Goal: Transaction & Acquisition: Purchase product/service

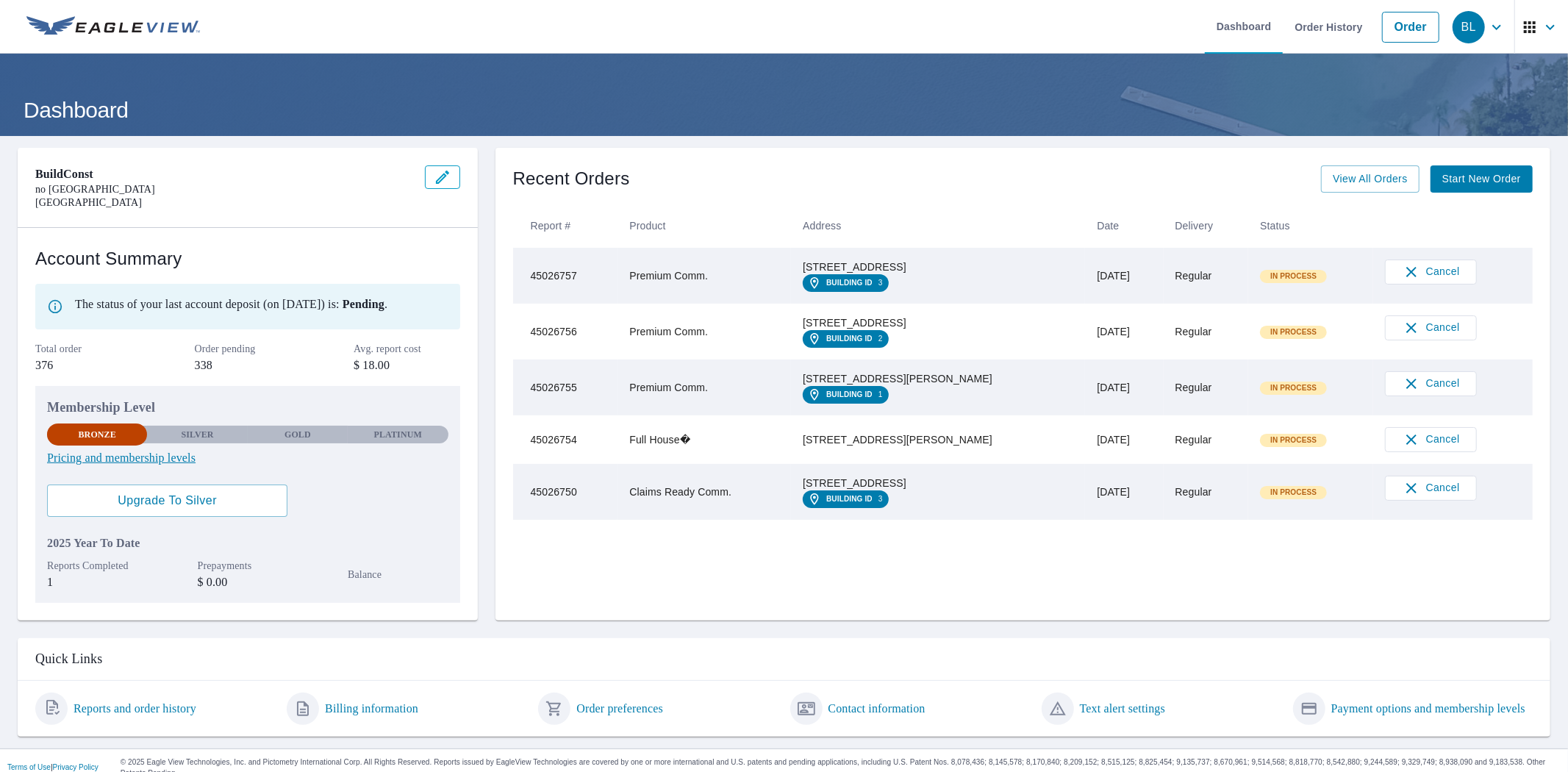
drag, startPoint x: 821, startPoint y: 264, endPoint x: 917, endPoint y: 275, distance: 96.6
click at [917, 275] on tr "45026757 Premium Comm. 505 Willow St Austin, TX 78701 Building ID 3 Oct 06, 202…" at bounding box center [1023, 276] width 1020 height 56
copy tr "505 Willow St Austin, TX 78701"
click at [1415, 25] on link "Order" at bounding box center [1410, 27] width 57 height 31
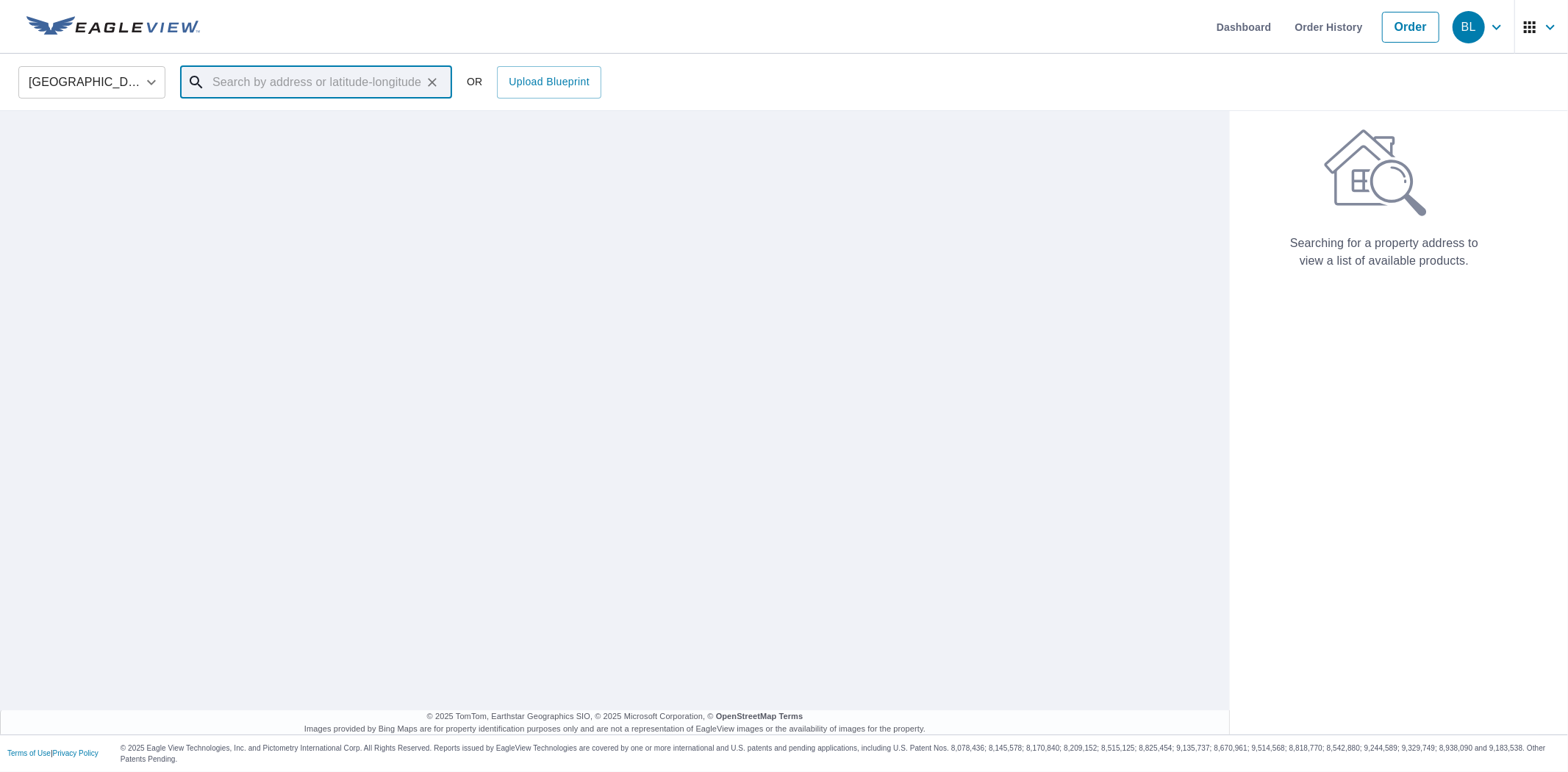
click at [344, 91] on input "text" at bounding box center [317, 82] width 209 height 41
paste input "505 Willow St Austin, TX 78701"
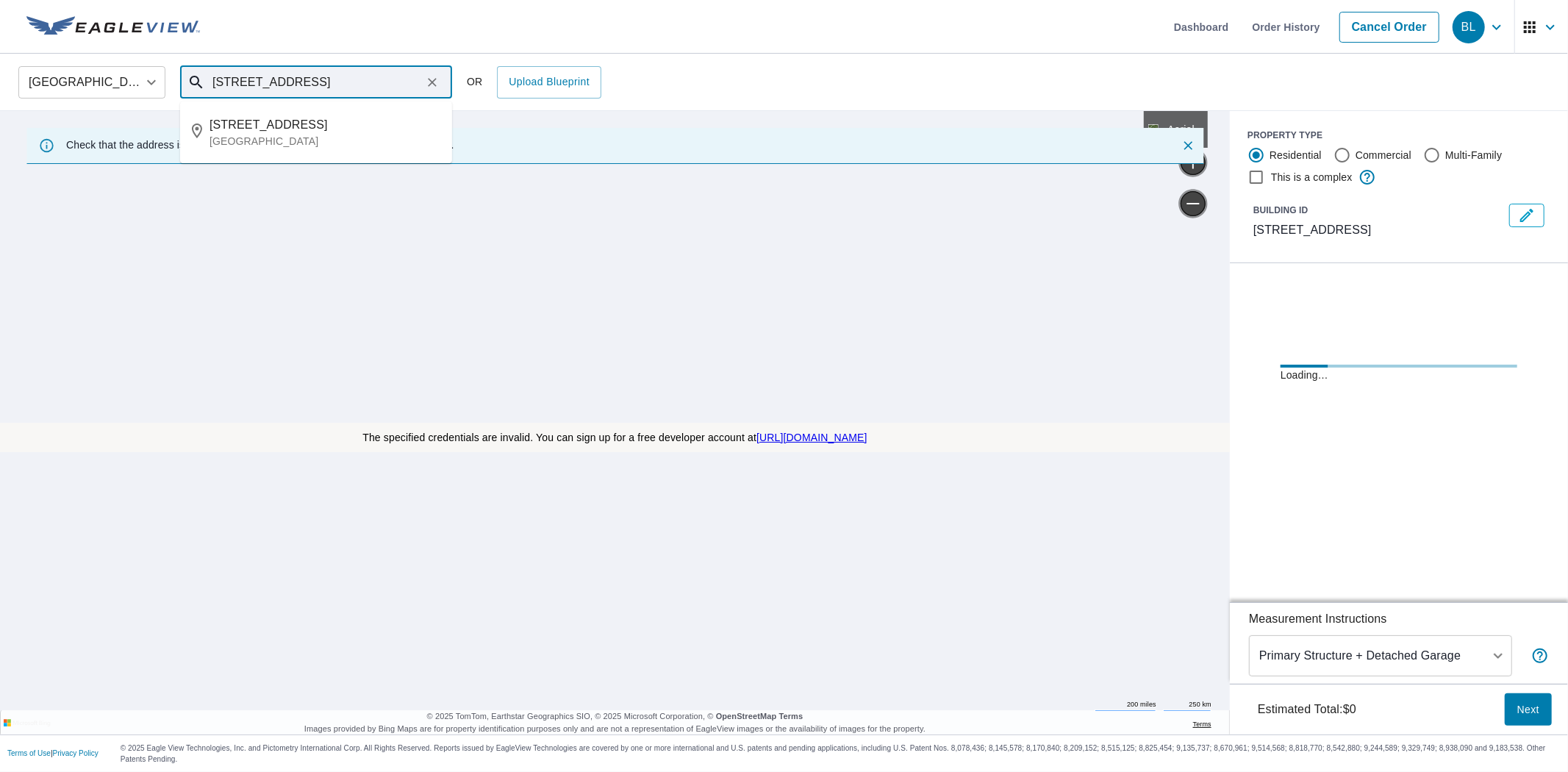
click at [241, 87] on input "505 Willow St Austin, TX 78701" at bounding box center [317, 82] width 209 height 41
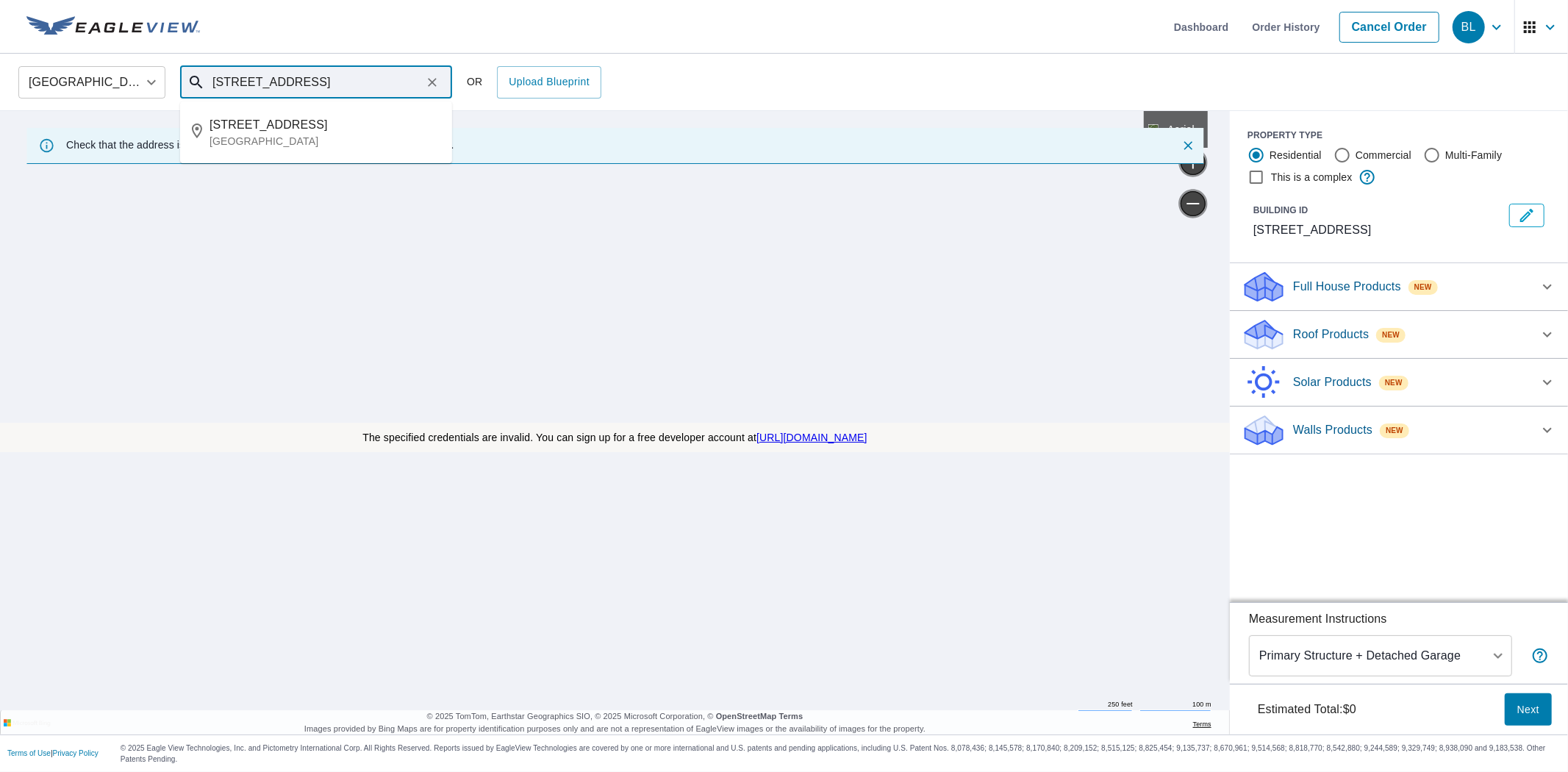
type input "505 Willow St Austin, TX 78701"
click at [1310, 328] on p "Roof Products" at bounding box center [1331, 334] width 76 height 18
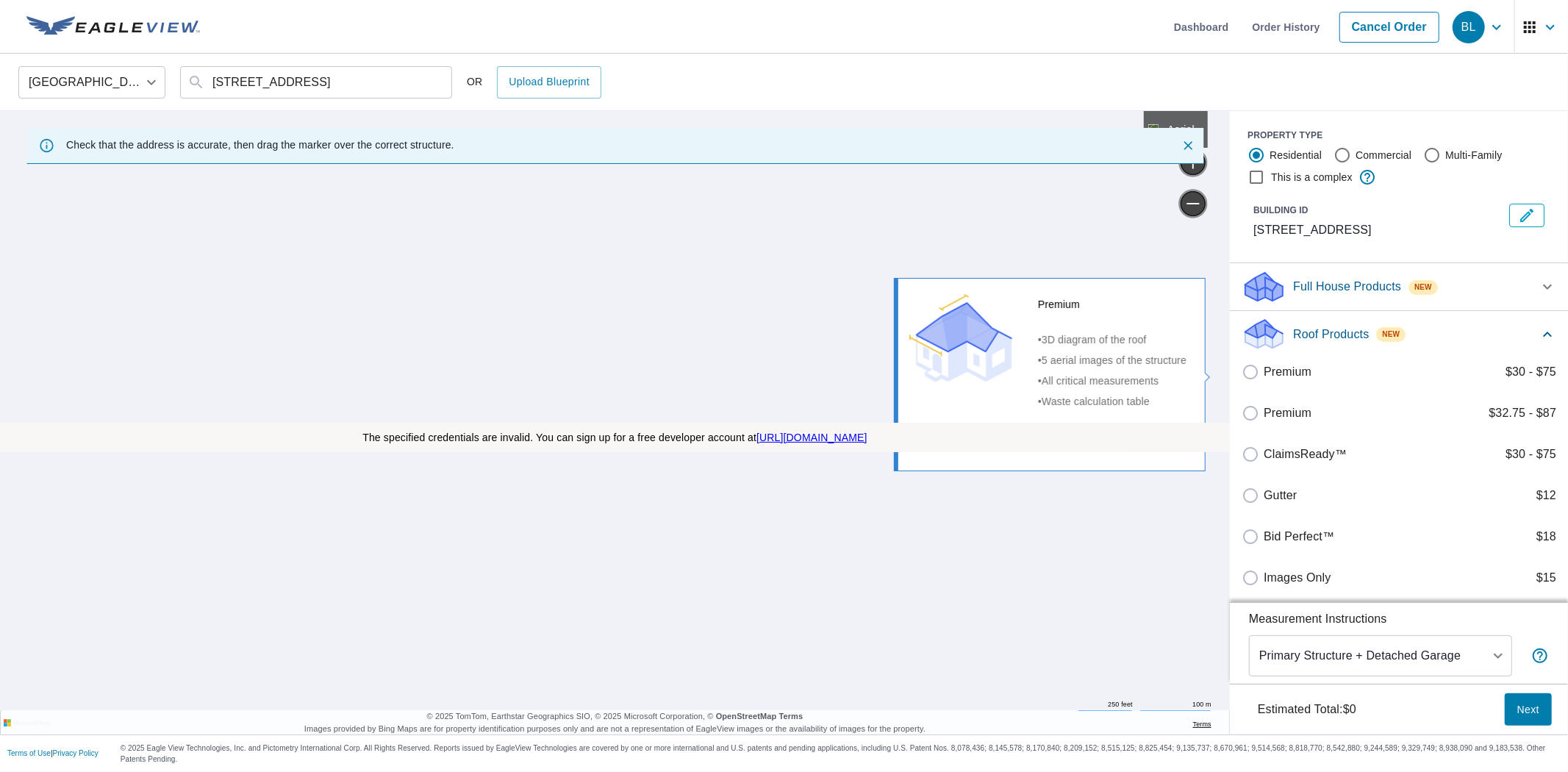
click at [1278, 371] on p "Premium" at bounding box center [1287, 372] width 48 height 18
click at [1264, 371] on input "Premium $30 - $75" at bounding box center [1252, 372] width 22 height 18
checkbox input "true"
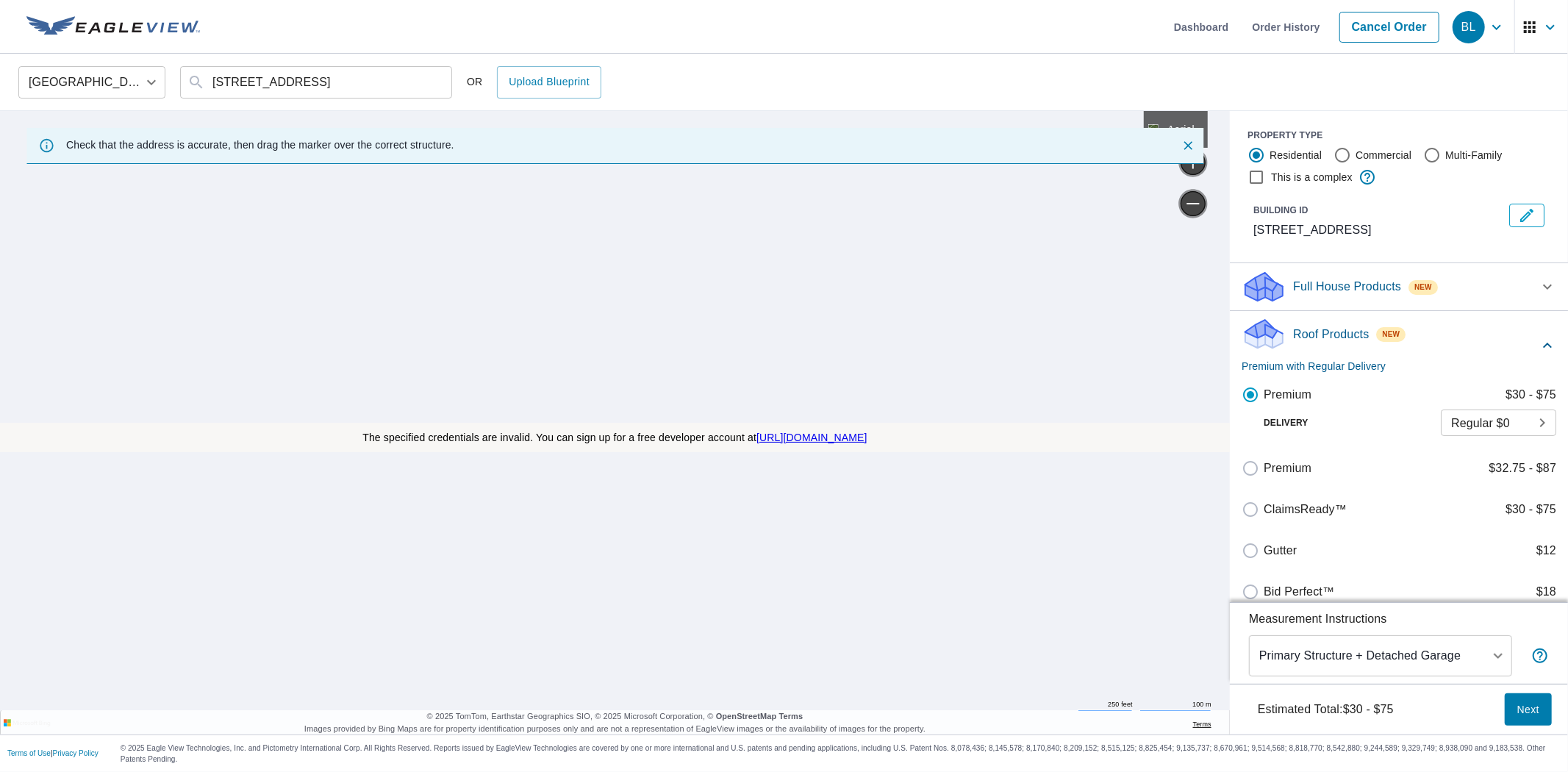
click at [1525, 697] on button "Next" at bounding box center [1529, 710] width 47 height 33
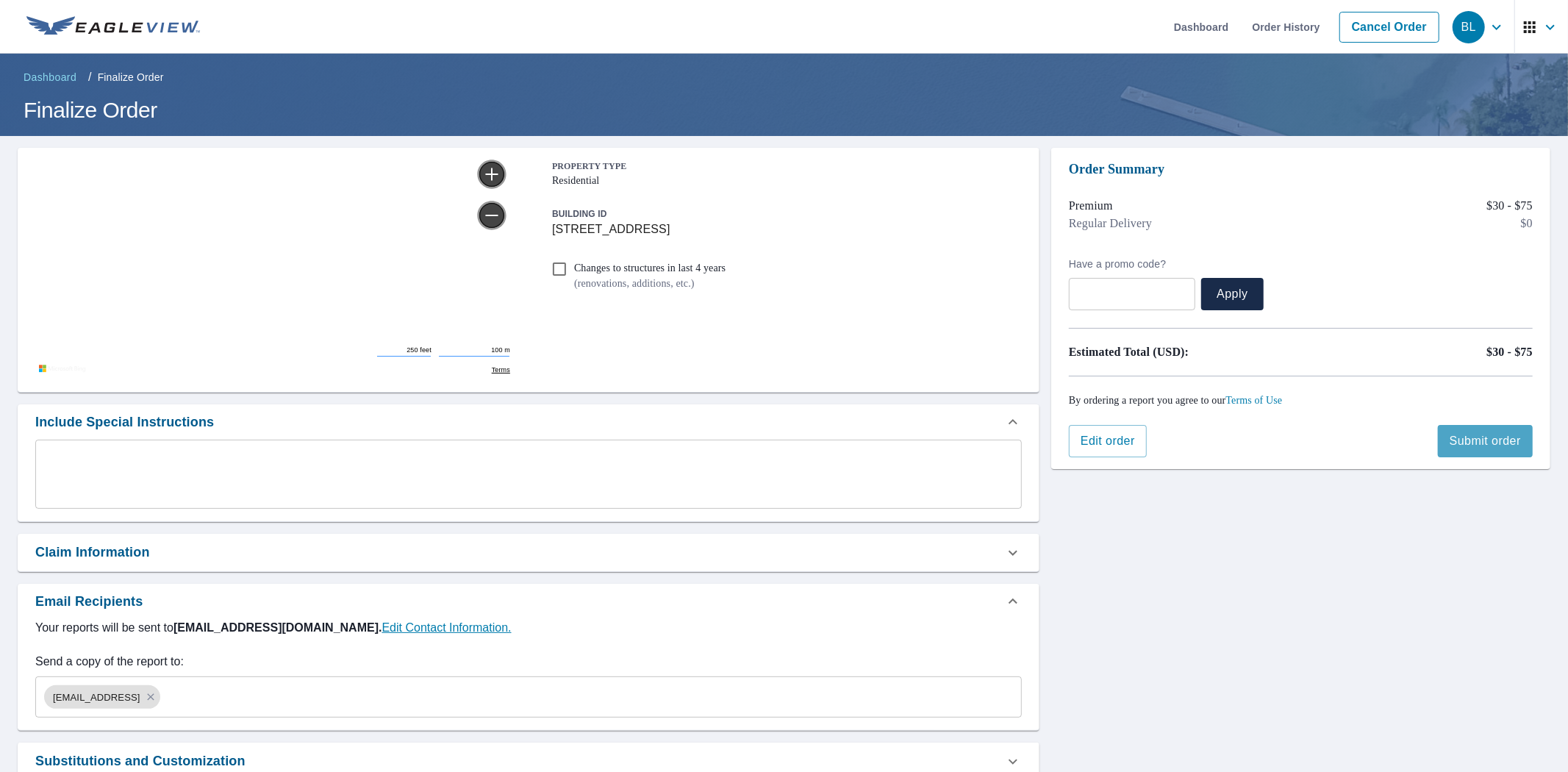
click at [1461, 437] on span "Submit order" at bounding box center [1485, 442] width 72 height 16
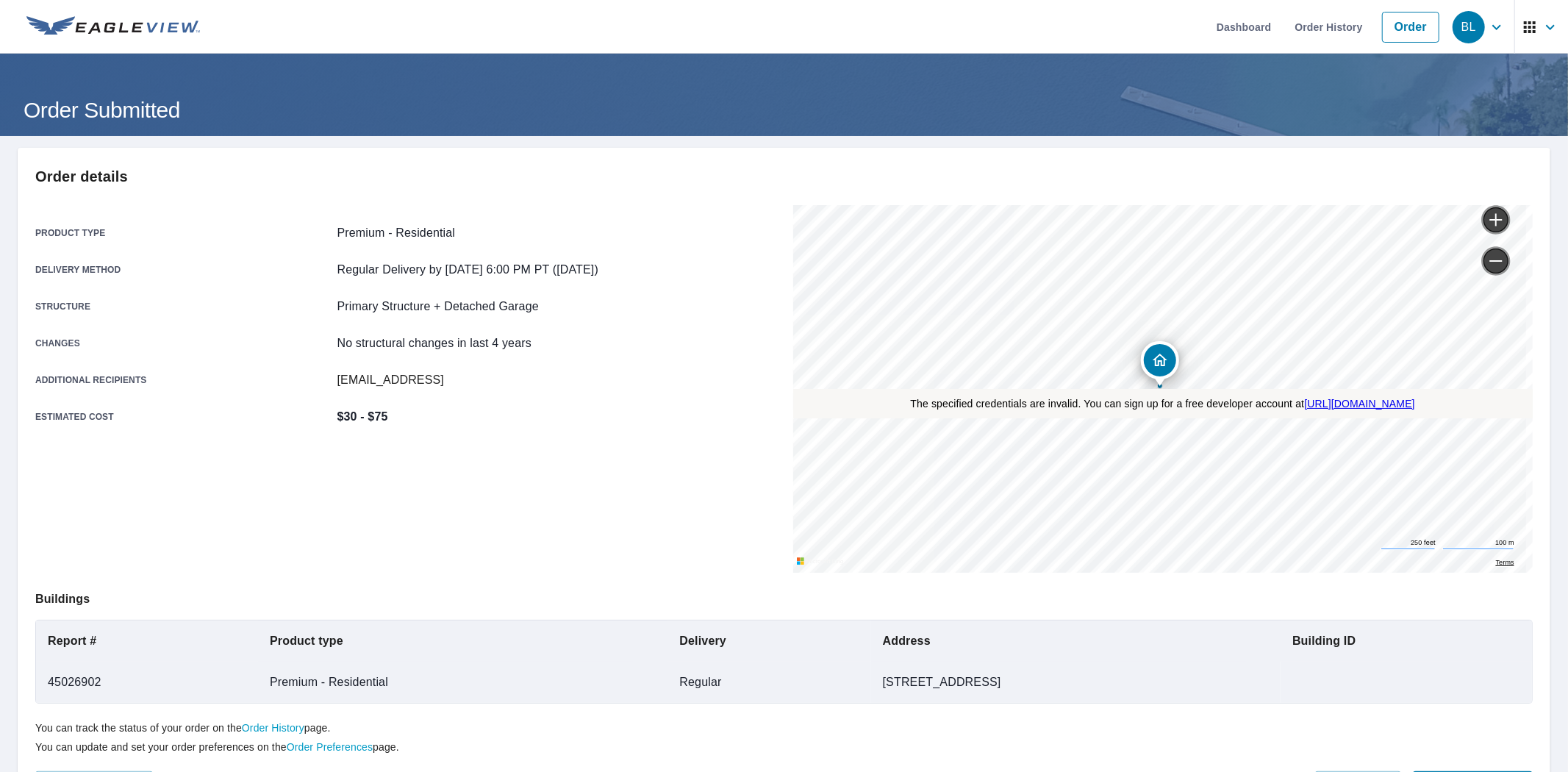
drag, startPoint x: 1375, startPoint y: 285, endPoint x: 1265, endPoint y: 387, distance: 150.0
click at [793, 205] on div "505 Willow St Austin, TX 78701" at bounding box center [793, 205] width 0 height 0
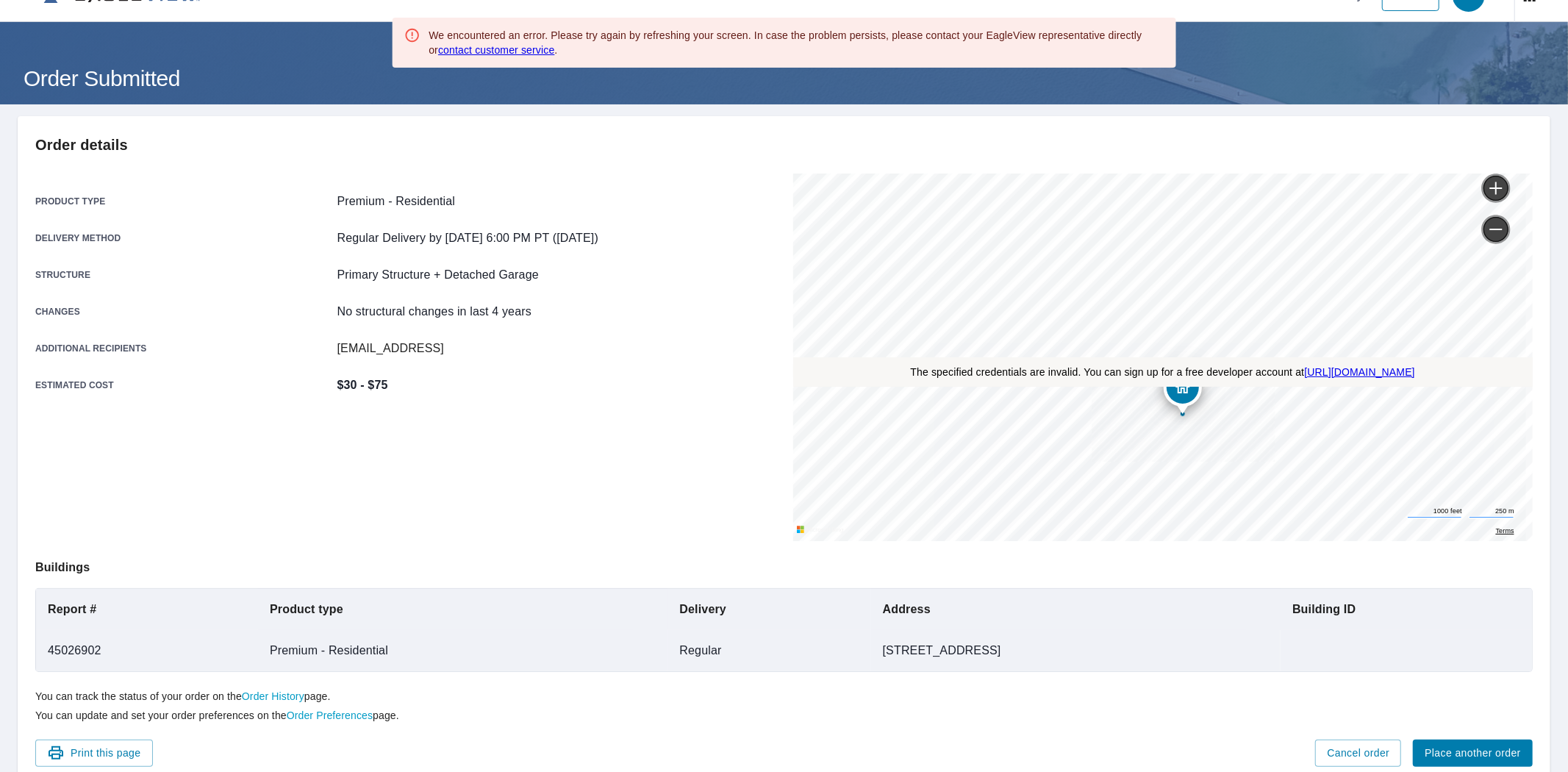
scroll to position [93, 0]
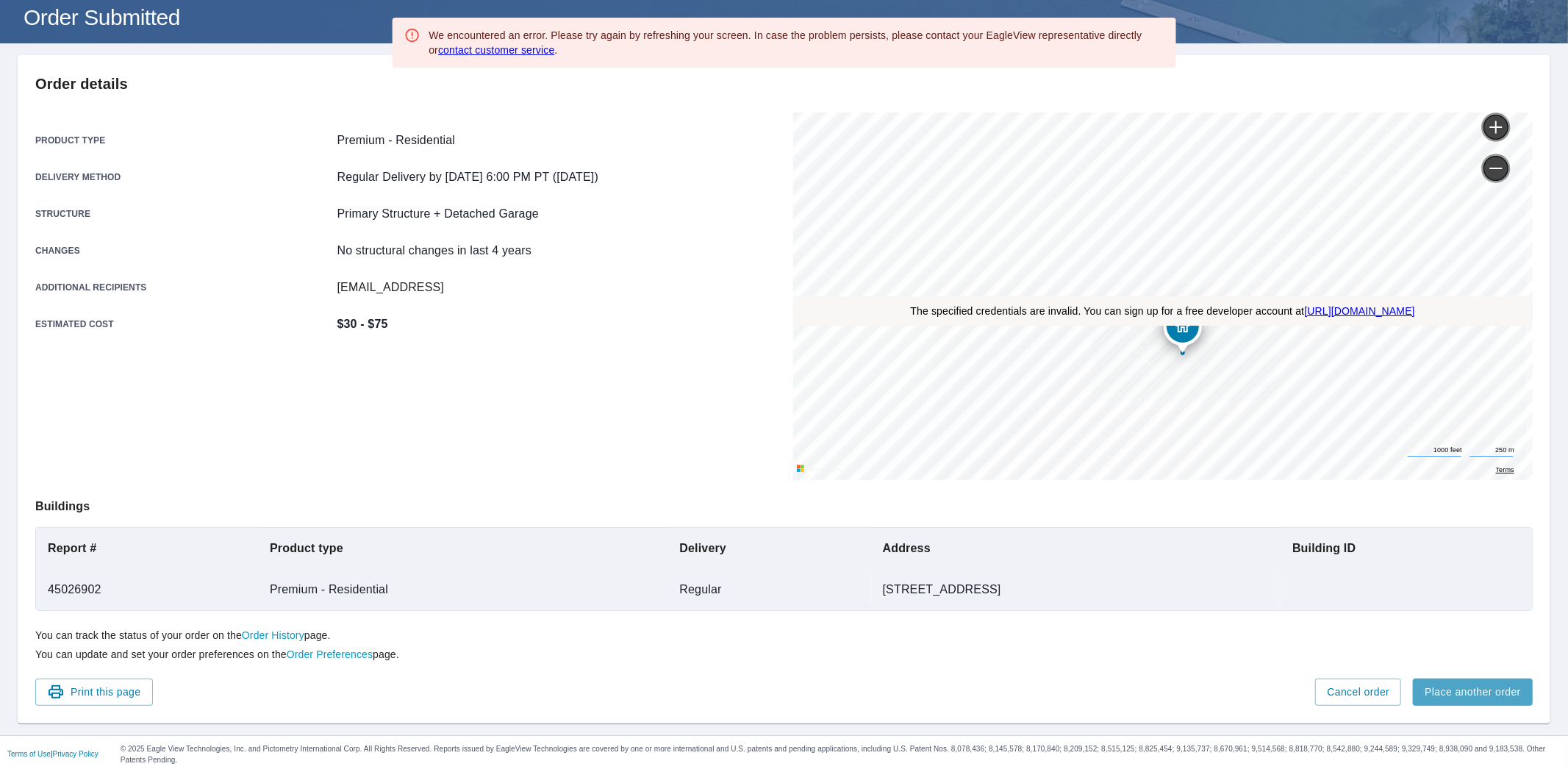
click at [1441, 690] on span "Place another order" at bounding box center [1473, 692] width 97 height 19
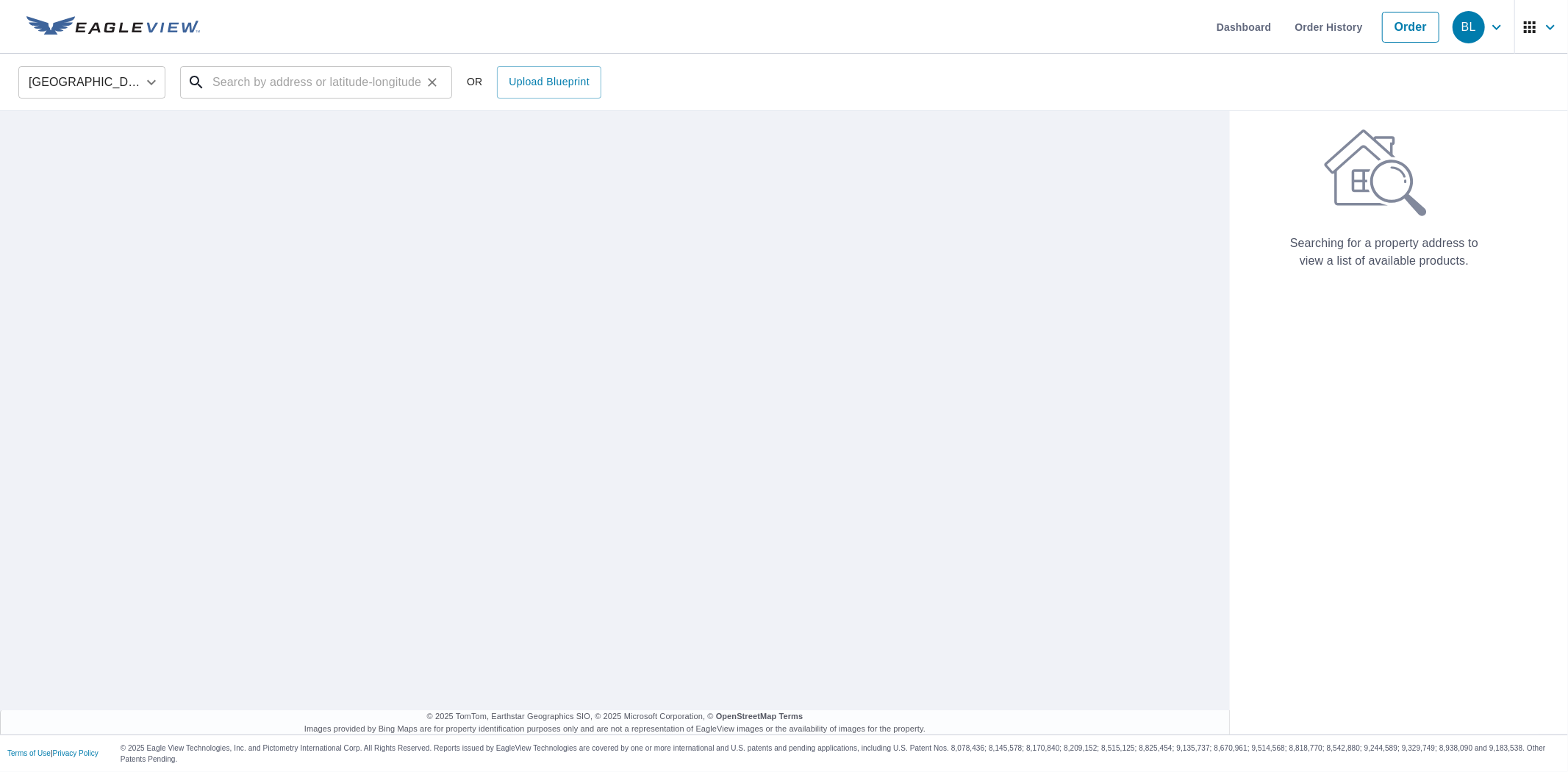
click at [326, 89] on input "text" at bounding box center [317, 82] width 209 height 41
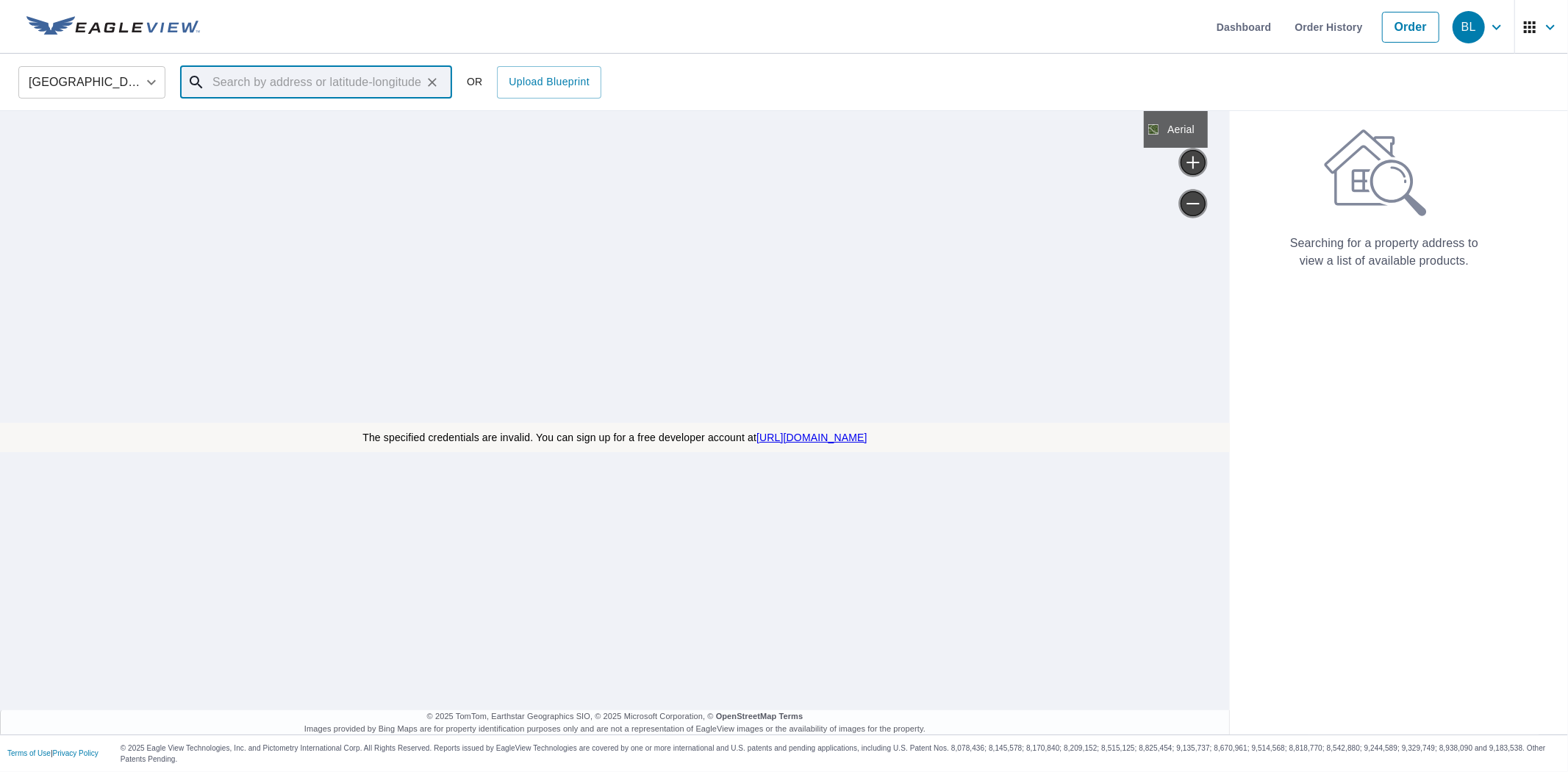
paste input "505 Willow St Austin, TX 78701"
type input "505 Willow St Austin, TX 78701"
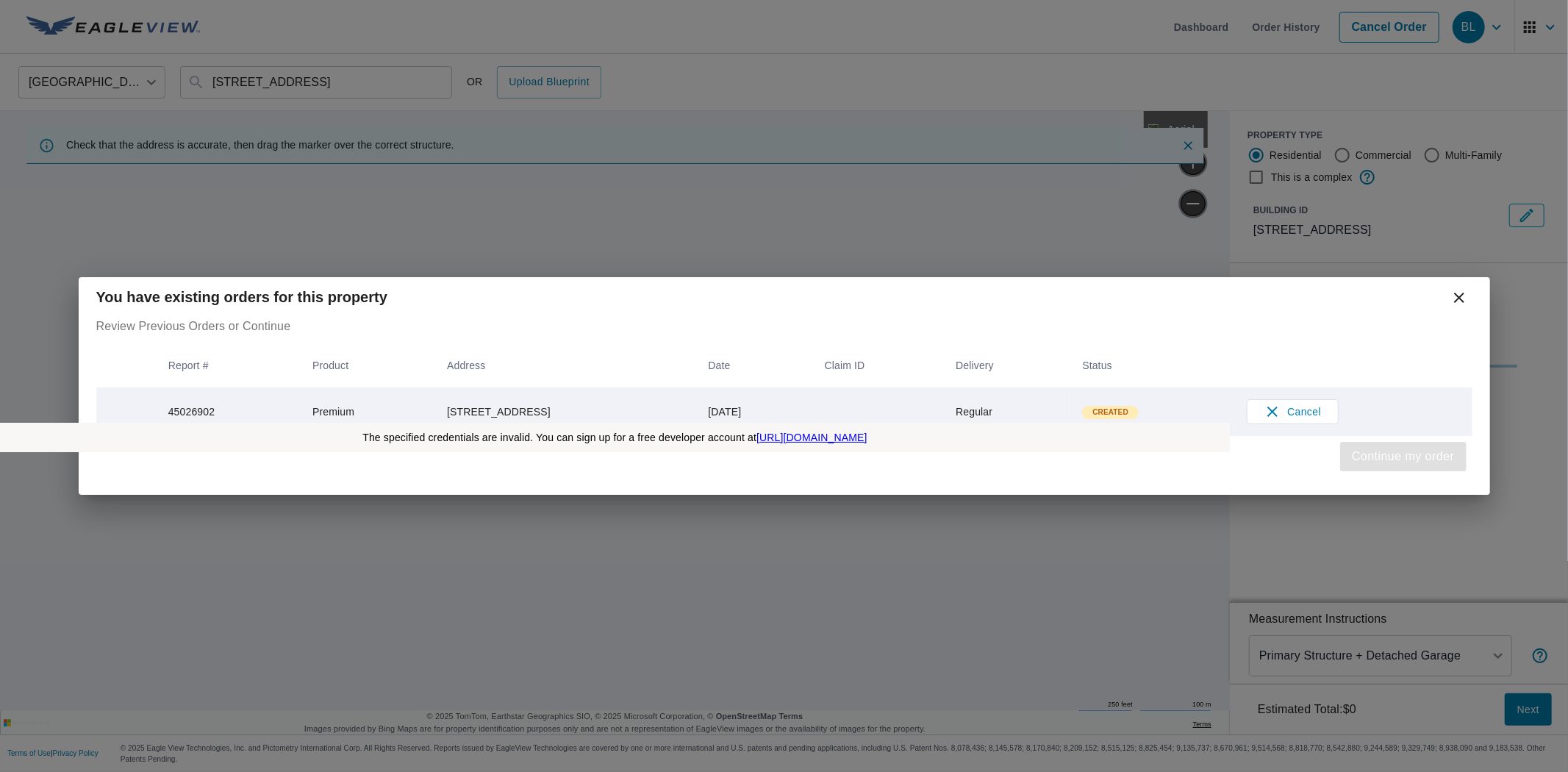
click at [1409, 463] on span "Continue my order" at bounding box center [1403, 457] width 102 height 21
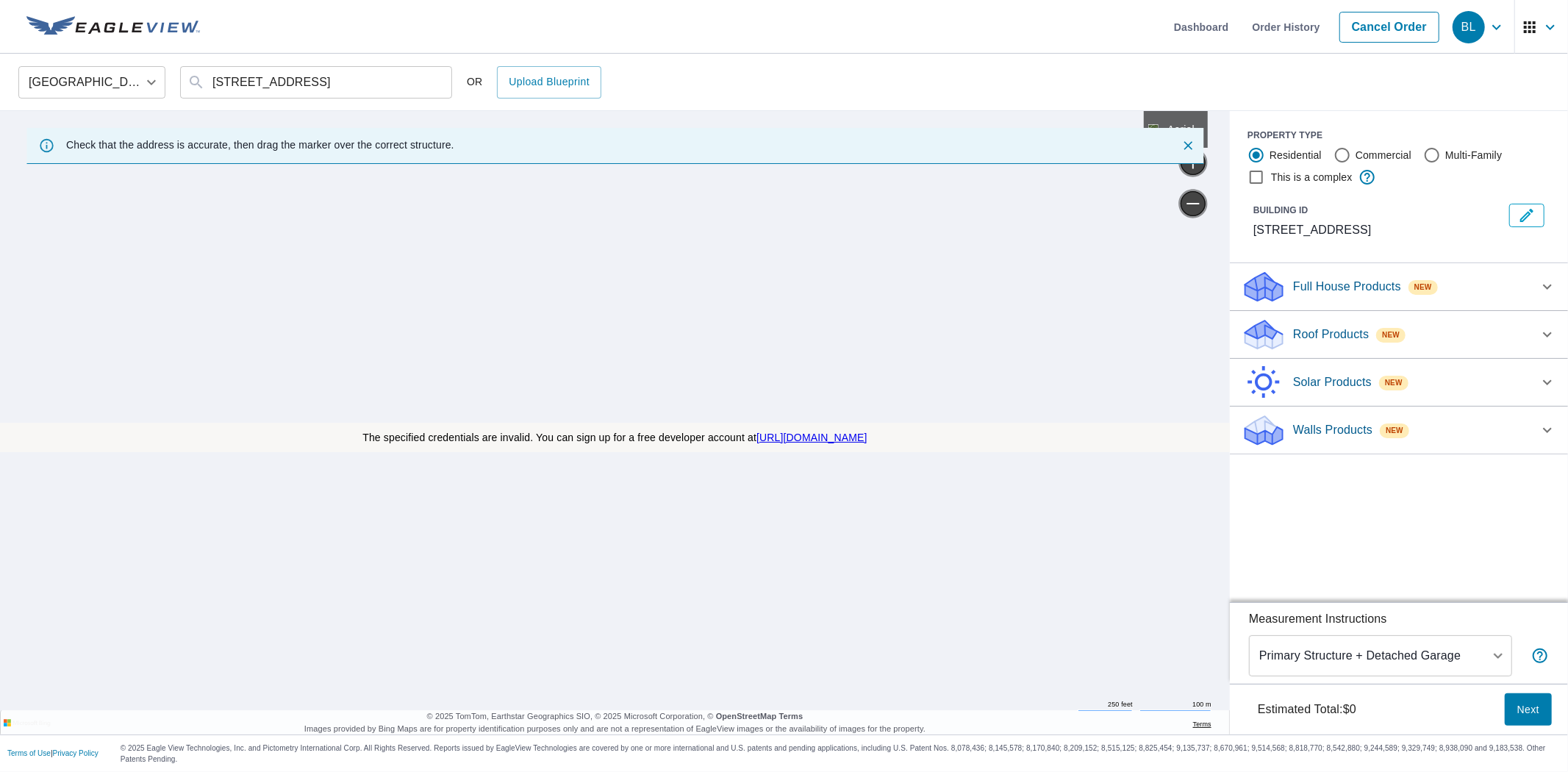
click at [1309, 392] on div "Solar Products New" at bounding box center [1386, 383] width 288 height 35
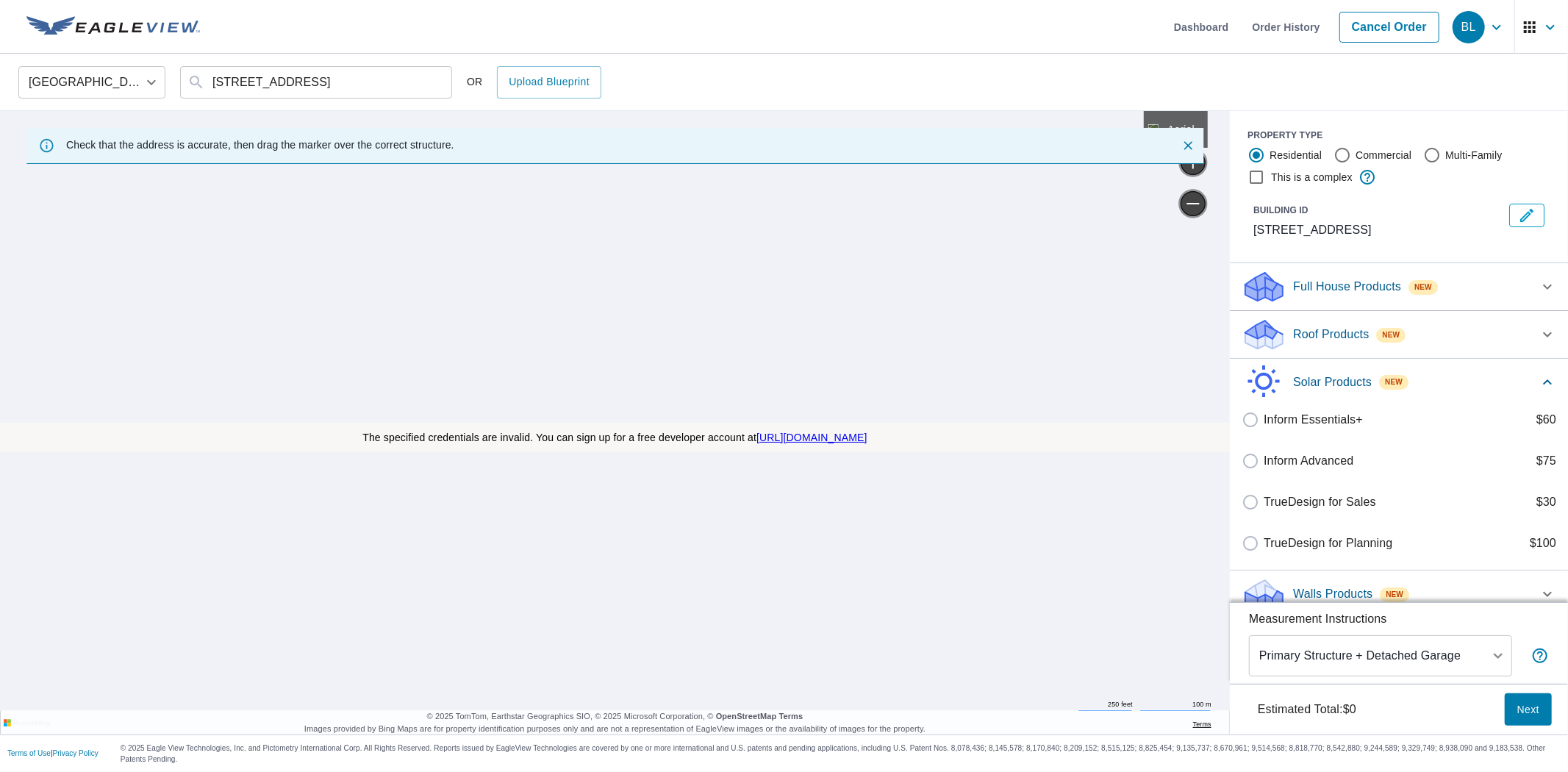
click at [1322, 334] on p "Roof Products" at bounding box center [1331, 334] width 76 height 18
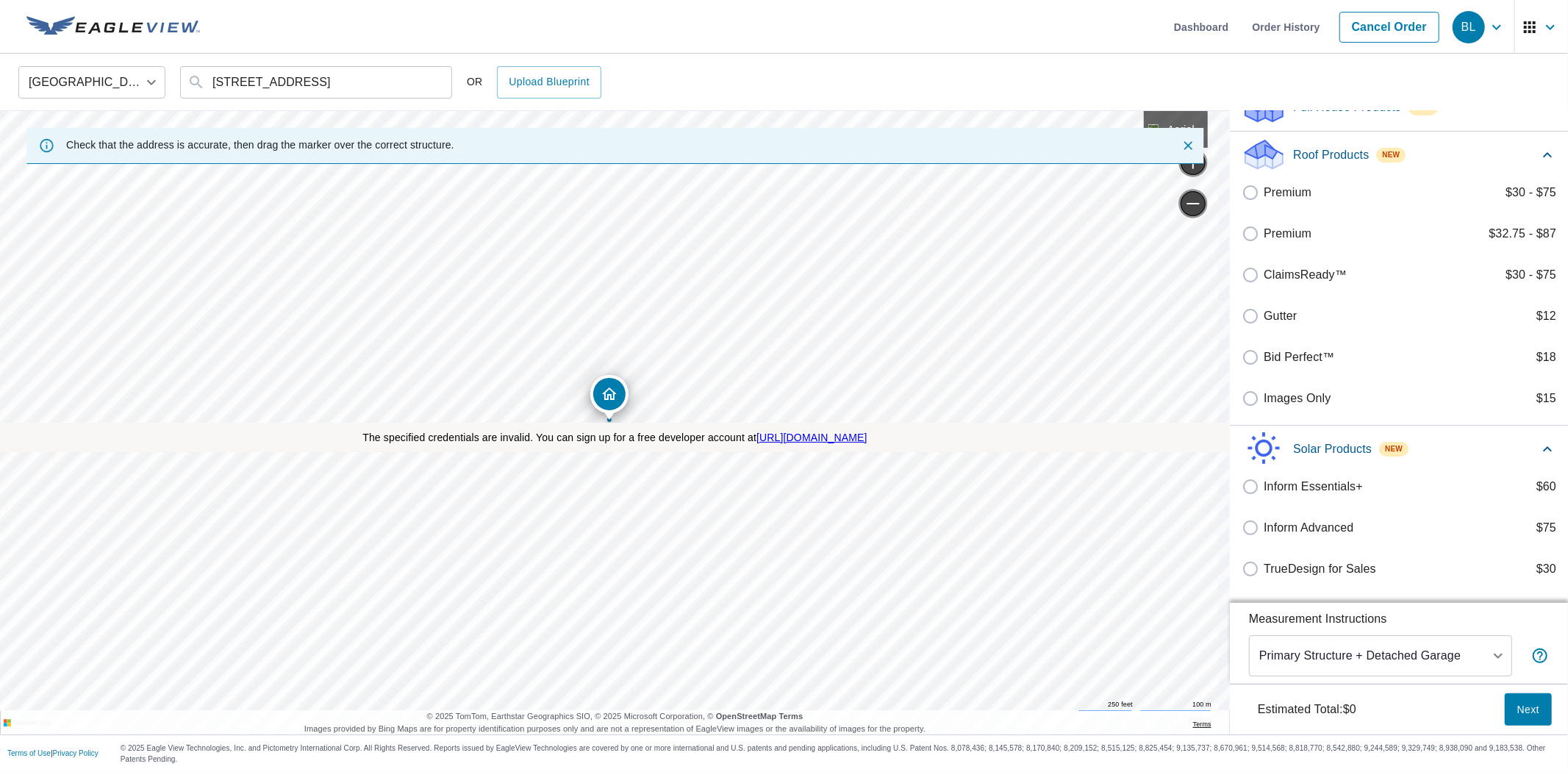
scroll to position [81, 0]
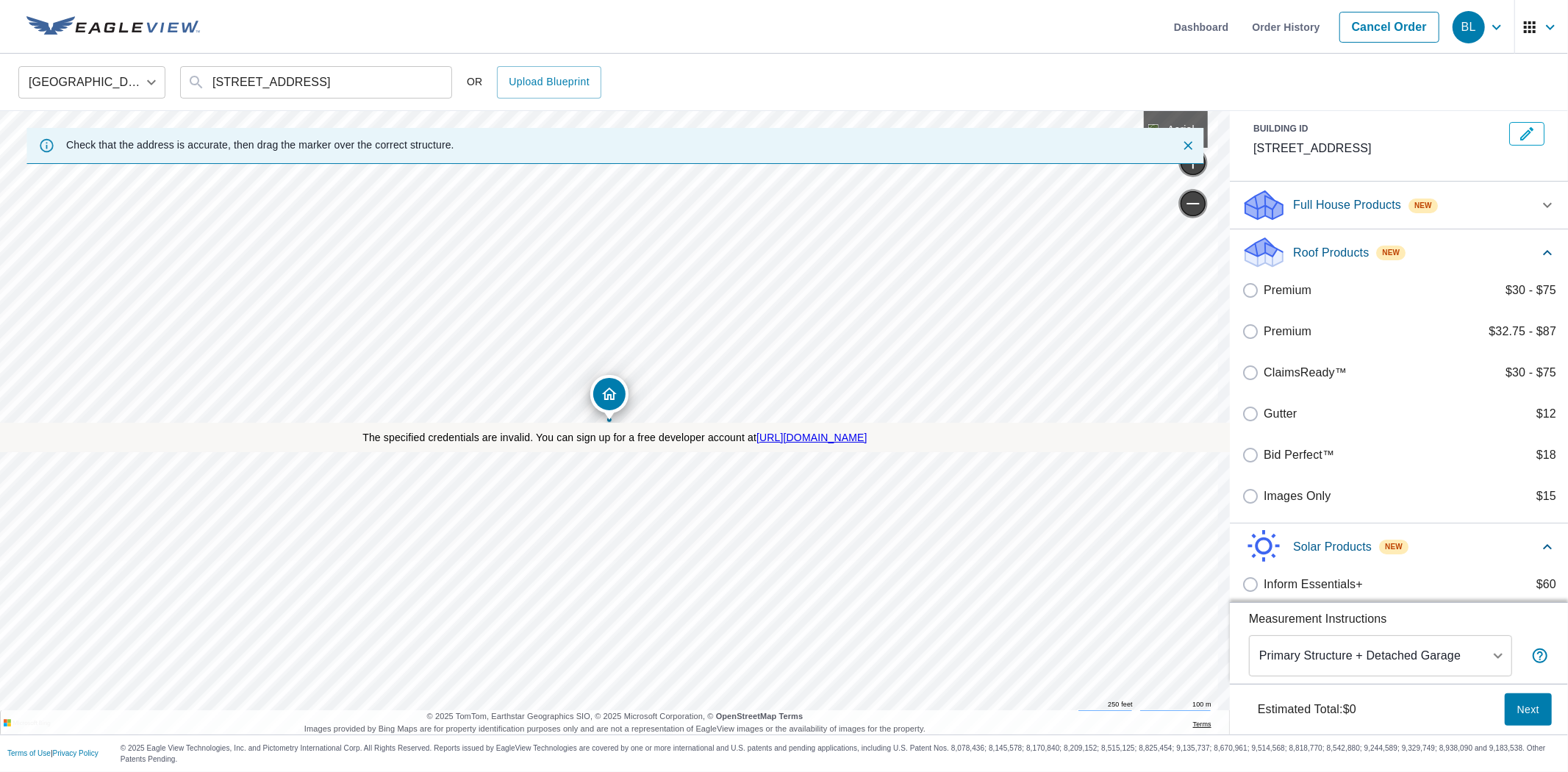
click at [1321, 206] on p "Full House Products" at bounding box center [1347, 205] width 108 height 18
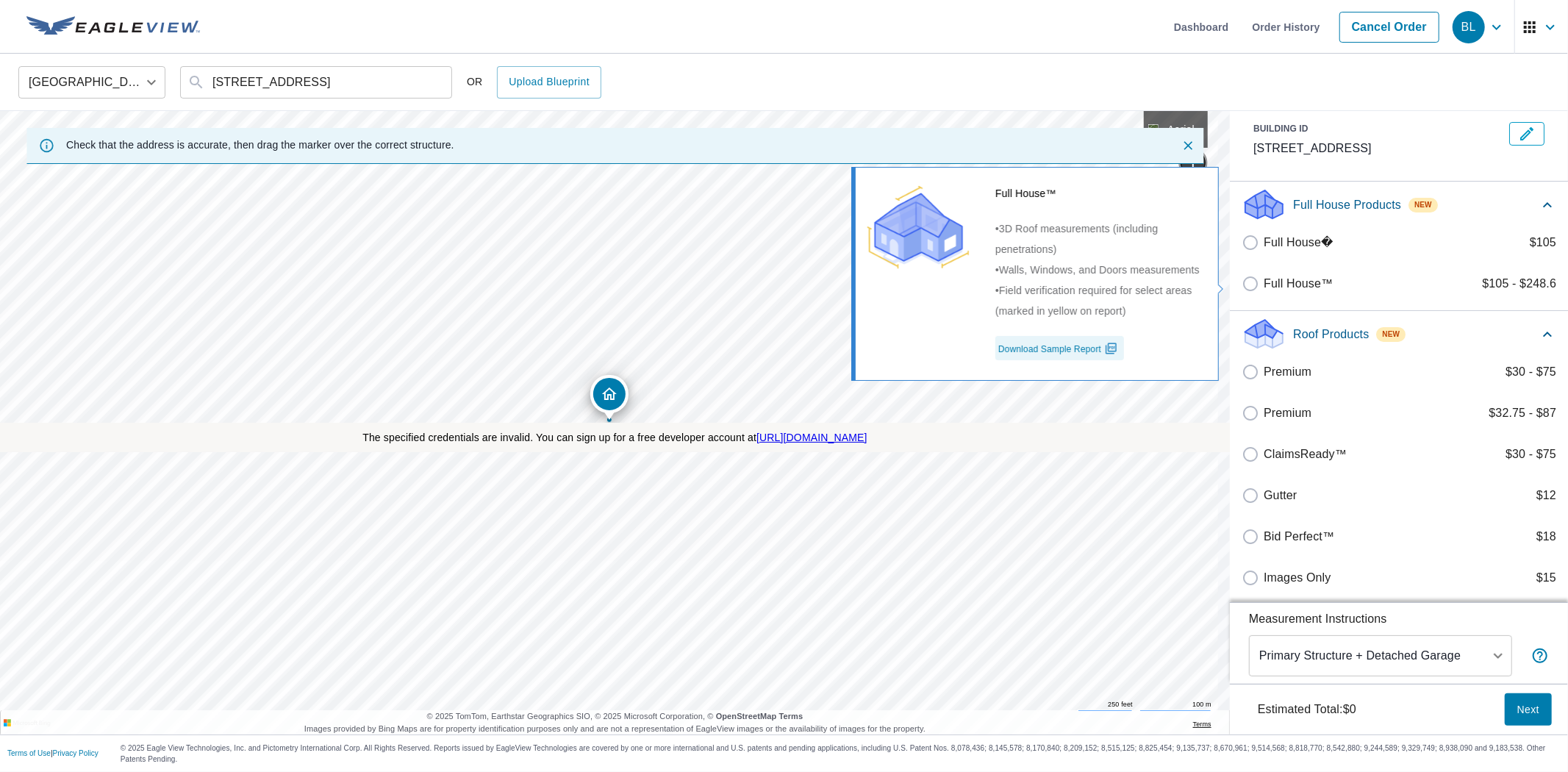
click at [1245, 277] on input "Full House™ $105 - $248.6" at bounding box center [1252, 284] width 22 height 18
checkbox input "true"
type input "3"
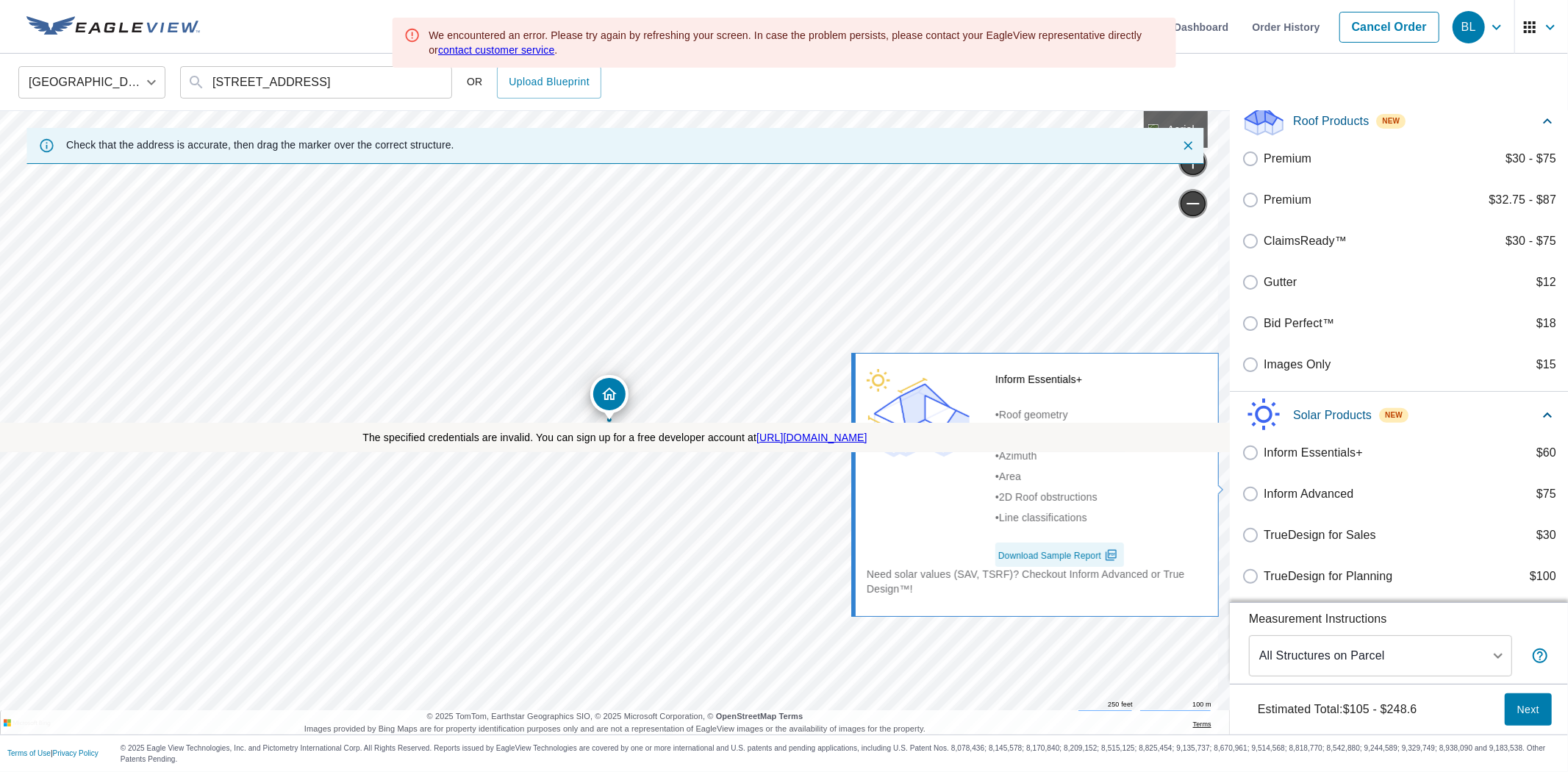
scroll to position [281, 0]
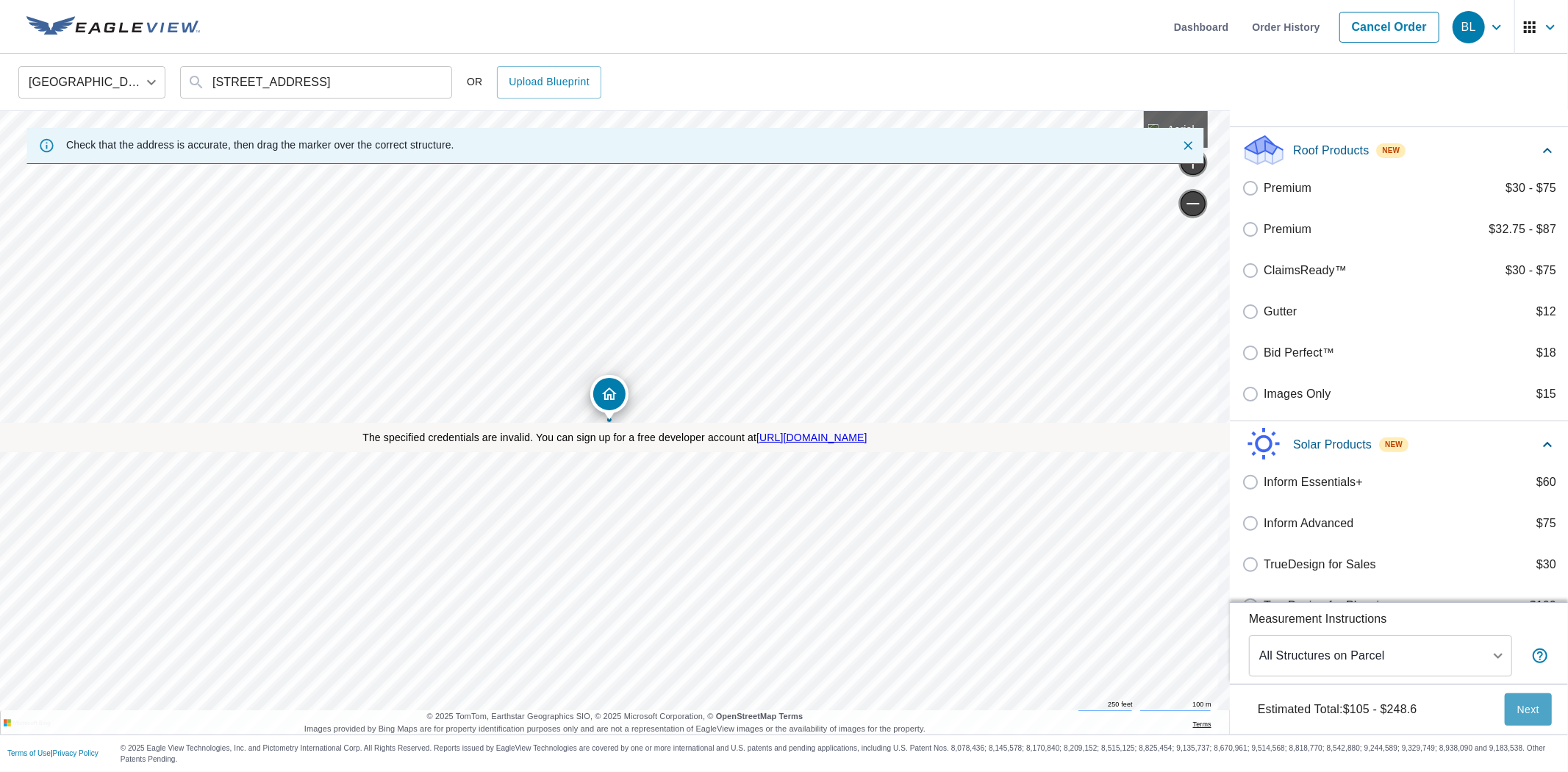
click at [1516, 712] on span "Next" at bounding box center [1528, 710] width 23 height 19
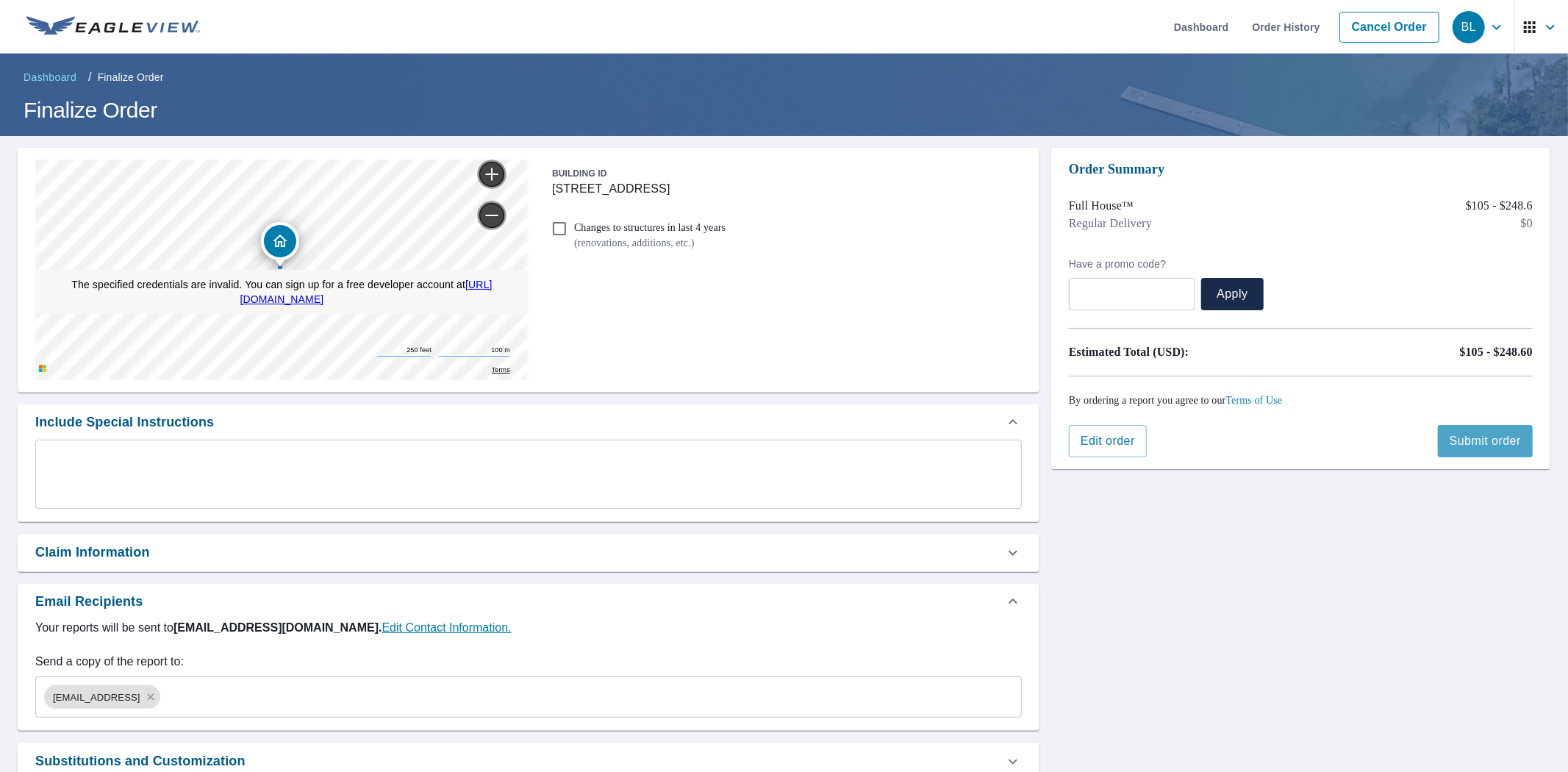
click at [1467, 443] on span "Submit order" at bounding box center [1485, 442] width 72 height 16
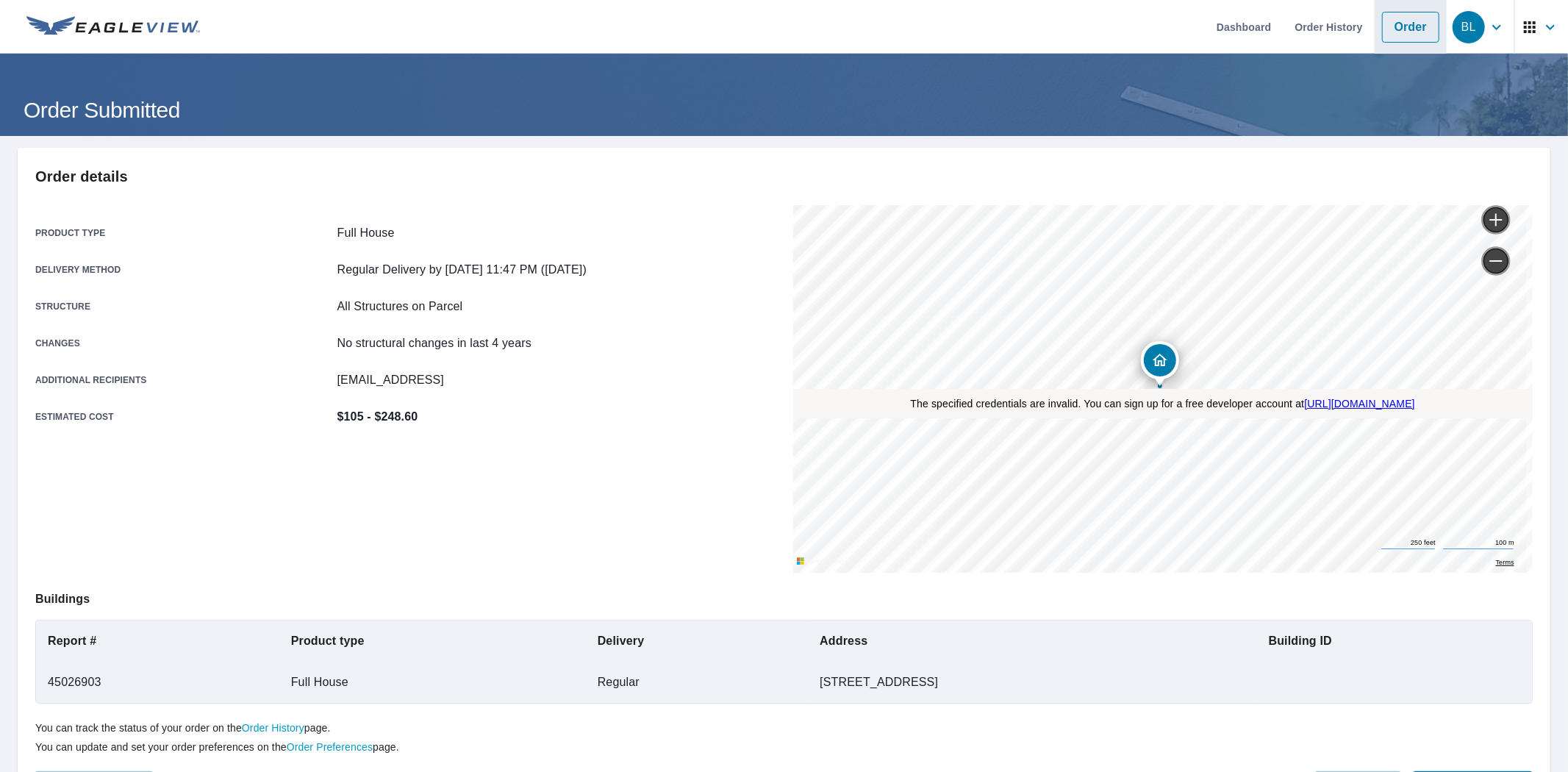
click at [1384, 37] on link "Order" at bounding box center [1410, 27] width 57 height 31
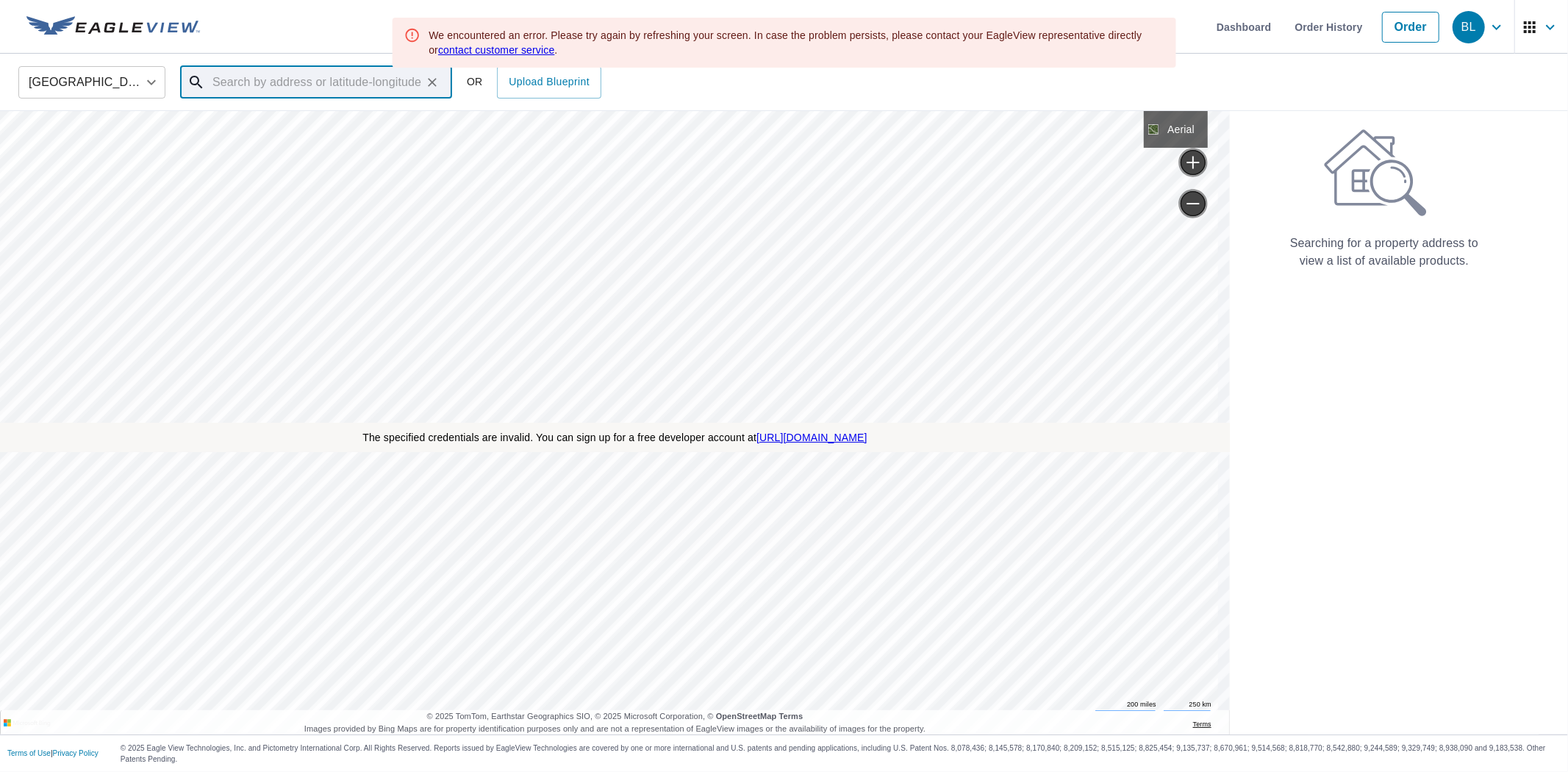
click at [274, 83] on input "text" at bounding box center [317, 82] width 209 height 41
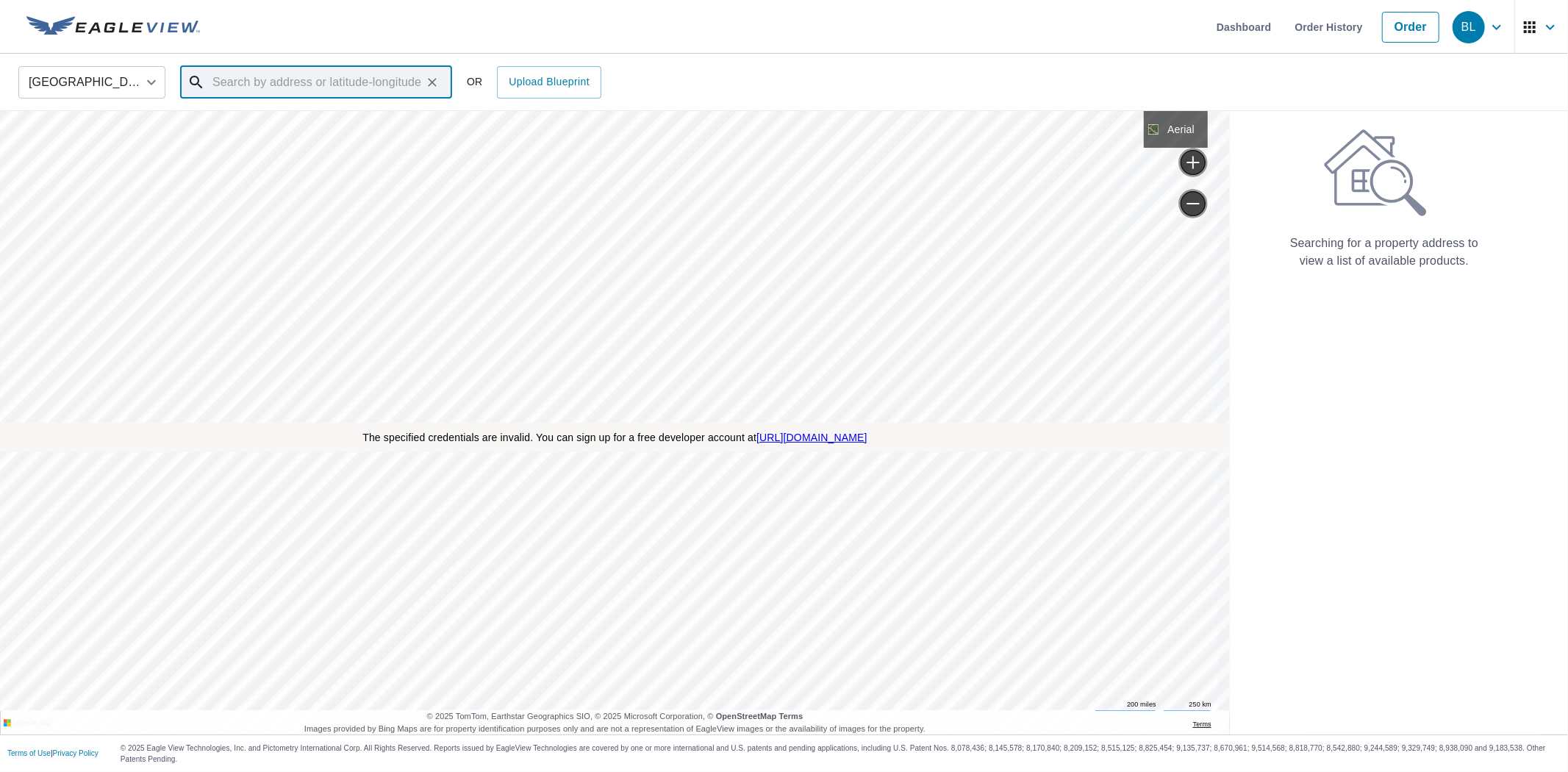
paste input "505 Willow St Austin, TX 78701"
type input "505 Willow St Austin, TX 78701"
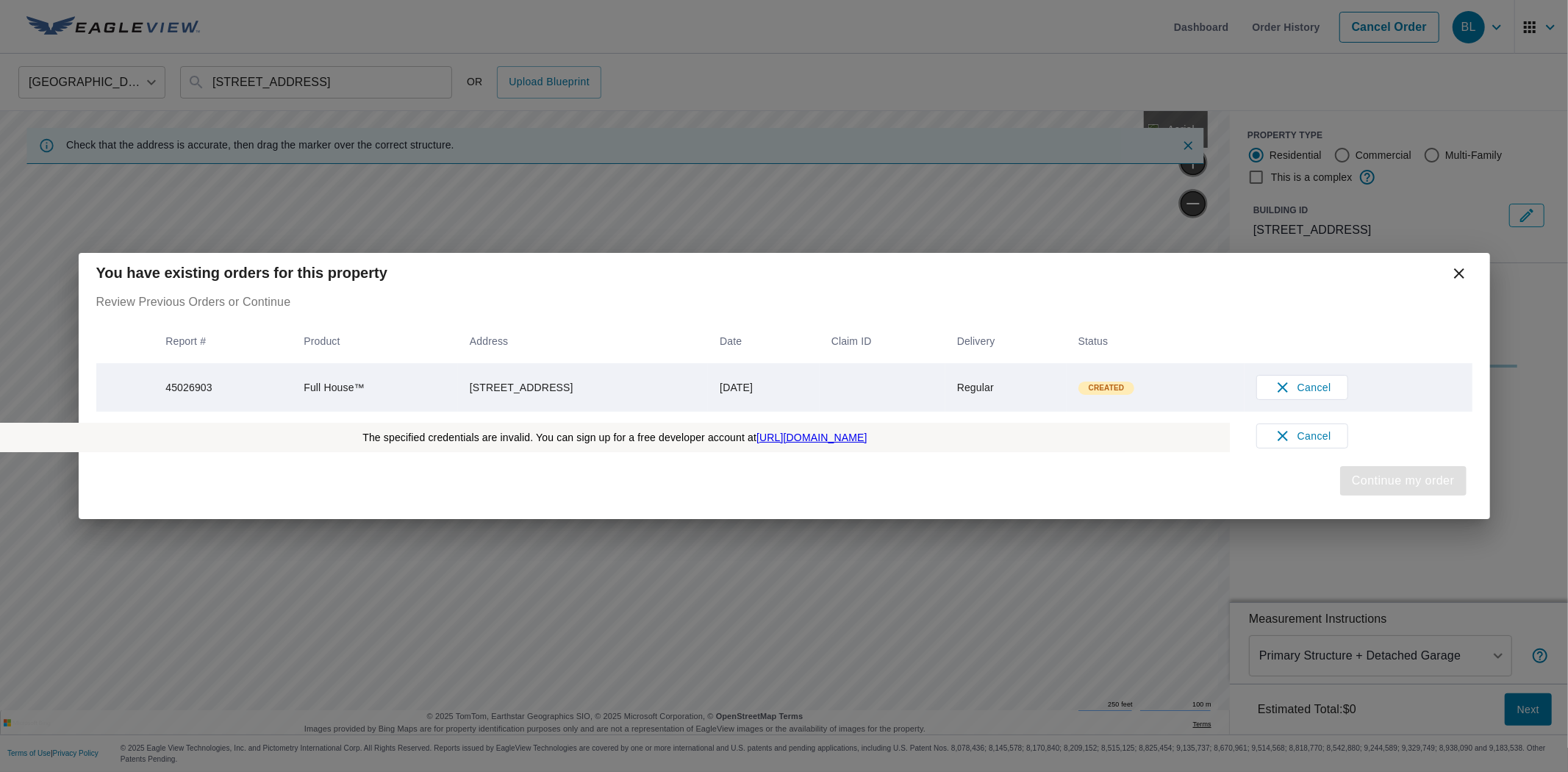
click at [1371, 482] on span "Continue my order" at bounding box center [1403, 481] width 102 height 21
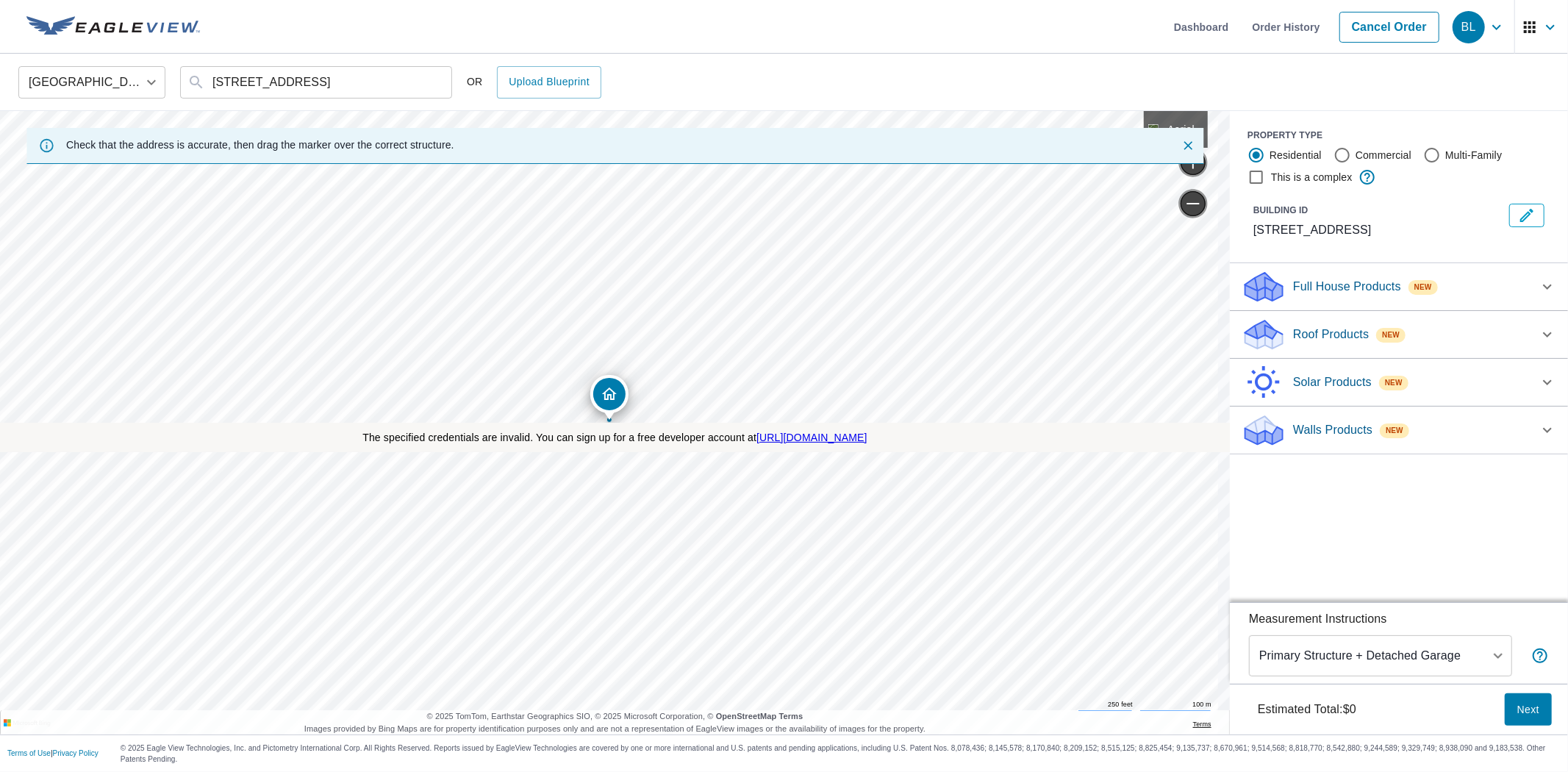
click at [1488, 28] on icon "button" at bounding box center [1497, 27] width 18 height 18
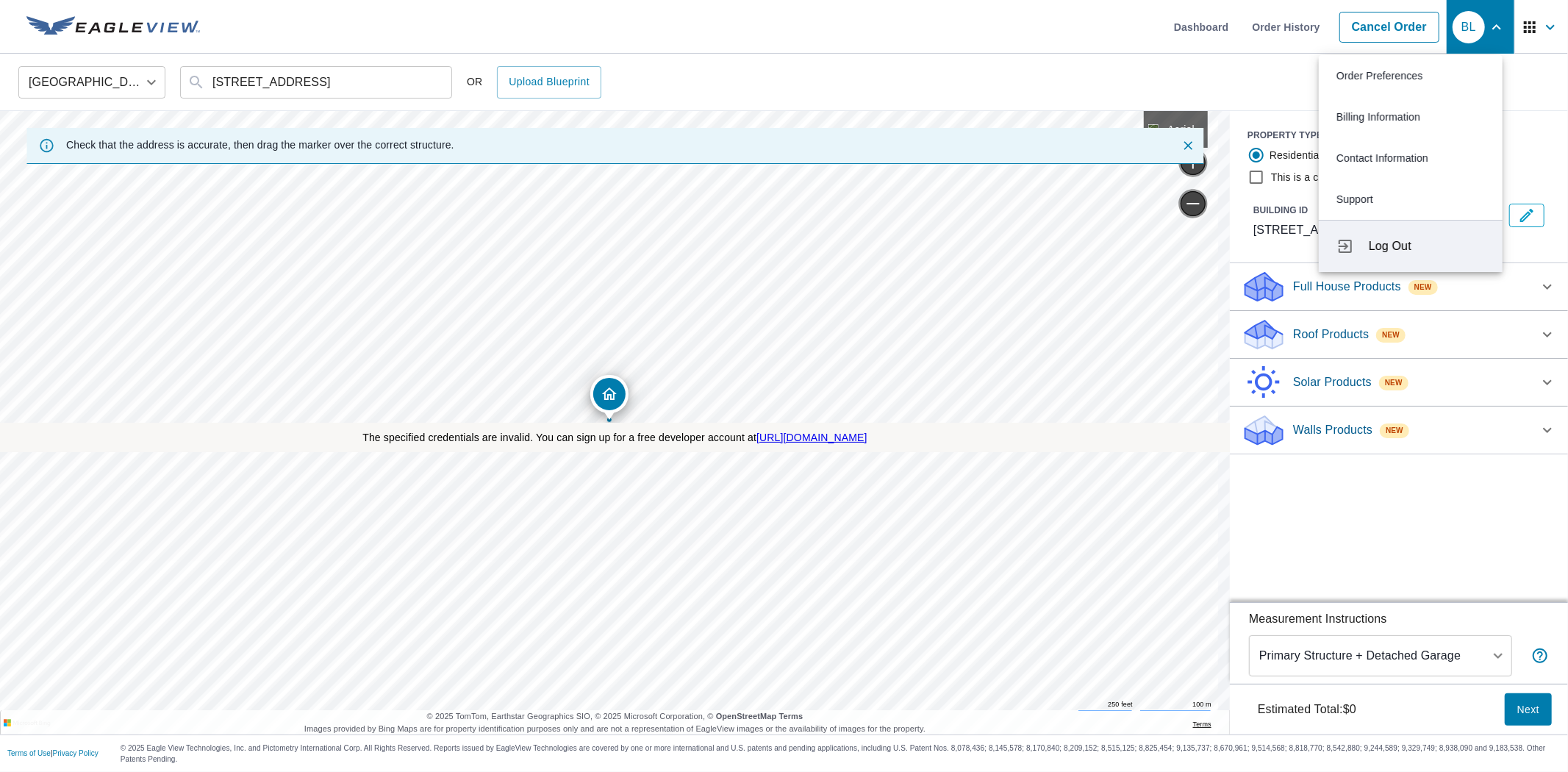
click at [1391, 245] on span "Log Out" at bounding box center [1427, 247] width 116 height 18
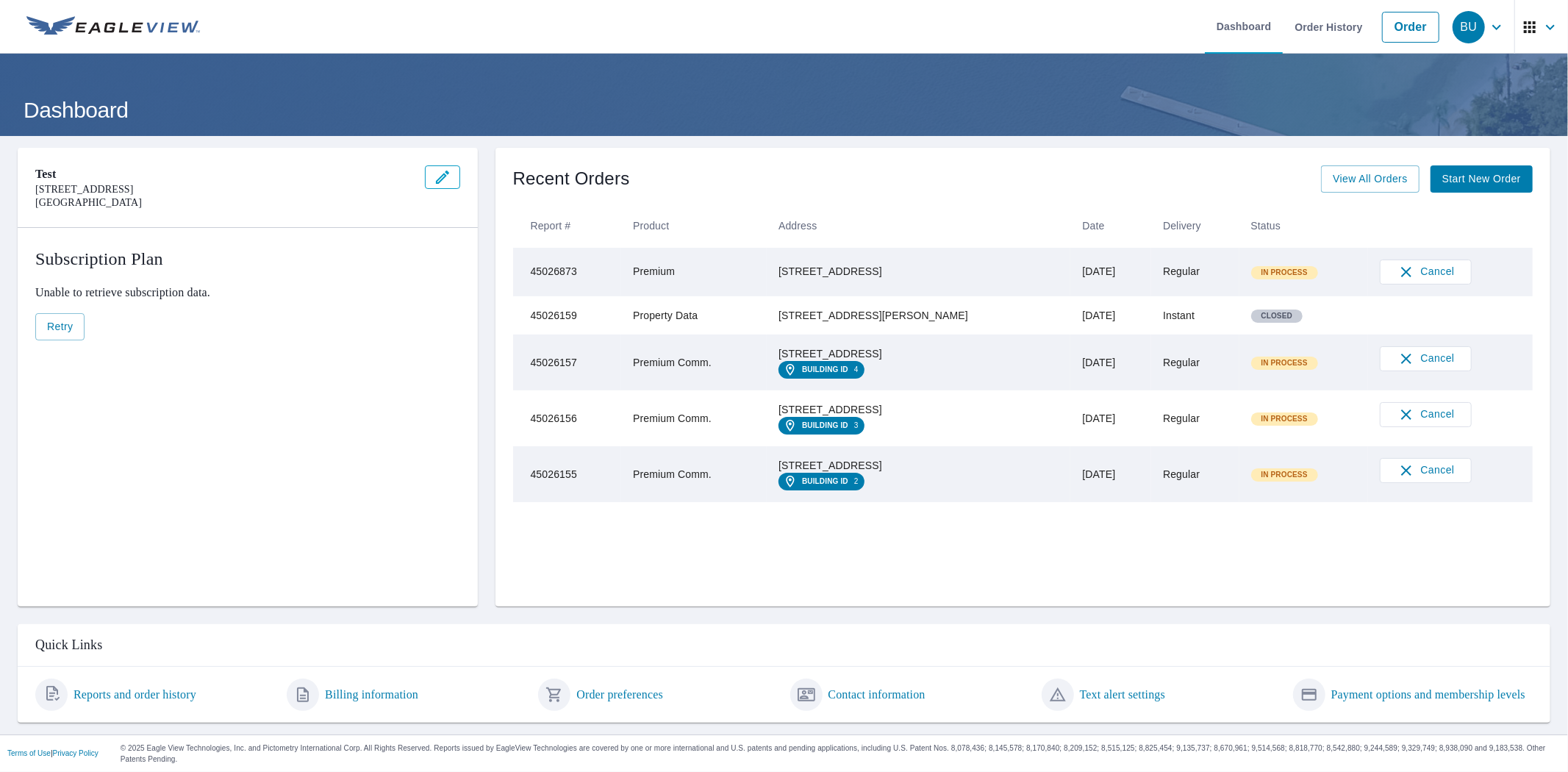
drag, startPoint x: 899, startPoint y: 277, endPoint x: 788, endPoint y: 266, distance: 111.5
click at [788, 266] on tr "45026873 Premium 51211 876 Rd Orchard, NE 68764 Oct 06, 2025 Regular In Process…" at bounding box center [1023, 272] width 1020 height 48
copy tr "[STREET_ADDRESS]"
click at [1395, 23] on link "Order" at bounding box center [1410, 27] width 57 height 31
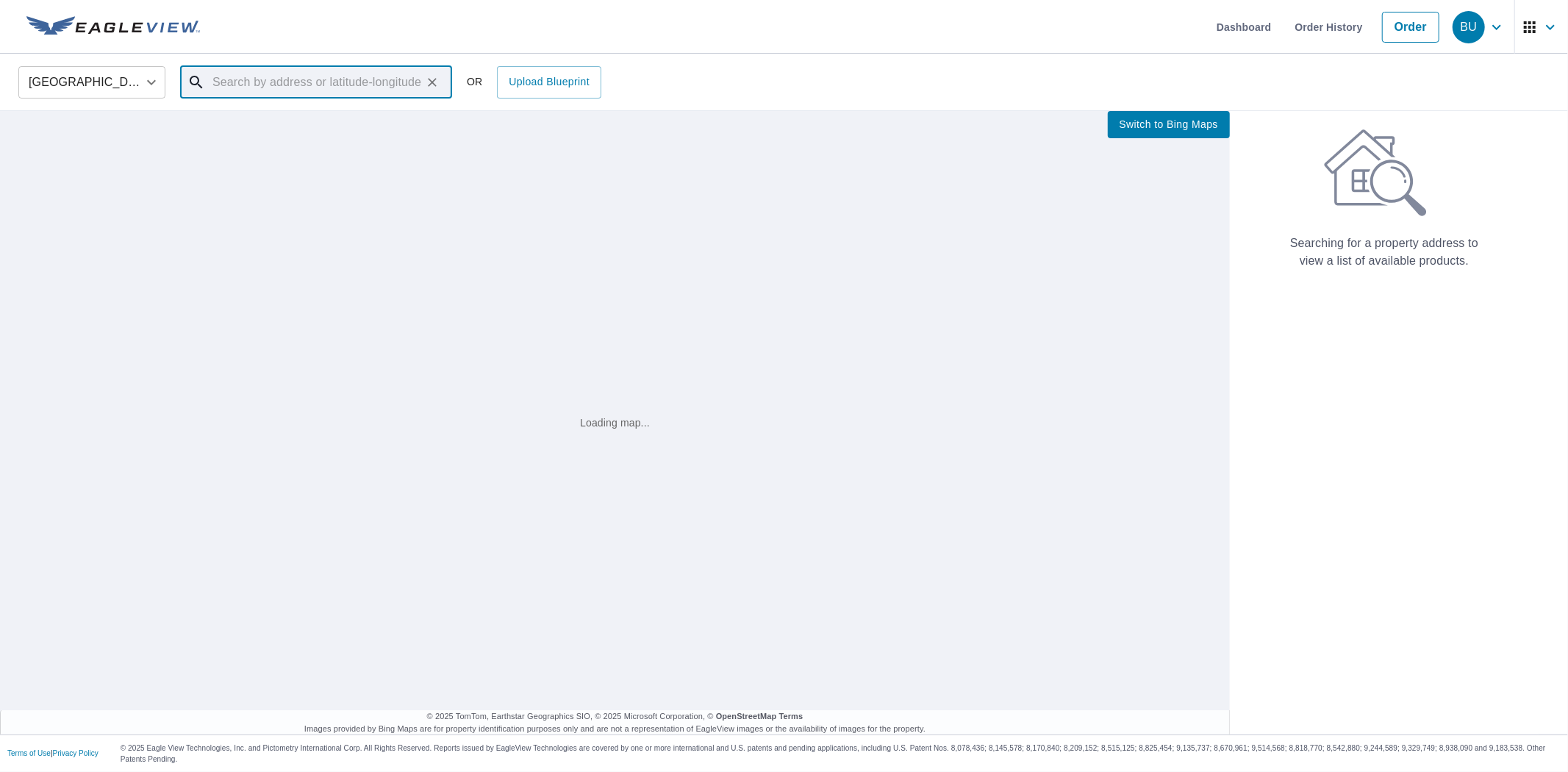
click at [302, 77] on input "text" at bounding box center [317, 82] width 209 height 41
paste input "[STREET_ADDRESS]"
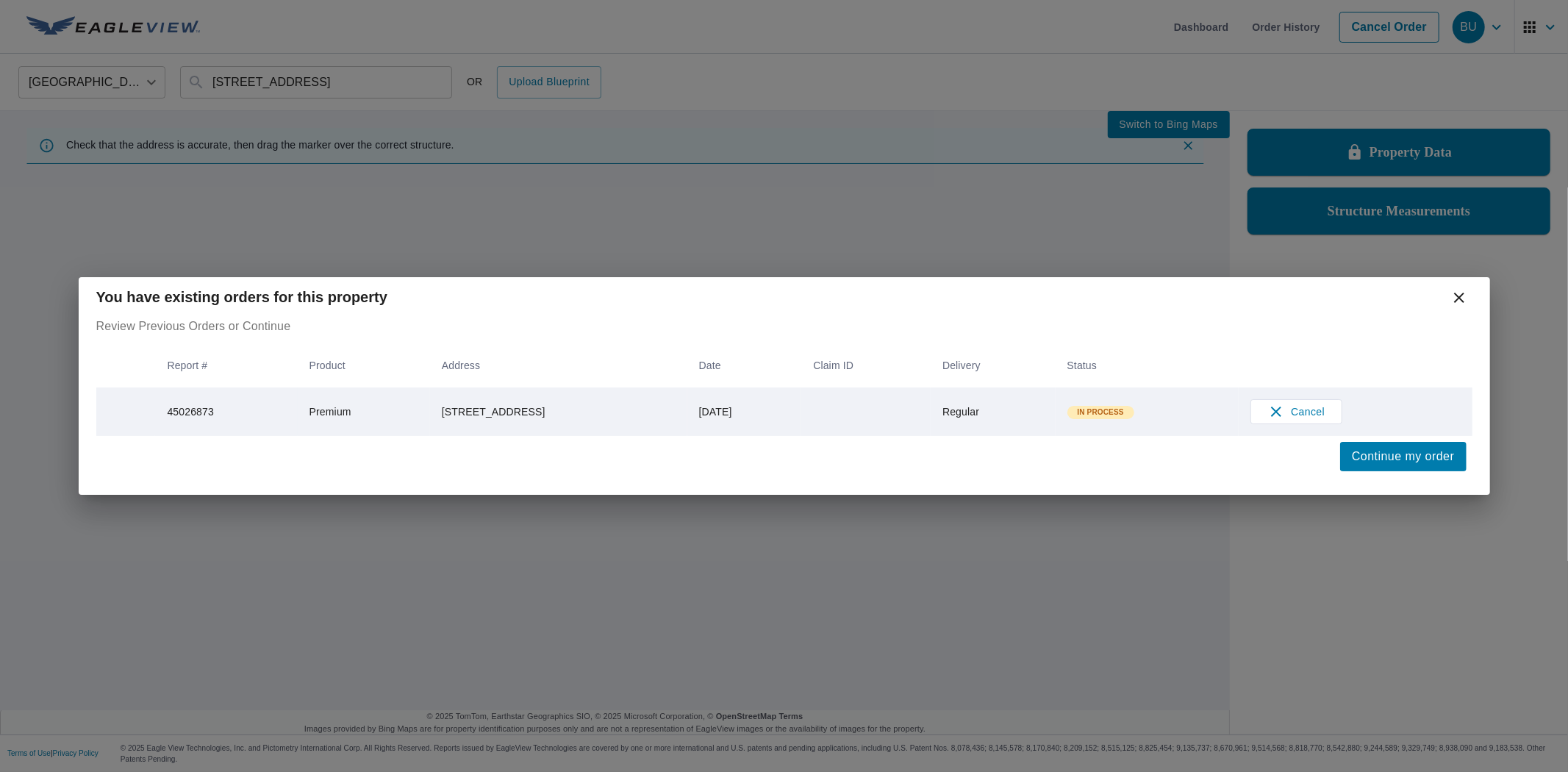
click at [1437, 451] on span "Continue my order" at bounding box center [1403, 457] width 102 height 21
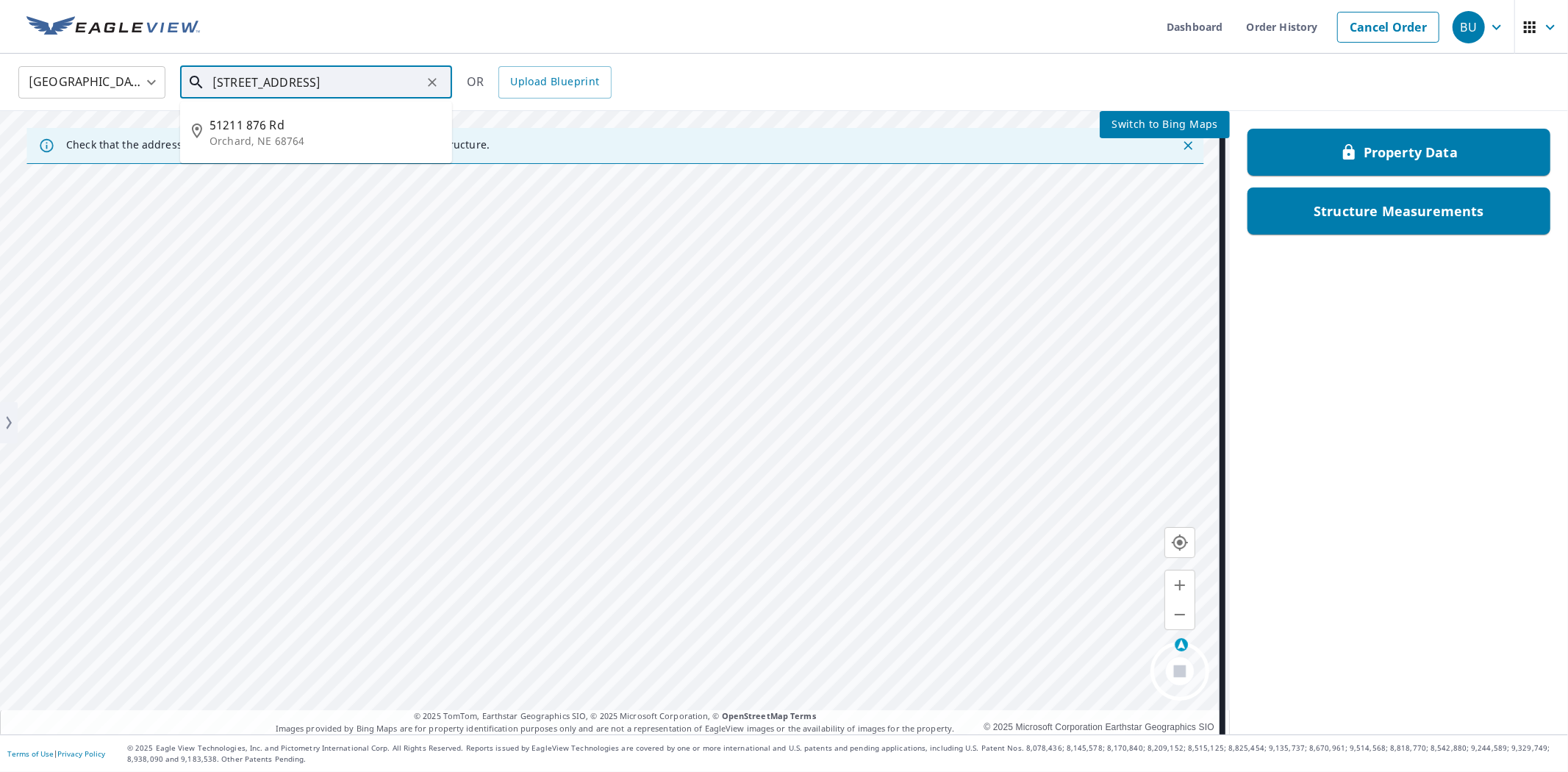
click at [259, 89] on input "[STREET_ADDRESS]" at bounding box center [317, 82] width 209 height 41
click at [254, 120] on span "51211 876 Rd" at bounding box center [325, 125] width 231 height 18
type input "[STREET_ADDRESS]"
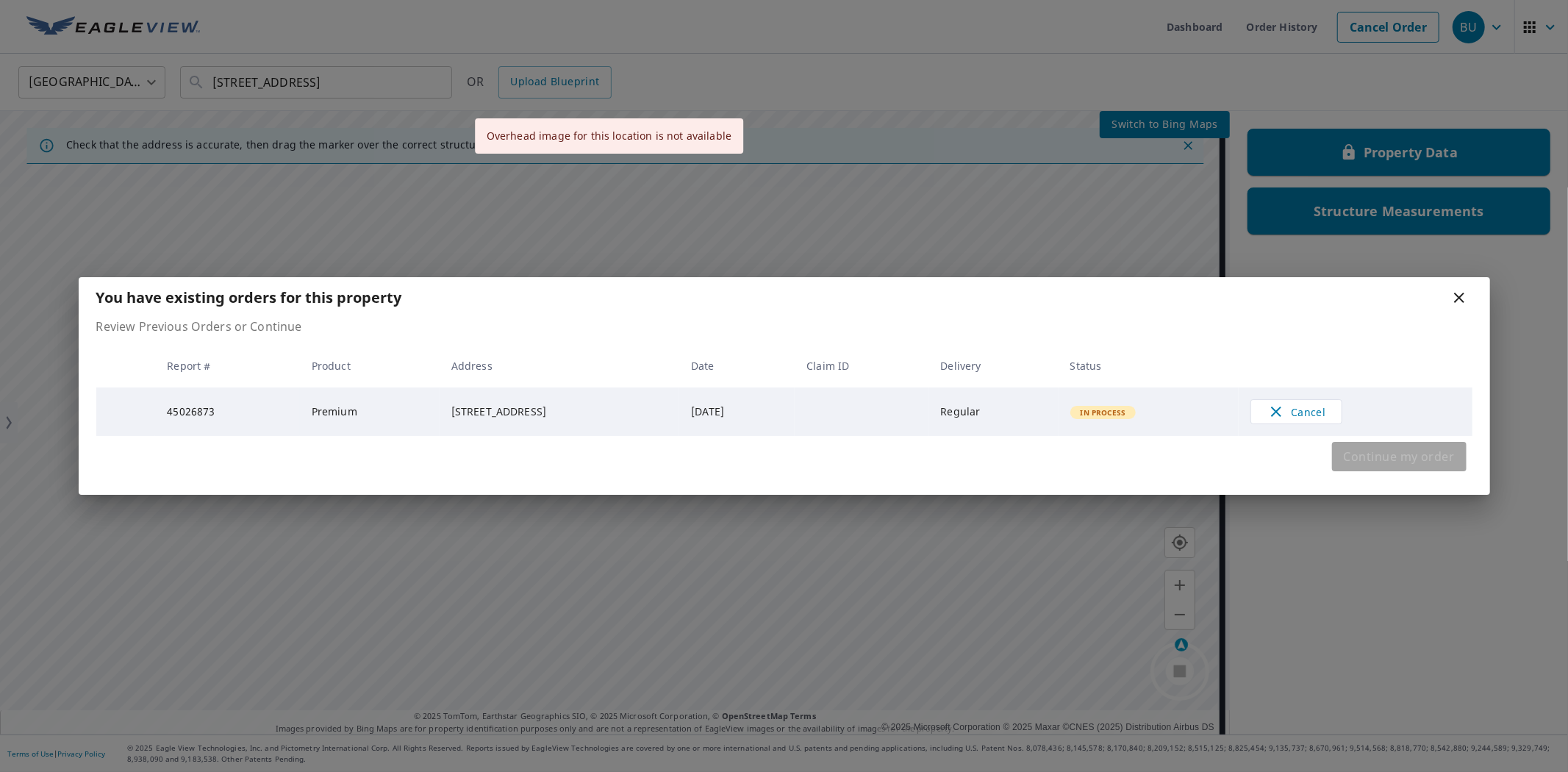
click at [1413, 458] on span "Continue my order" at bounding box center [1400, 457] width 111 height 21
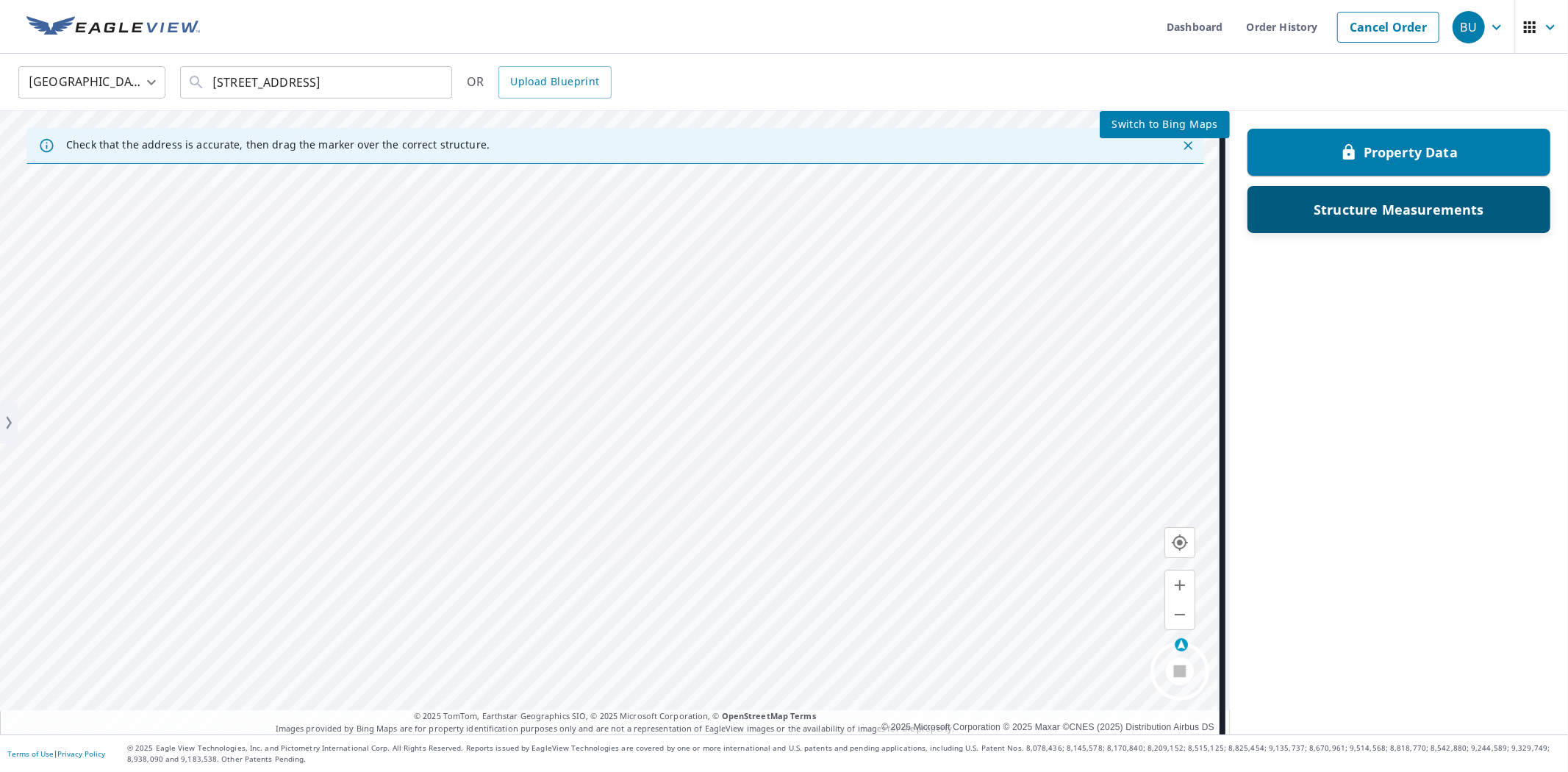
click at [1297, 214] on div "Structure Measurements" at bounding box center [1399, 210] width 265 height 27
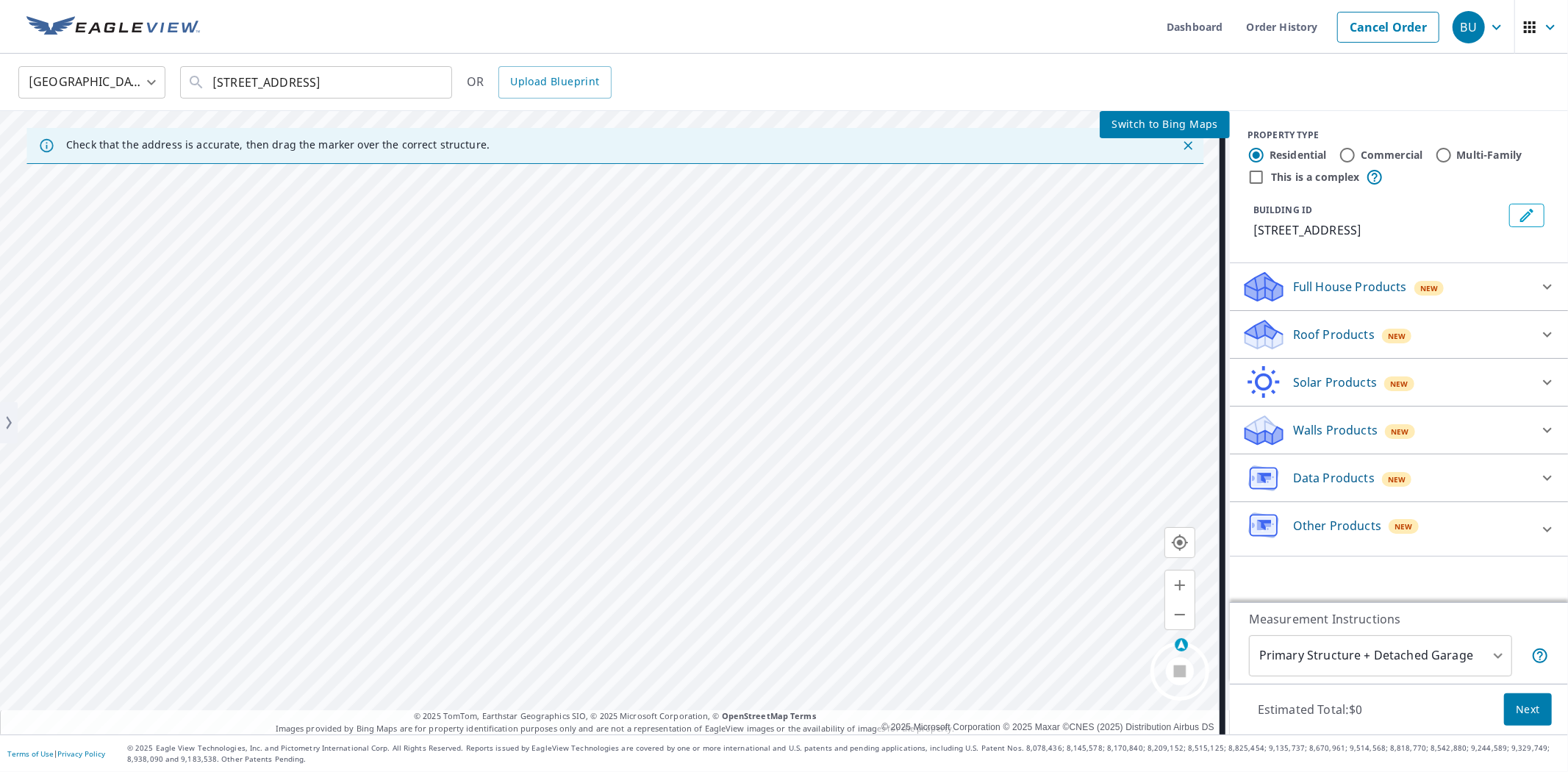
click at [1314, 341] on p "Roof Products" at bounding box center [1334, 334] width 81 height 18
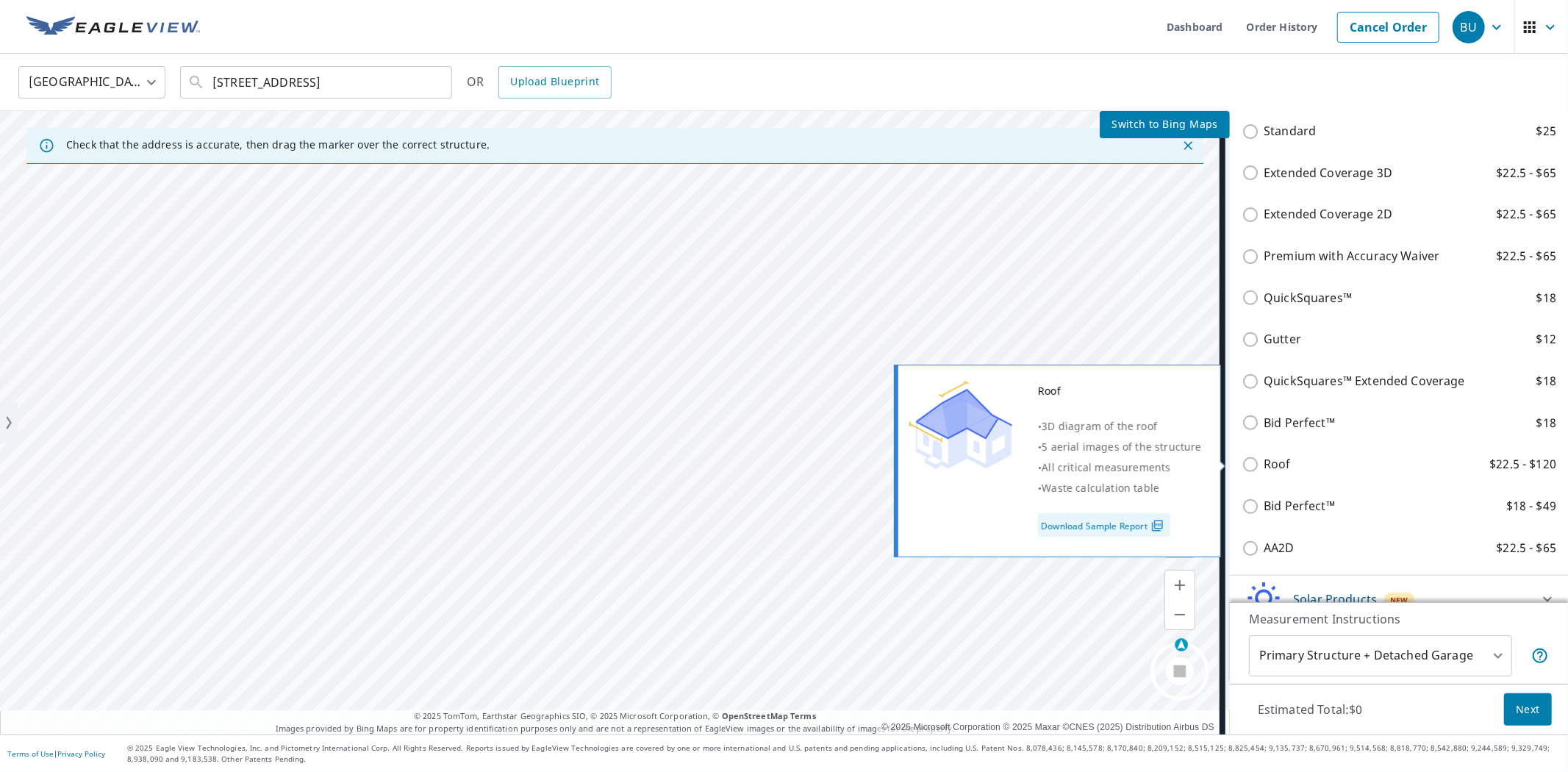
click at [1272, 467] on p "Roof" at bounding box center [1277, 464] width 27 height 19
click at [1264, 467] on input "Roof $22.5 - $120" at bounding box center [1252, 465] width 22 height 18
checkbox input "true"
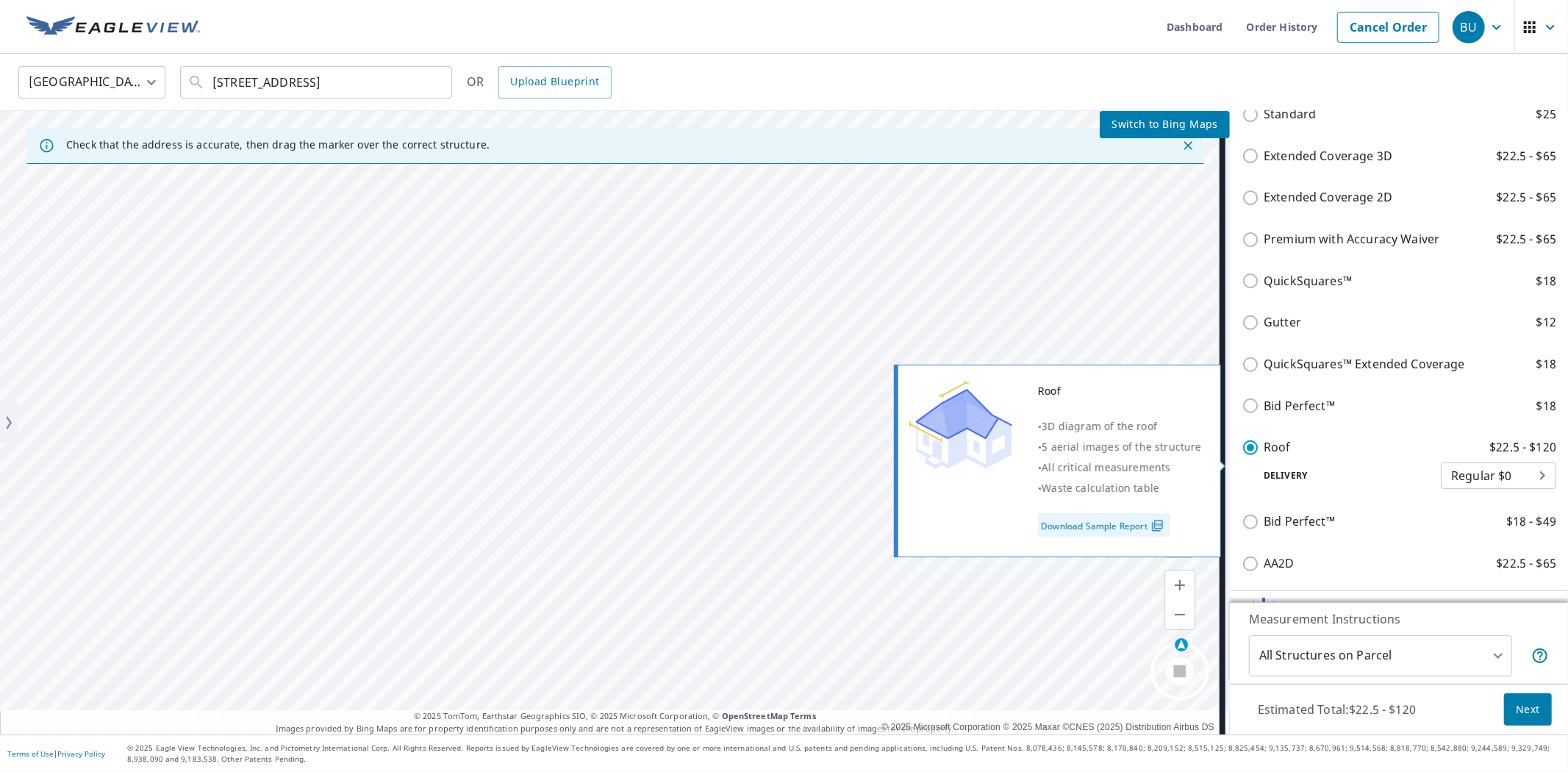
type input "3"
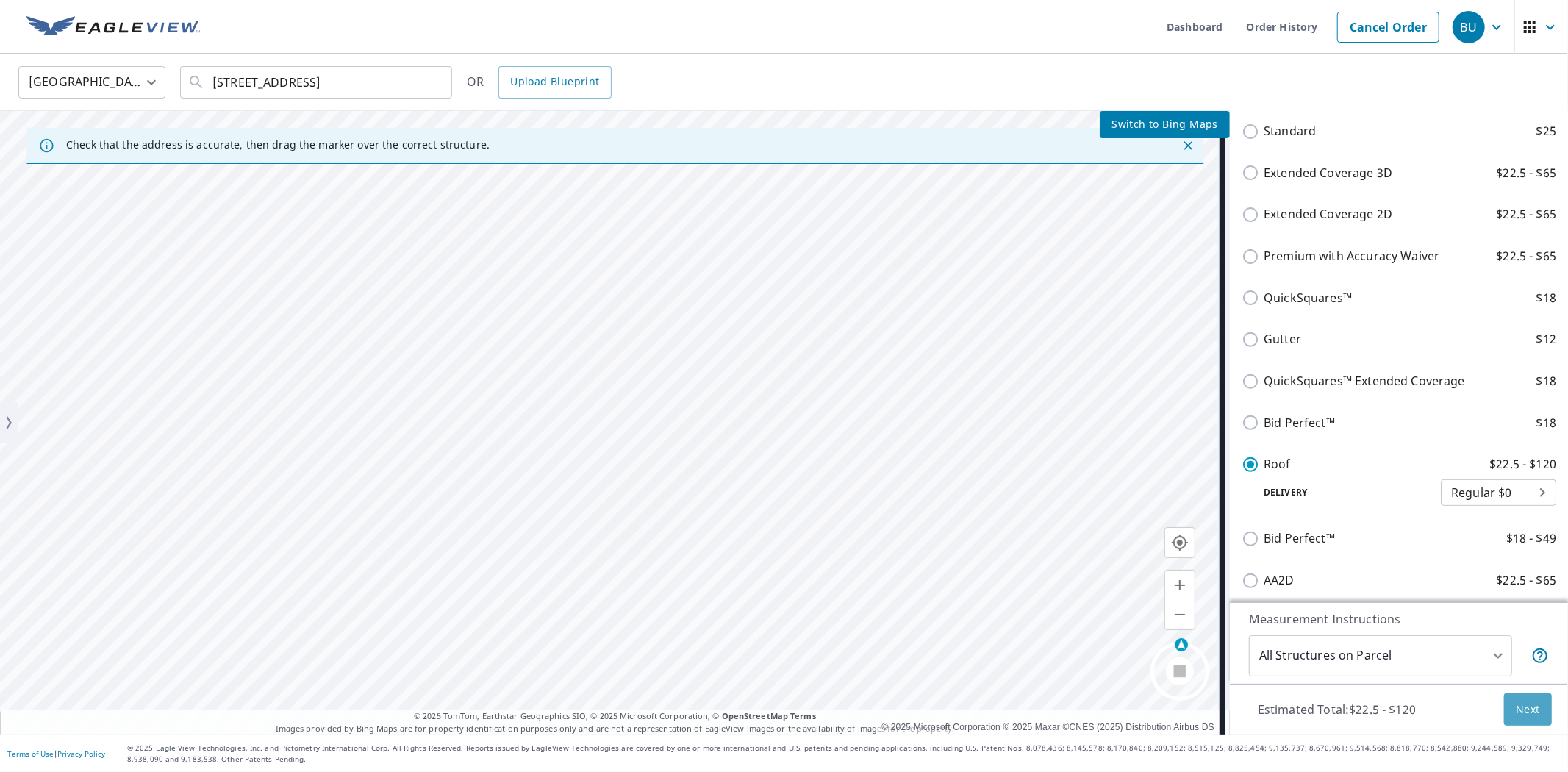
click at [1504, 707] on button "Next" at bounding box center [1528, 710] width 48 height 33
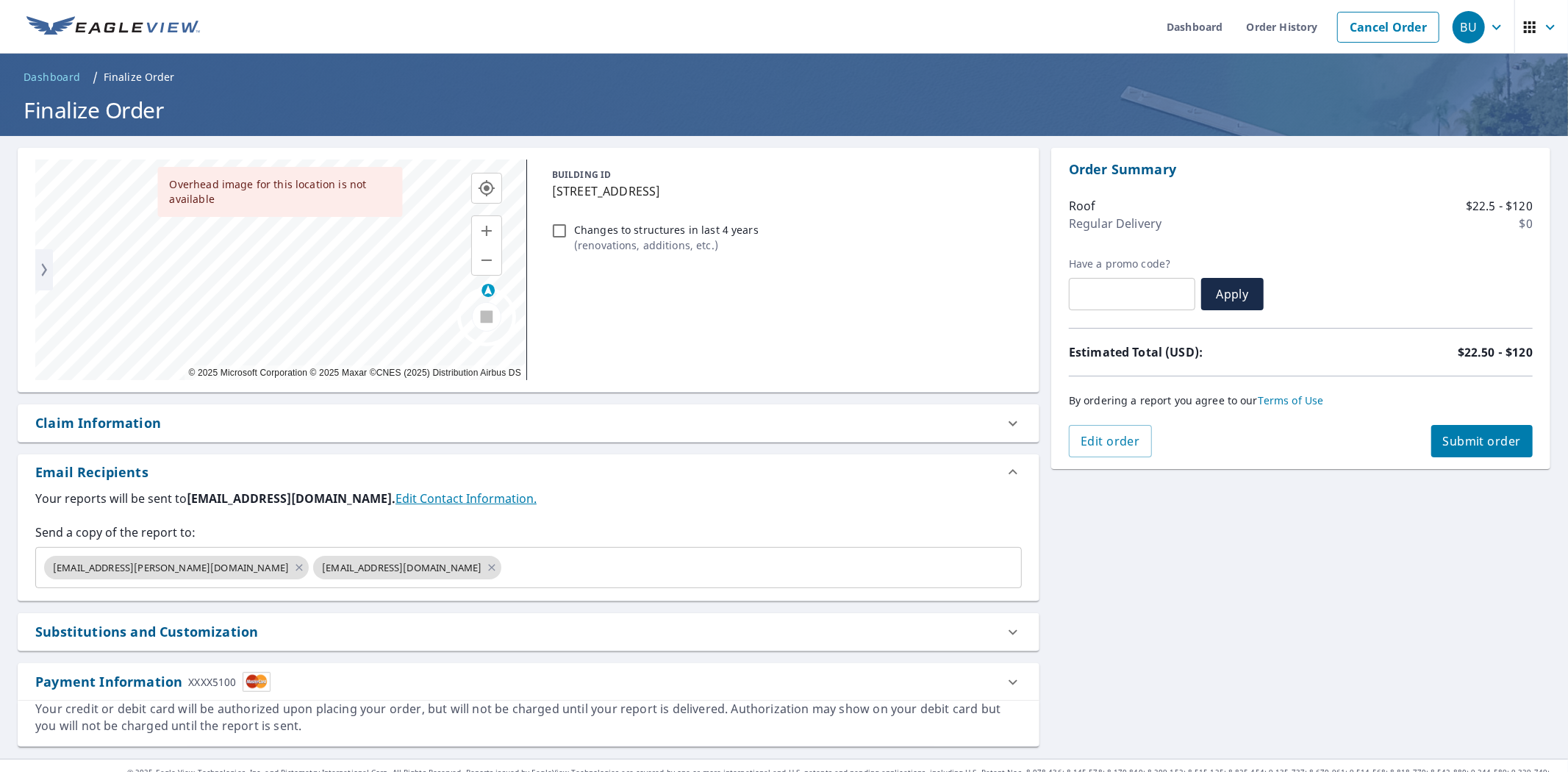
click at [1487, 440] on span "Submit order" at bounding box center [1483, 442] width 79 height 16
checkbox input "true"
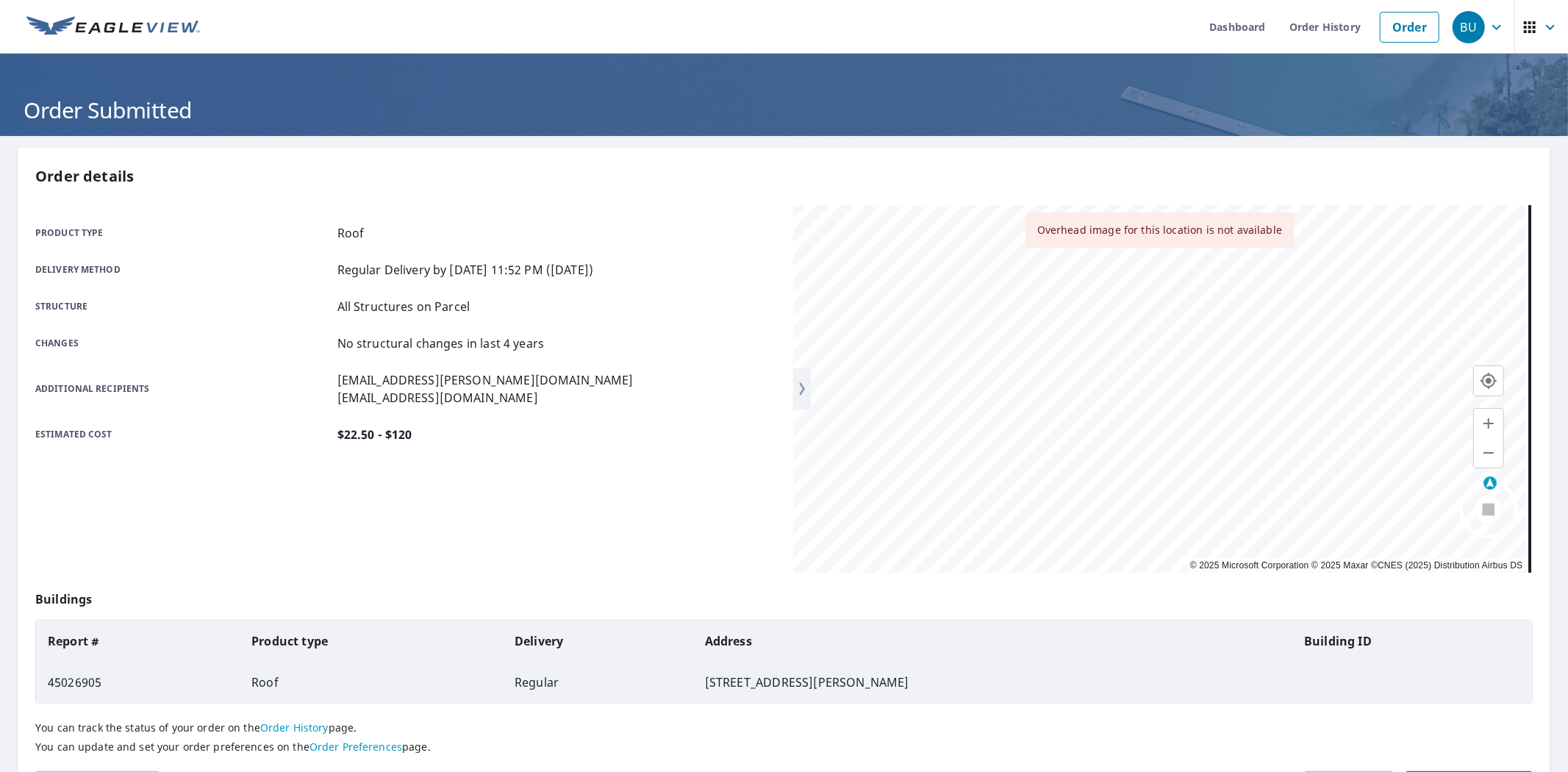
click at [1462, 497] on div at bounding box center [1488, 512] width 59 height 64
click at [1252, 428] on div "Gallery Insights View Layer Choose layer ​ ​ No data found © 2025 Microsoft Cor…" at bounding box center [1160, 389] width 734 height 367
click at [69, 681] on td "45026905" at bounding box center [138, 683] width 204 height 41
copy td "45026905"
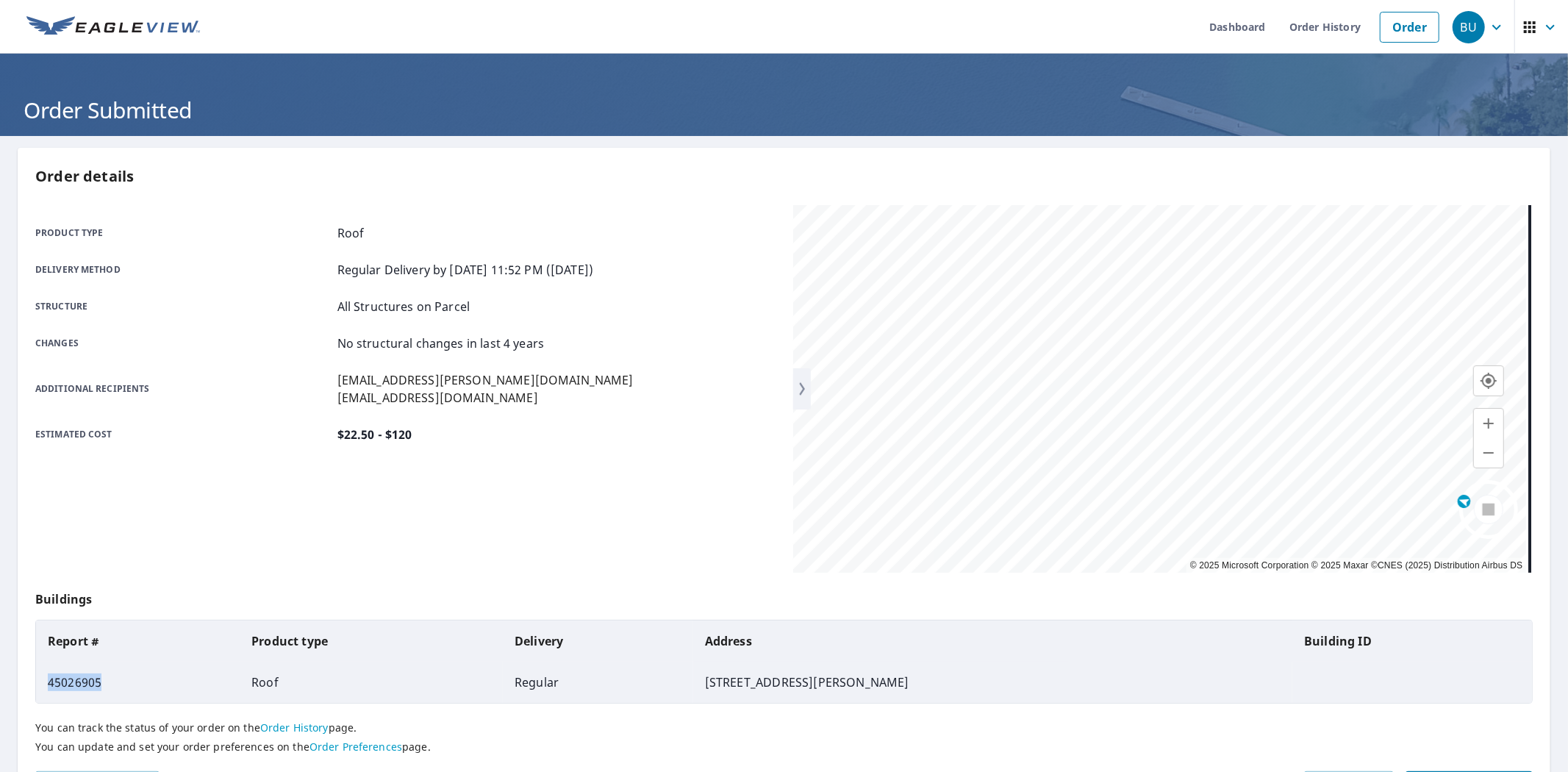
click at [1493, 33] on icon "button" at bounding box center [1497, 27] width 18 height 18
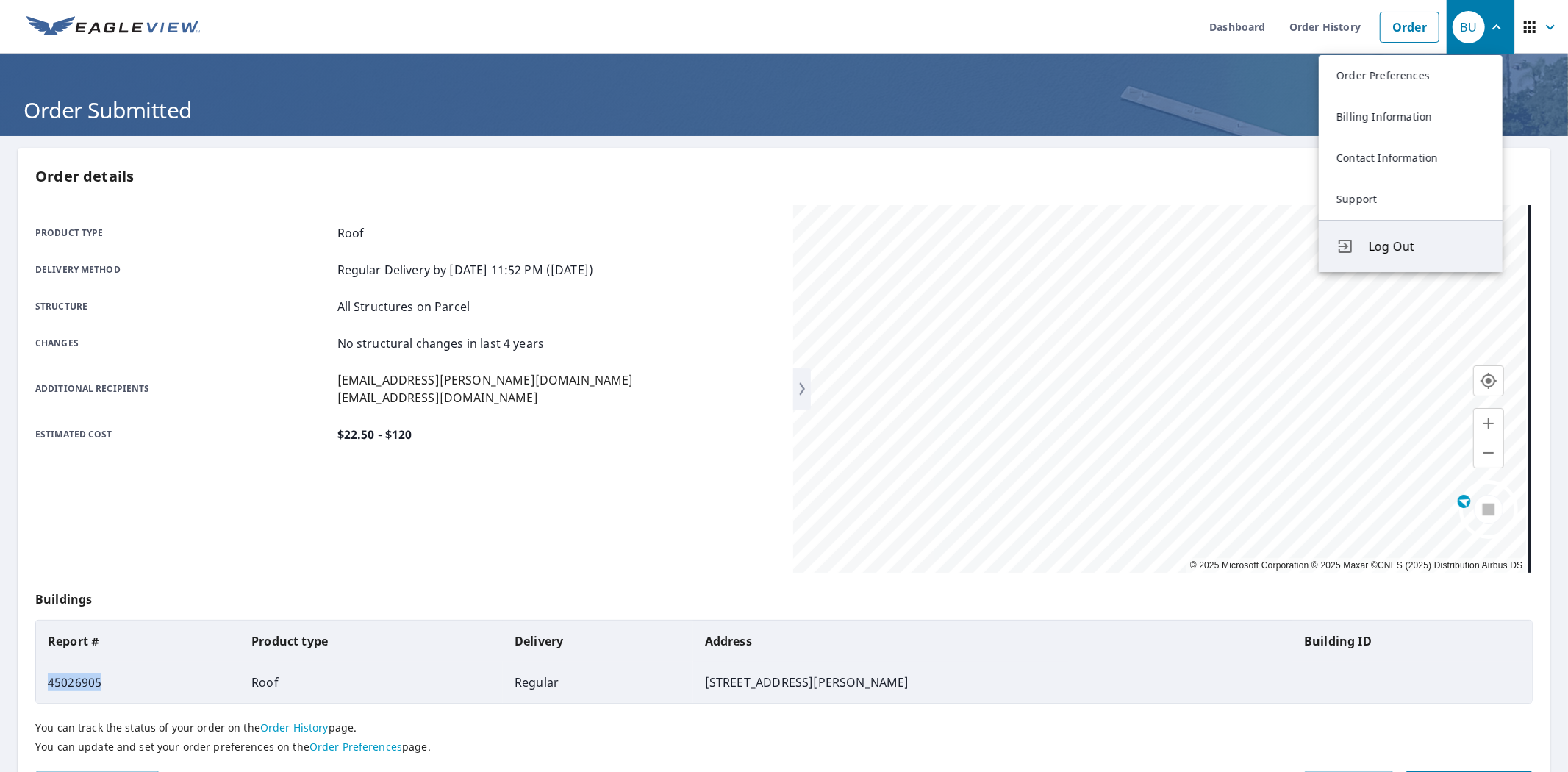
click at [1399, 241] on span "Log Out" at bounding box center [1427, 247] width 116 height 18
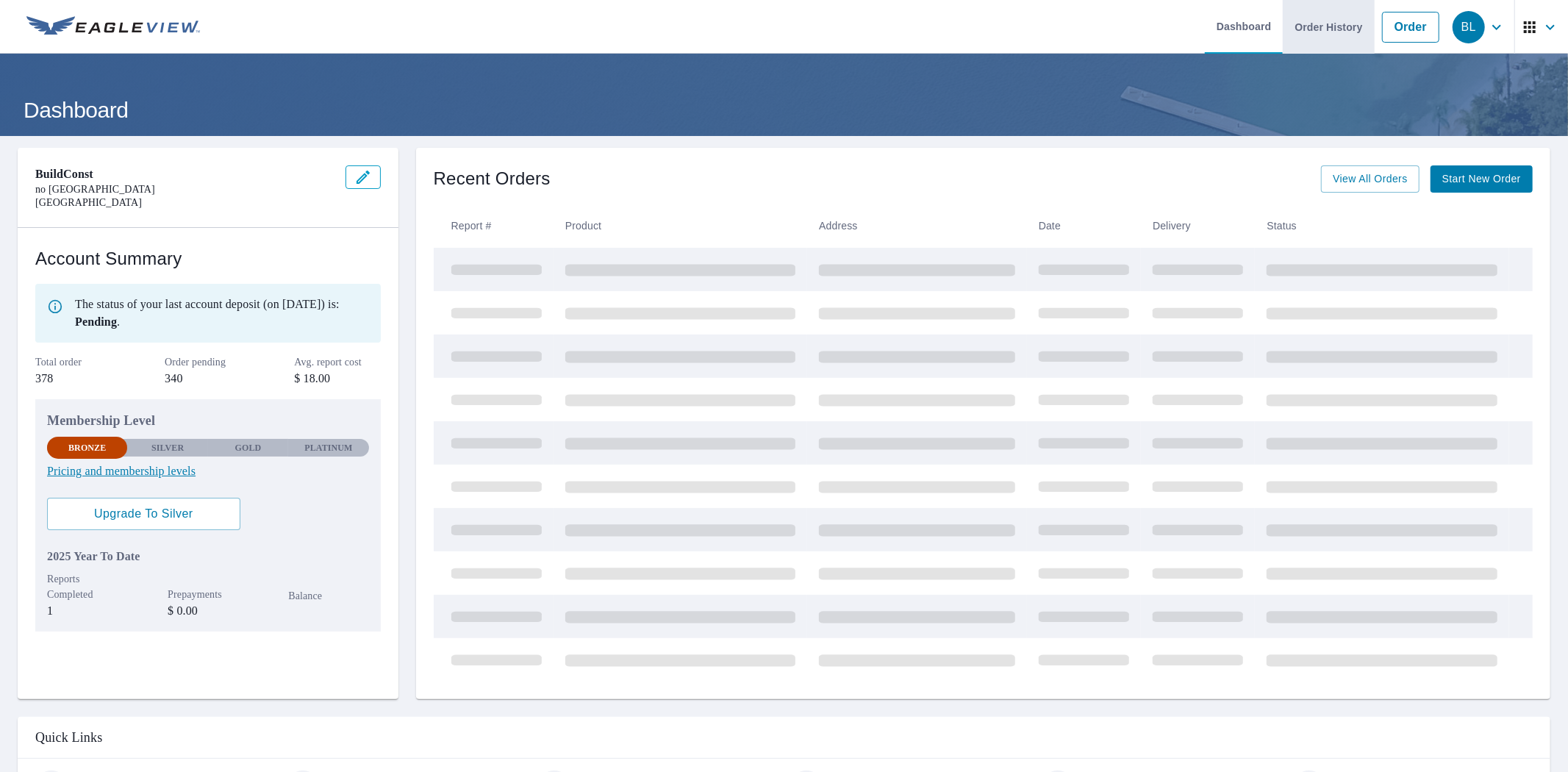
click at [1312, 27] on link "Order History" at bounding box center [1328, 27] width 91 height 54
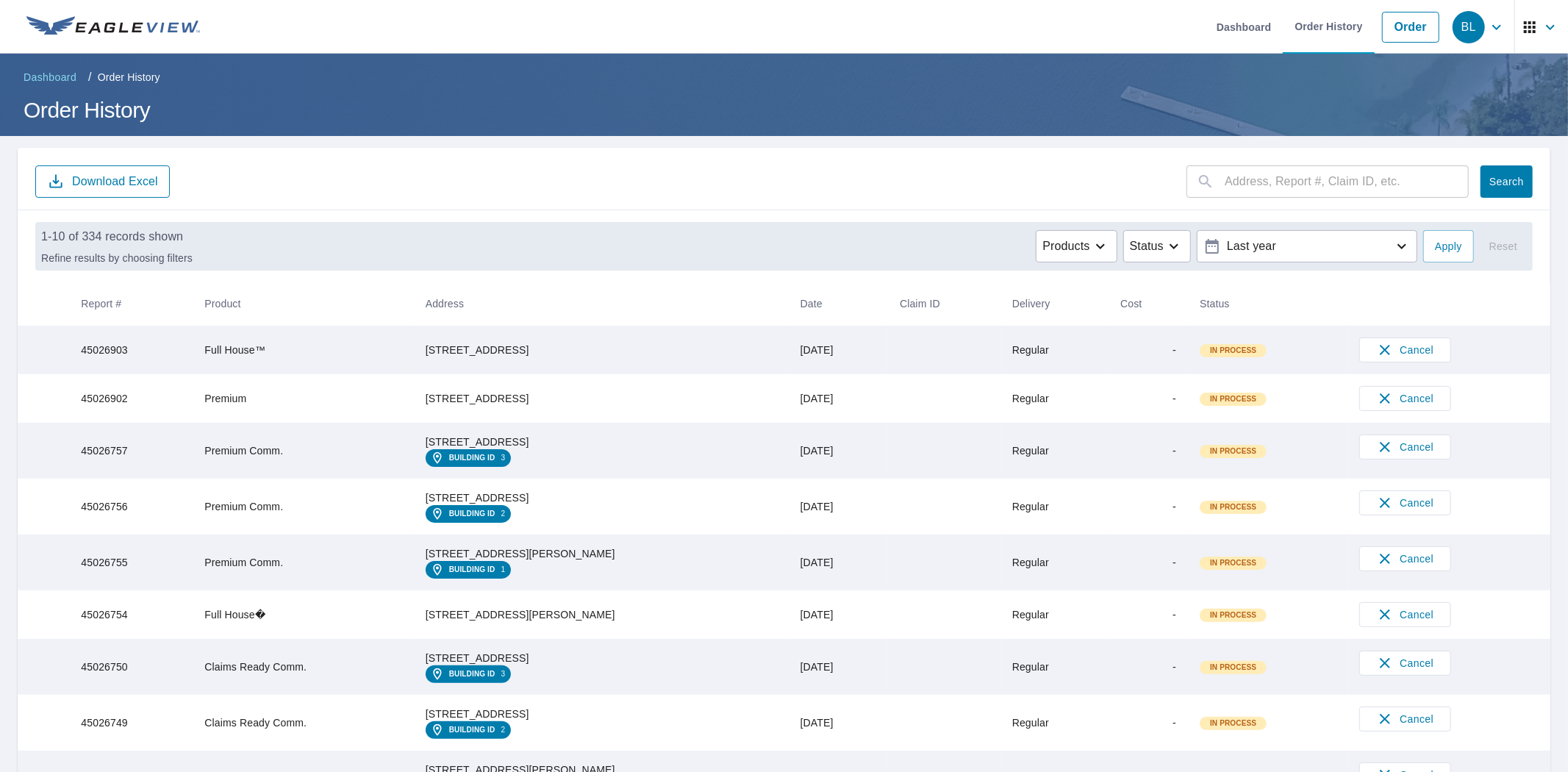
click at [122, 354] on td "45026903" at bounding box center [130, 350] width 123 height 48
copy td "45026903"
click at [1488, 34] on icon "button" at bounding box center [1497, 27] width 18 height 18
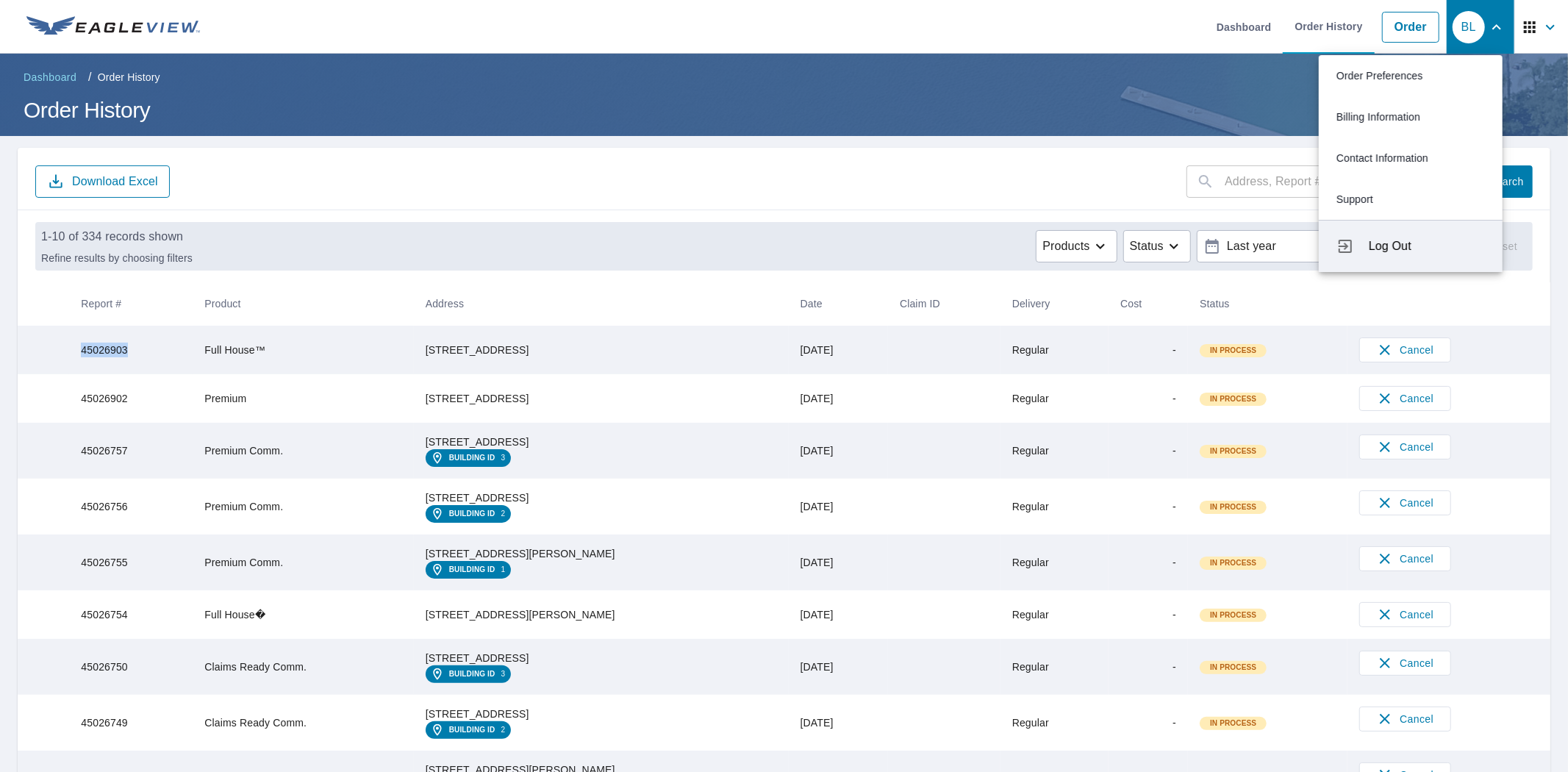
click at [1399, 247] on span "Log Out" at bounding box center [1427, 247] width 116 height 18
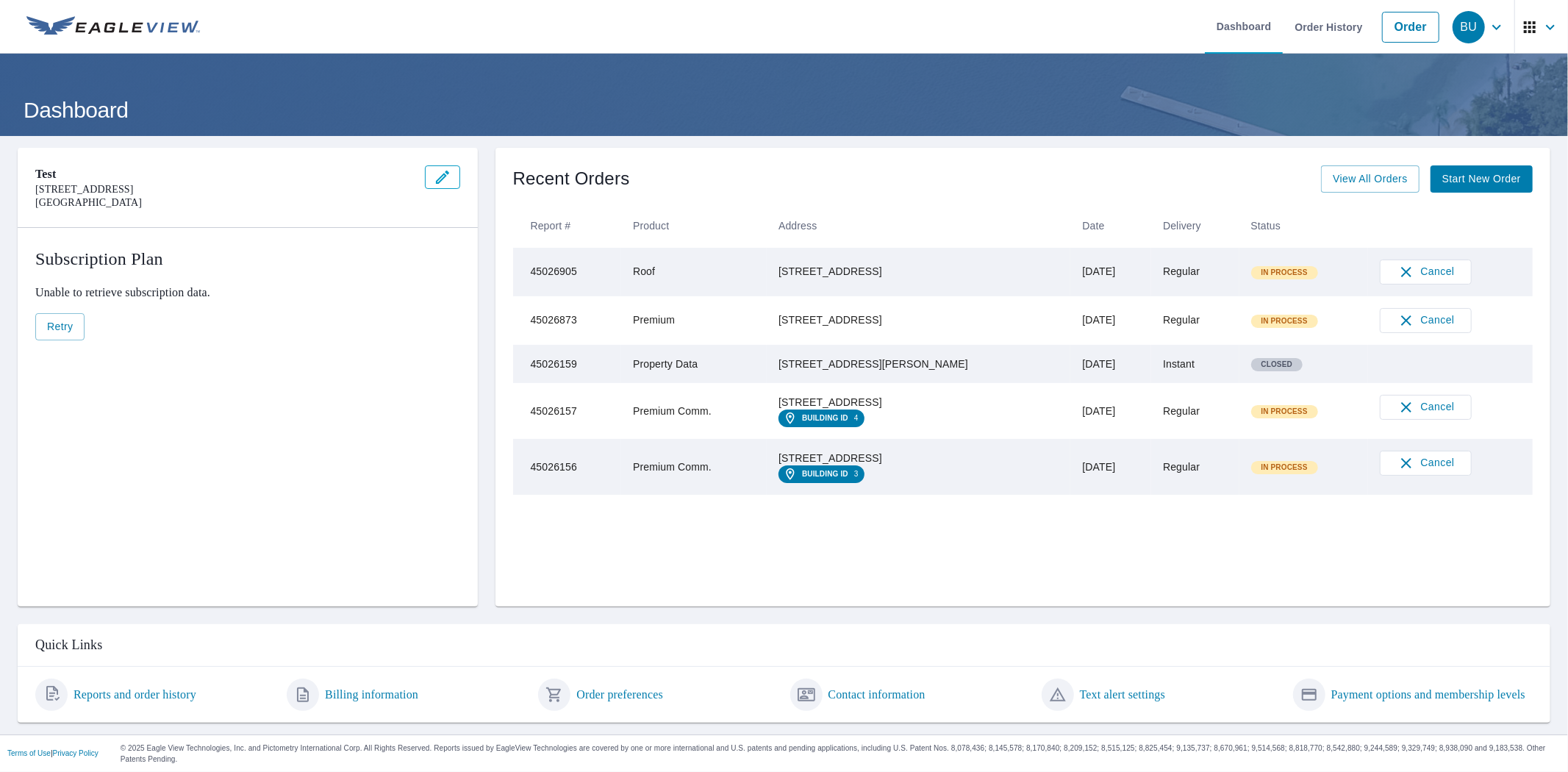
drag, startPoint x: 908, startPoint y: 283, endPoint x: 797, endPoint y: 264, distance: 112.6
click at [797, 264] on td "[STREET_ADDRESS]" at bounding box center [918, 272] width 304 height 48
copy div "[STREET_ADDRESS]"
click at [1384, 20] on link "Order" at bounding box center [1410, 27] width 57 height 31
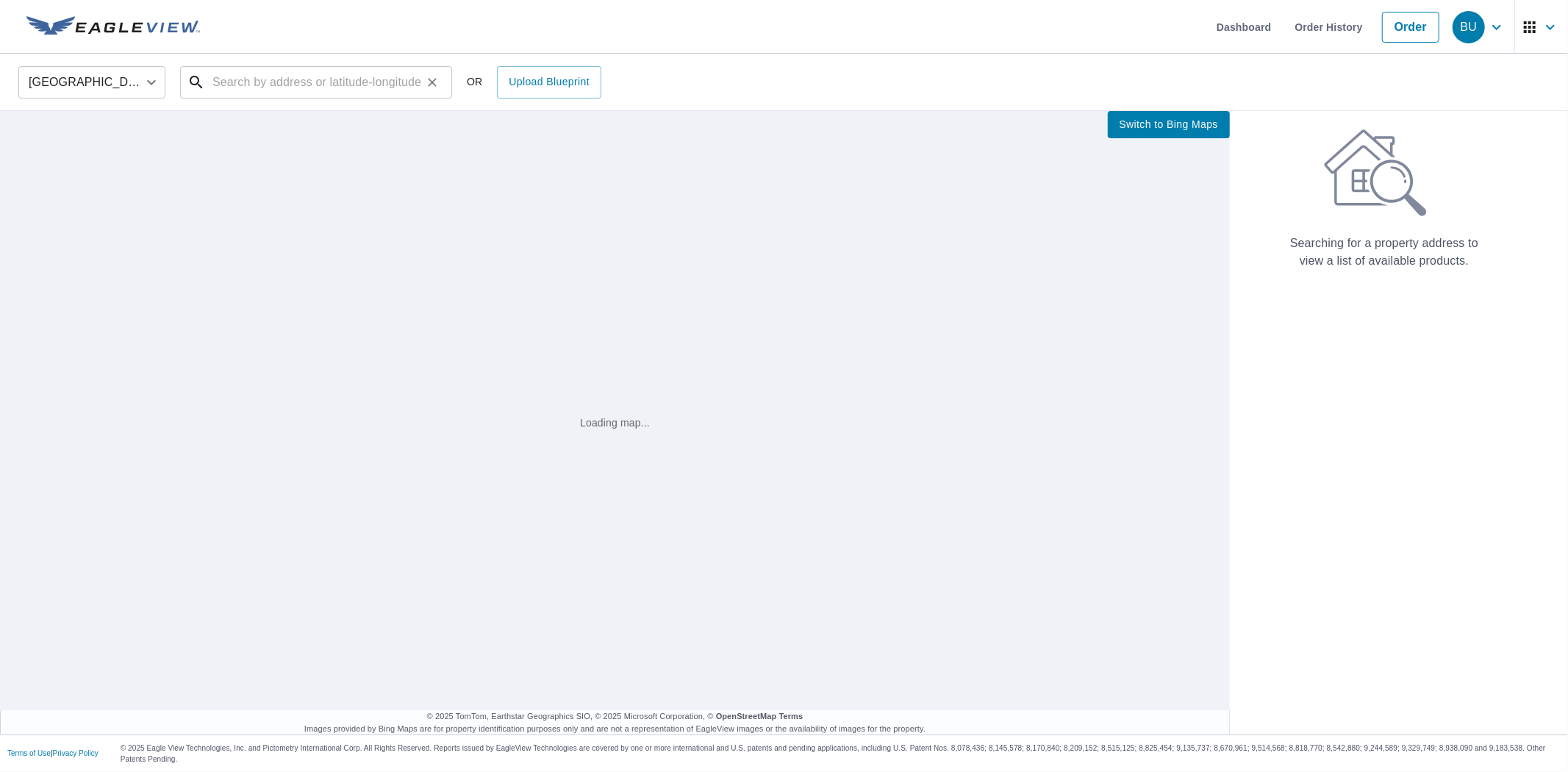
click at [284, 87] on input "text" at bounding box center [317, 82] width 209 height 41
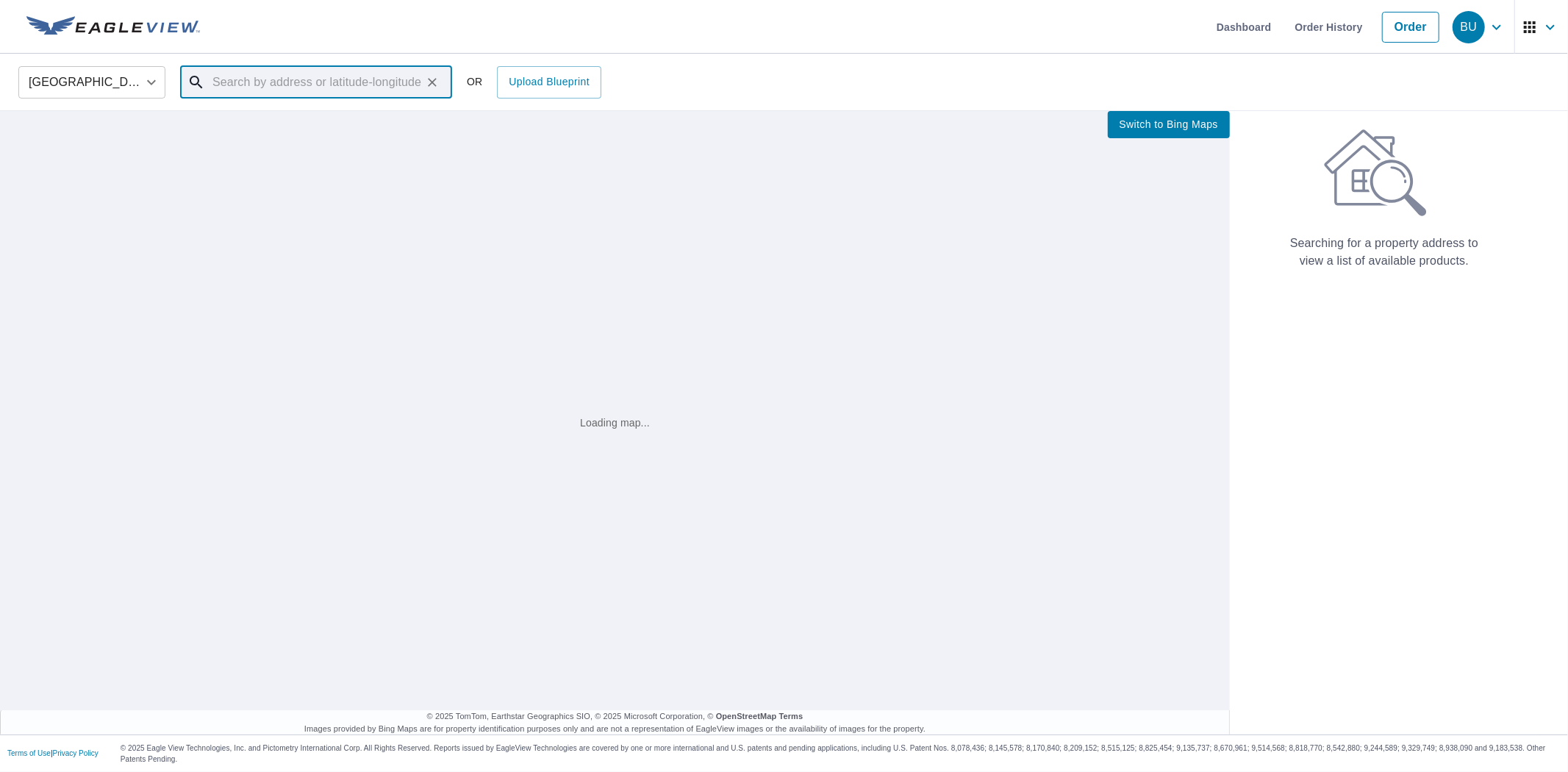
paste input "[STREET_ADDRESS]"
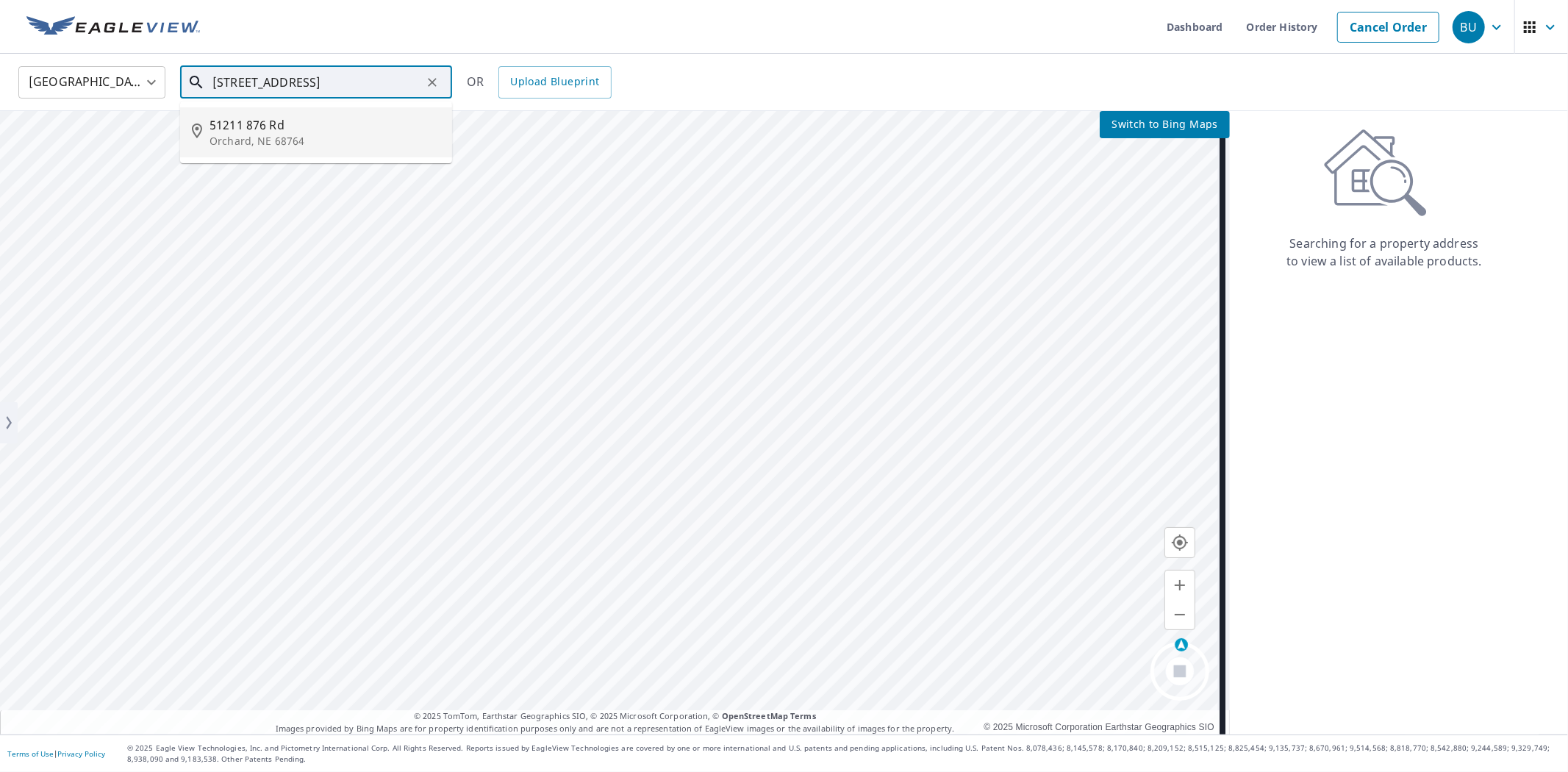
click at [402, 84] on input "[STREET_ADDRESS]" at bounding box center [317, 82] width 209 height 41
type input "[STREET_ADDRESS]"
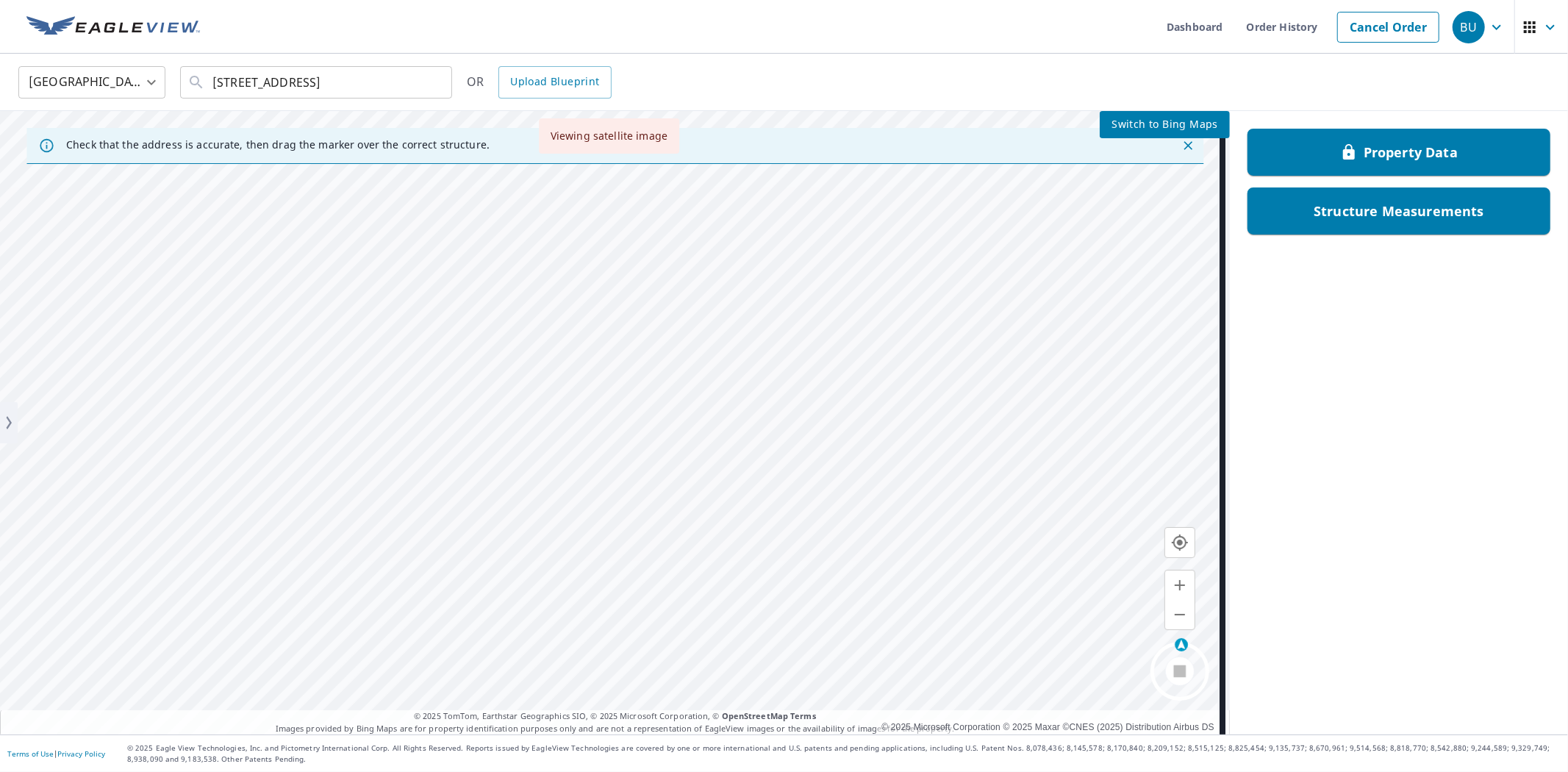
click at [1144, 127] on span "Switch to Bing Maps" at bounding box center [1165, 124] width 106 height 19
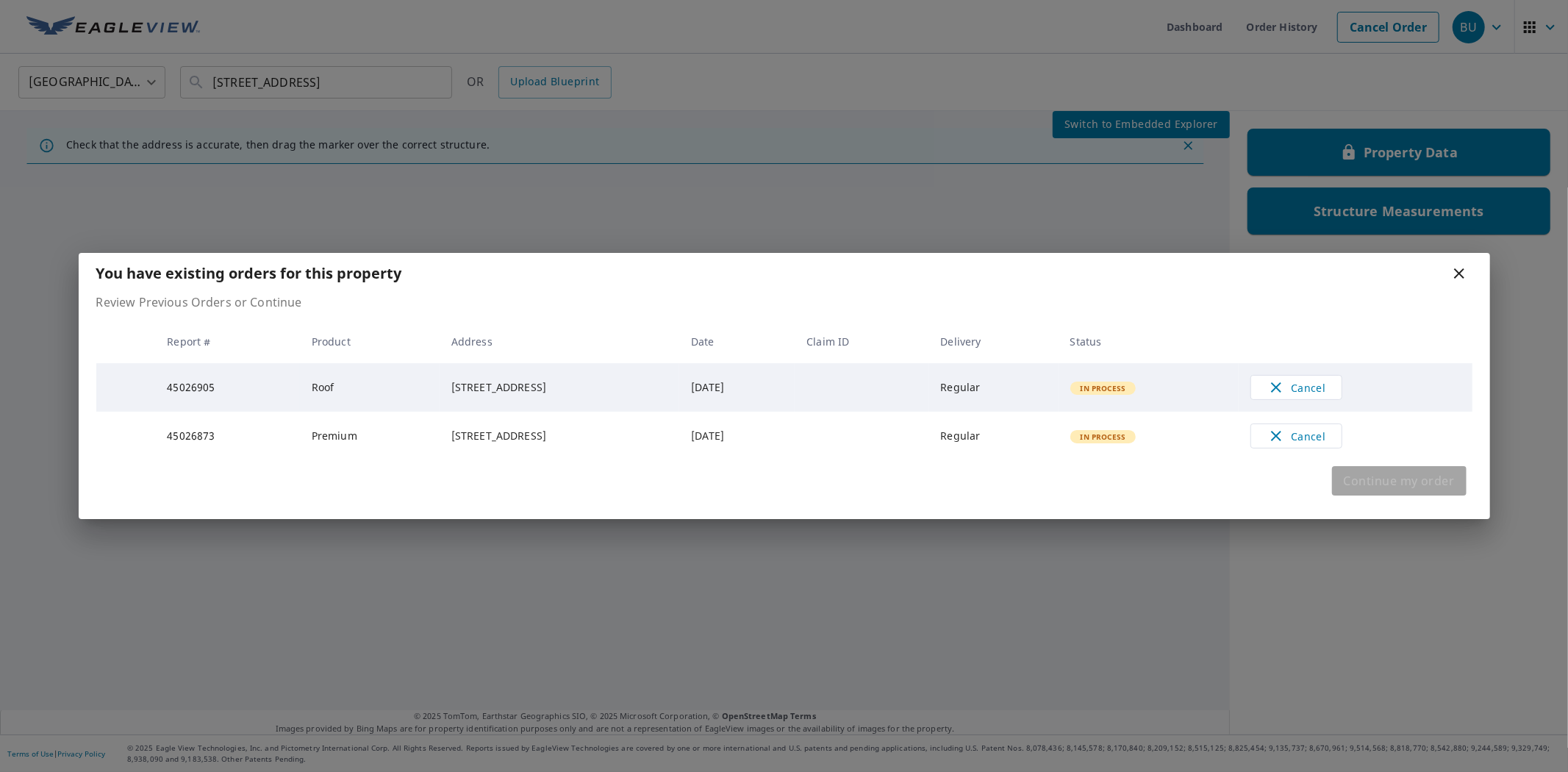
click at [1439, 472] on button "Continue my order" at bounding box center [1399, 481] width 134 height 30
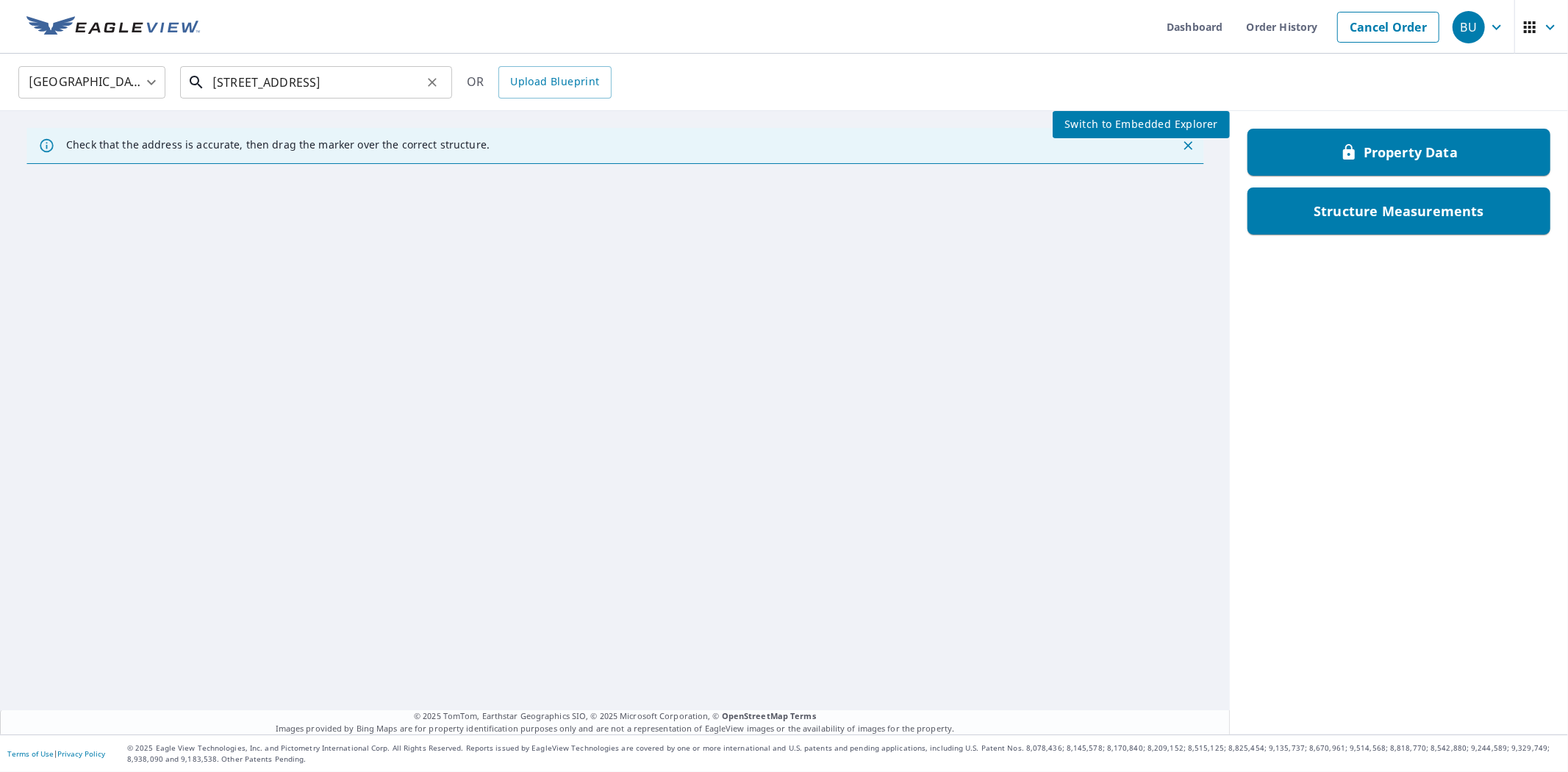
click at [403, 87] on input "[STREET_ADDRESS]" at bounding box center [317, 82] width 209 height 41
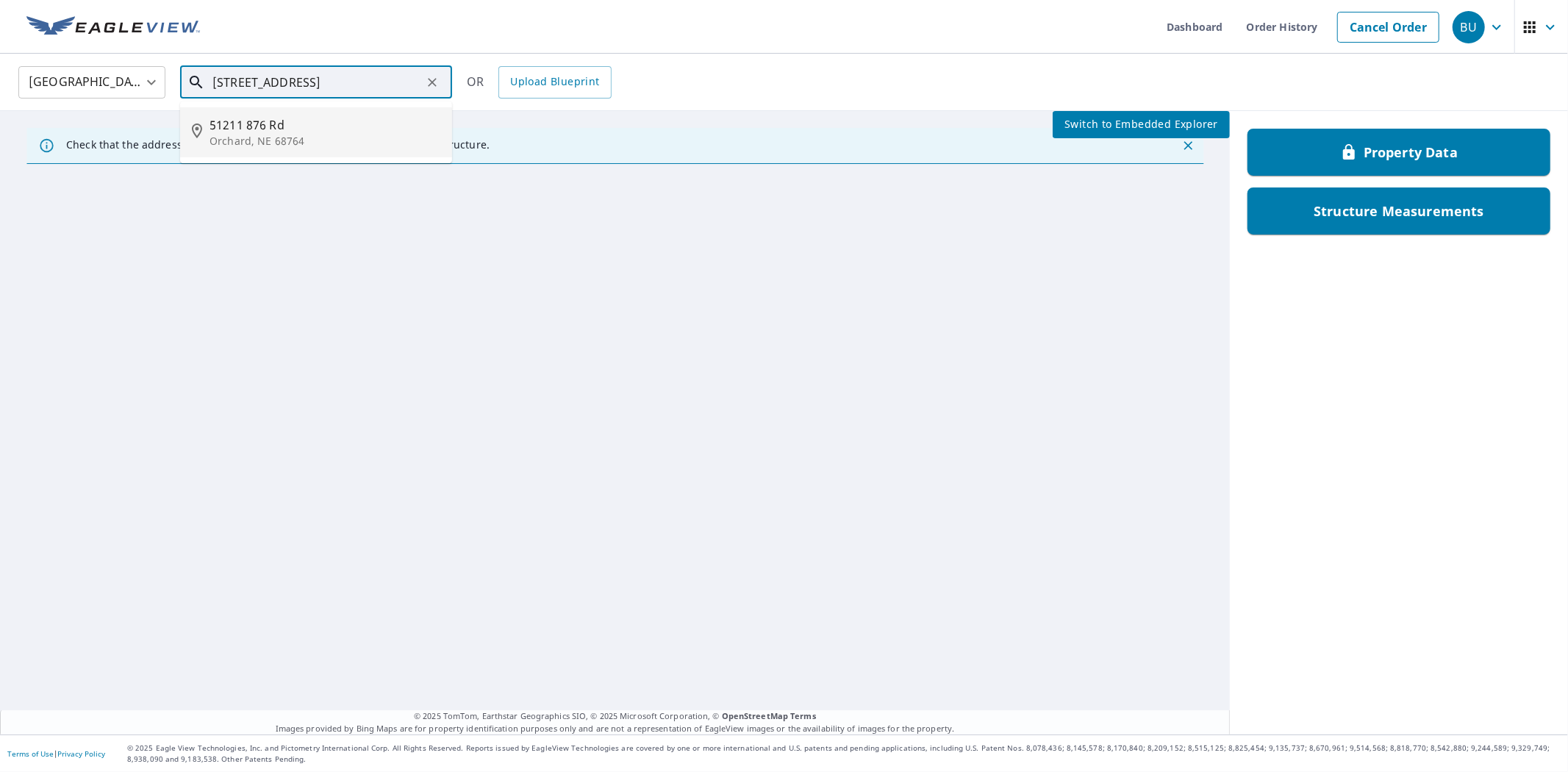
click at [331, 125] on span "51211 876 Rd" at bounding box center [325, 125] width 231 height 18
click at [393, 85] on input "[STREET_ADDRESS]" at bounding box center [317, 82] width 209 height 41
click at [347, 127] on span "51211 876 Rd" at bounding box center [325, 125] width 231 height 18
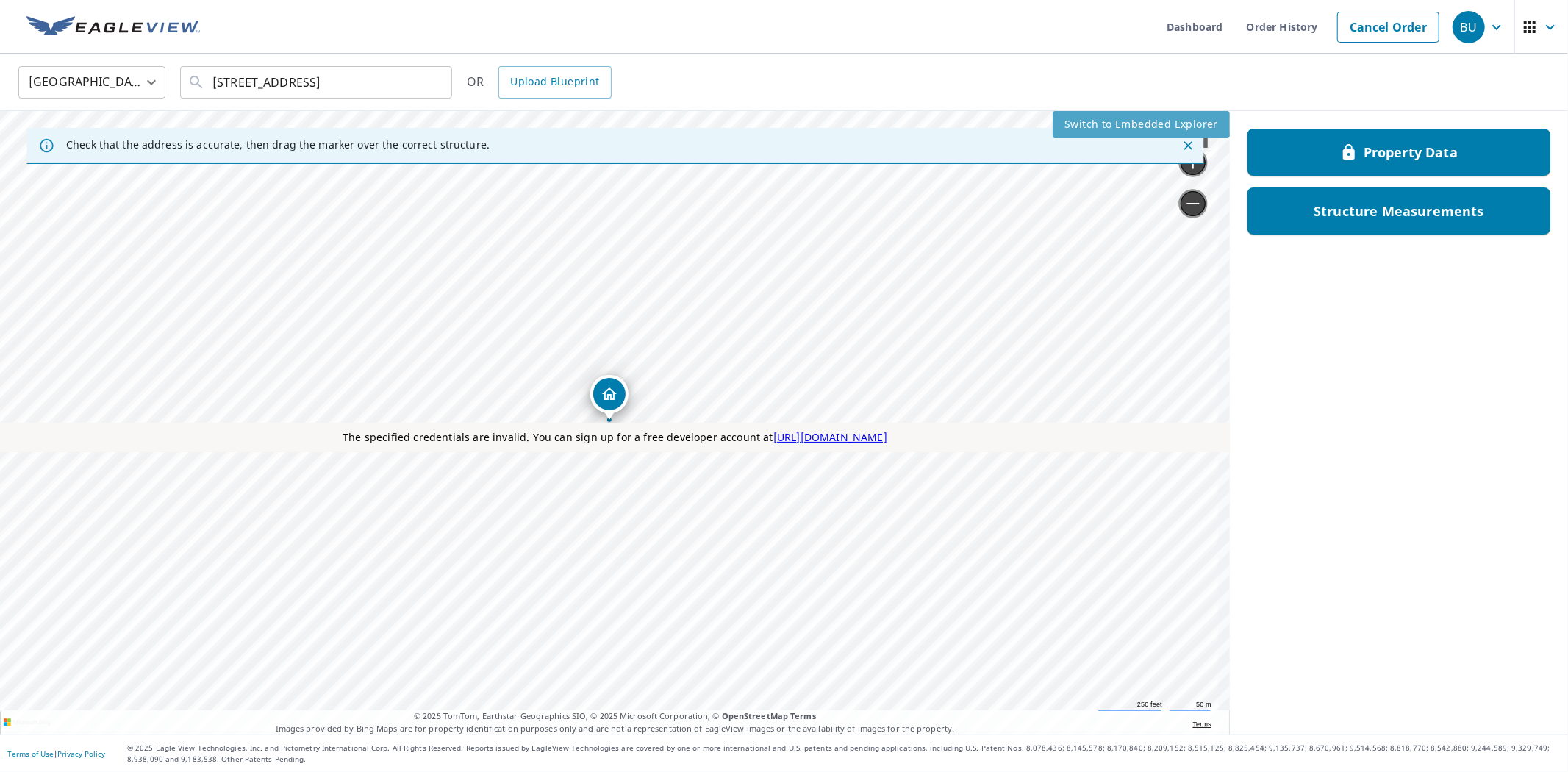
click at [1065, 116] on span "Switch to Embedded Explorer" at bounding box center [1141, 124] width 154 height 19
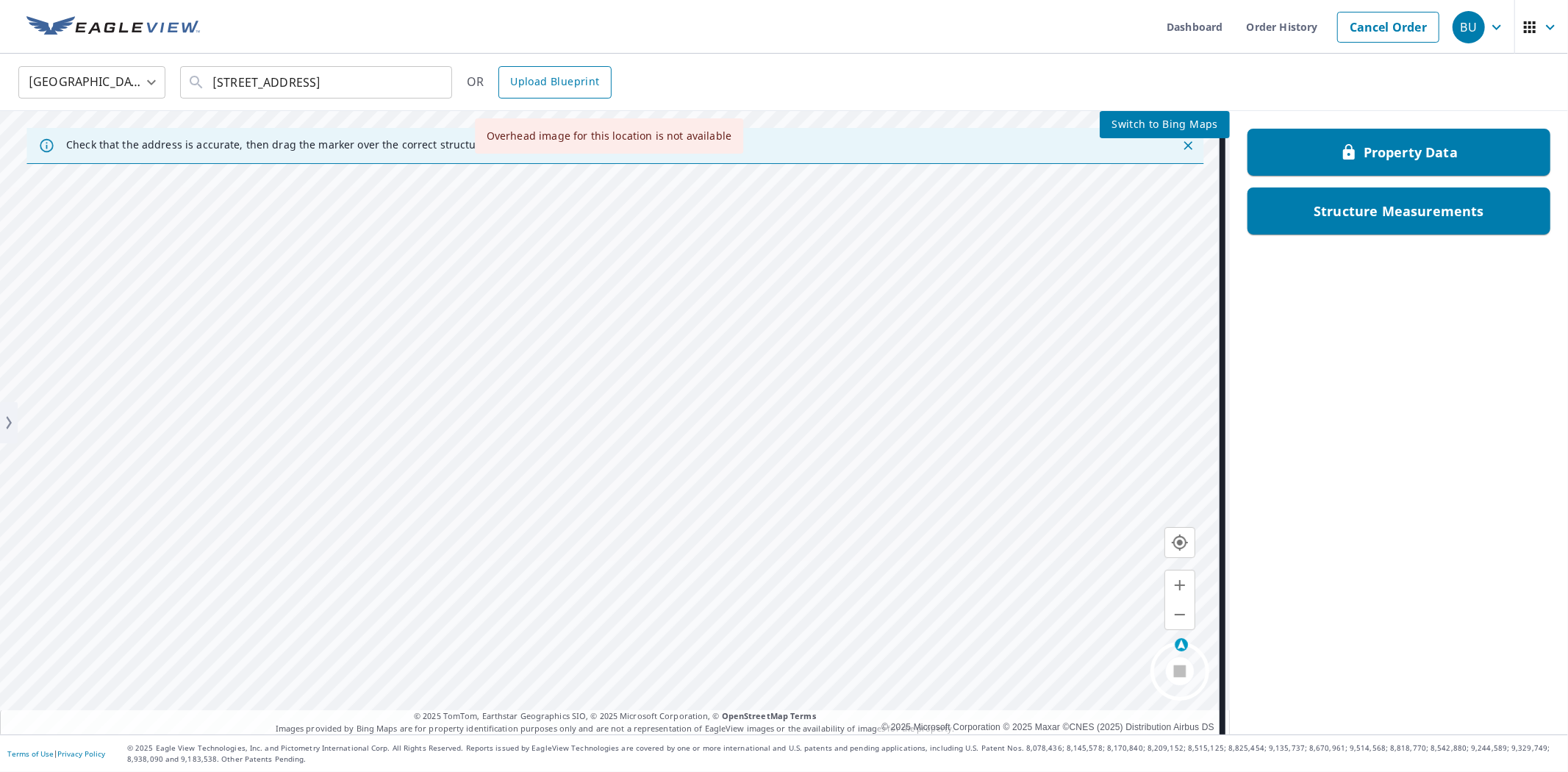
click at [539, 86] on span "Upload Blueprint" at bounding box center [555, 81] width 89 height 19
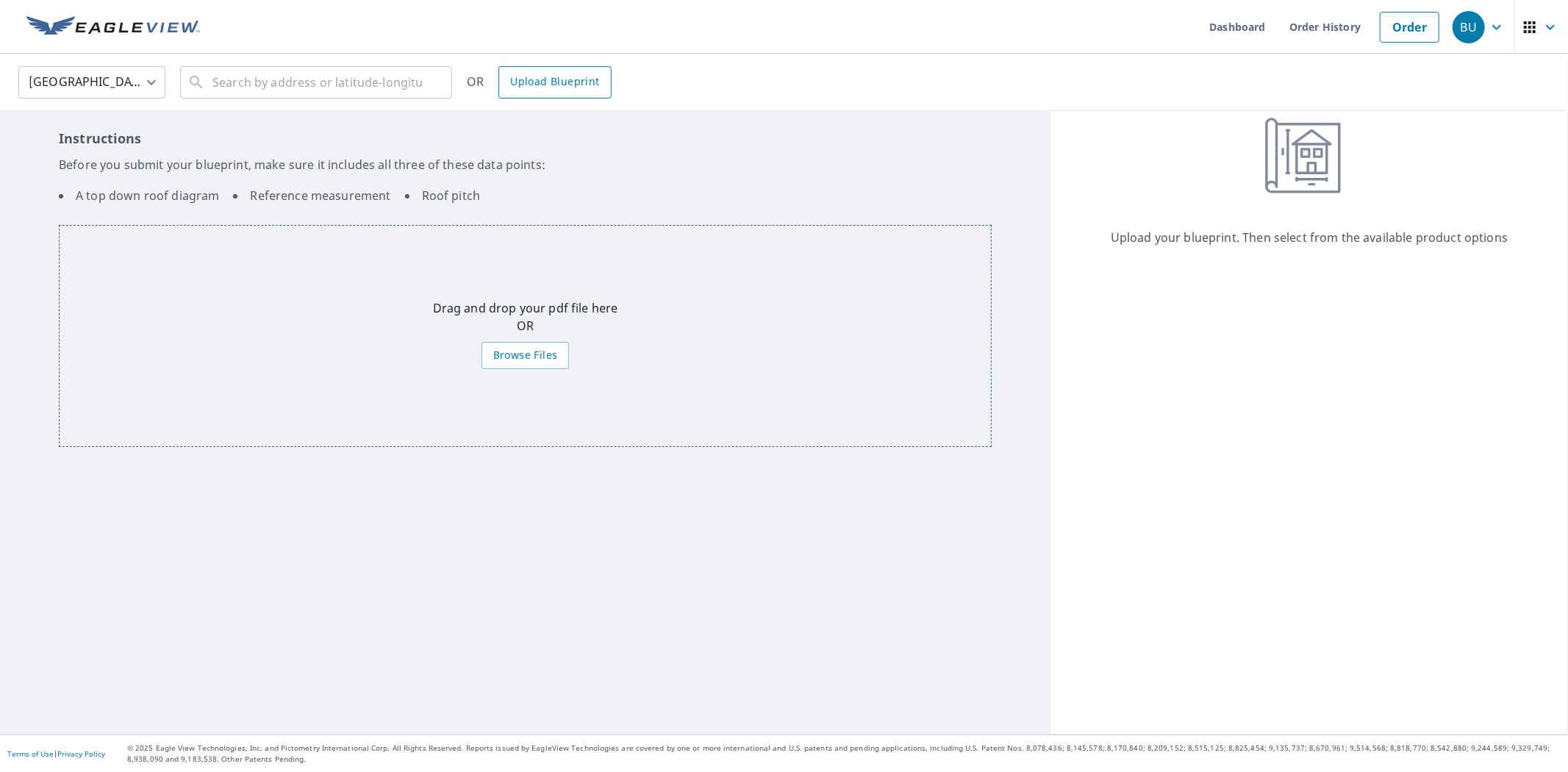
click at [527, 85] on span "Upload Blueprint" at bounding box center [555, 81] width 89 height 19
click at [502, 342] on label "Browse Files" at bounding box center [526, 355] width 89 height 27
click at [0, 0] on input "Browse Files" at bounding box center [0, 0] width 0 height 0
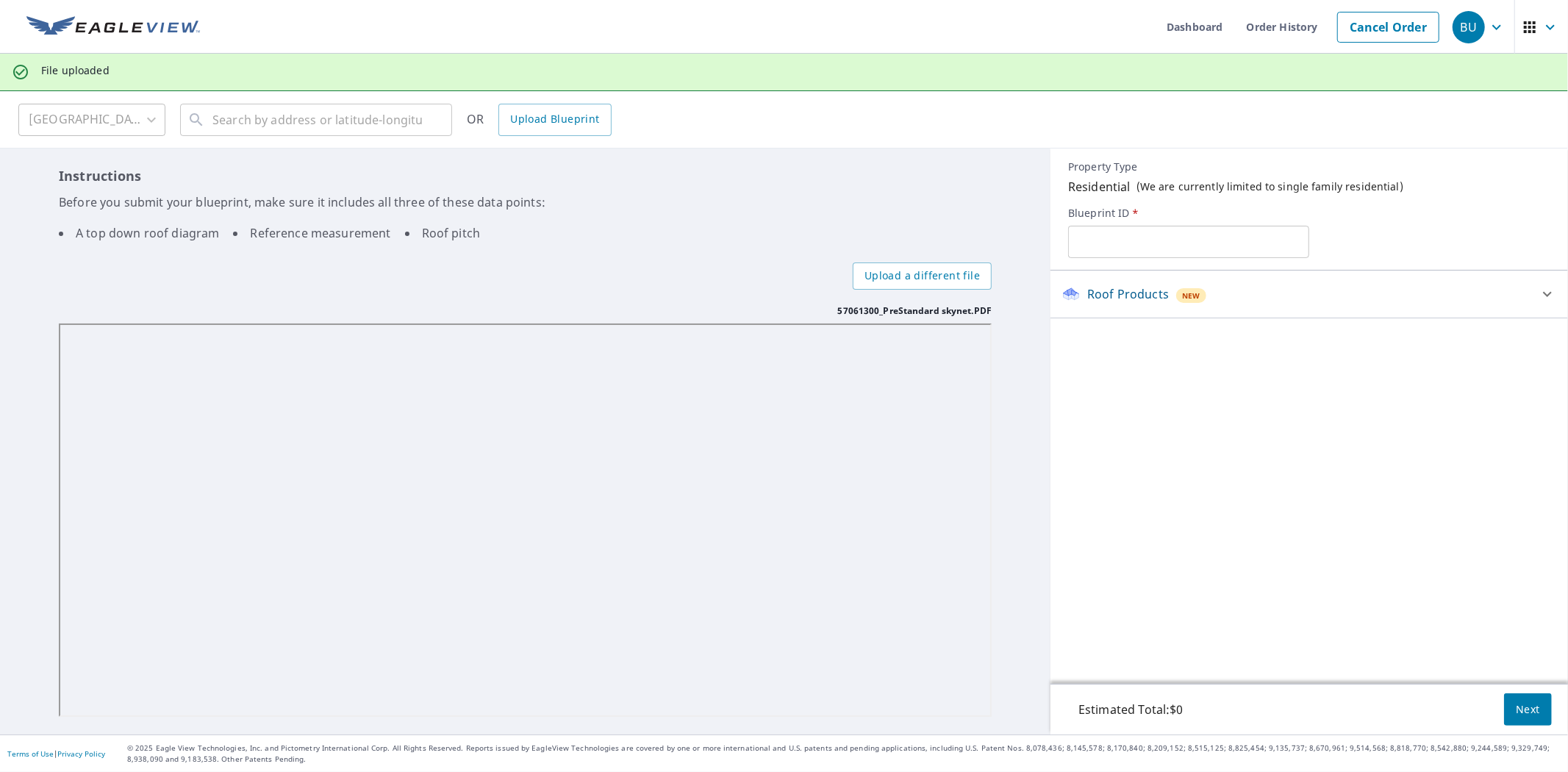
click at [1198, 240] on input "text" at bounding box center [1188, 242] width 241 height 41
type input "1544"
click at [1516, 712] on span "Next" at bounding box center [1528, 710] width 24 height 19
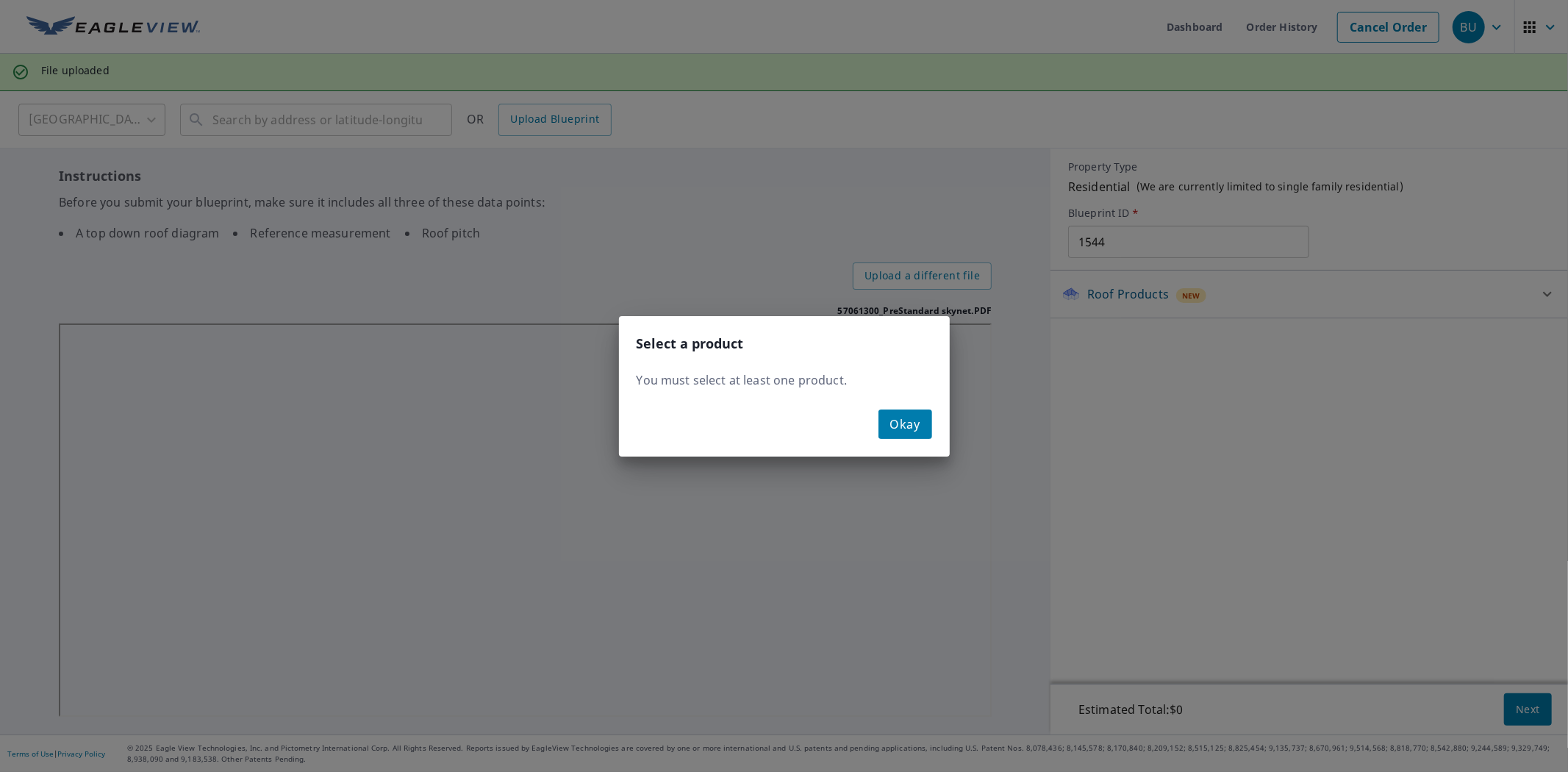
click at [905, 415] on span "Okay" at bounding box center [904, 425] width 30 height 21
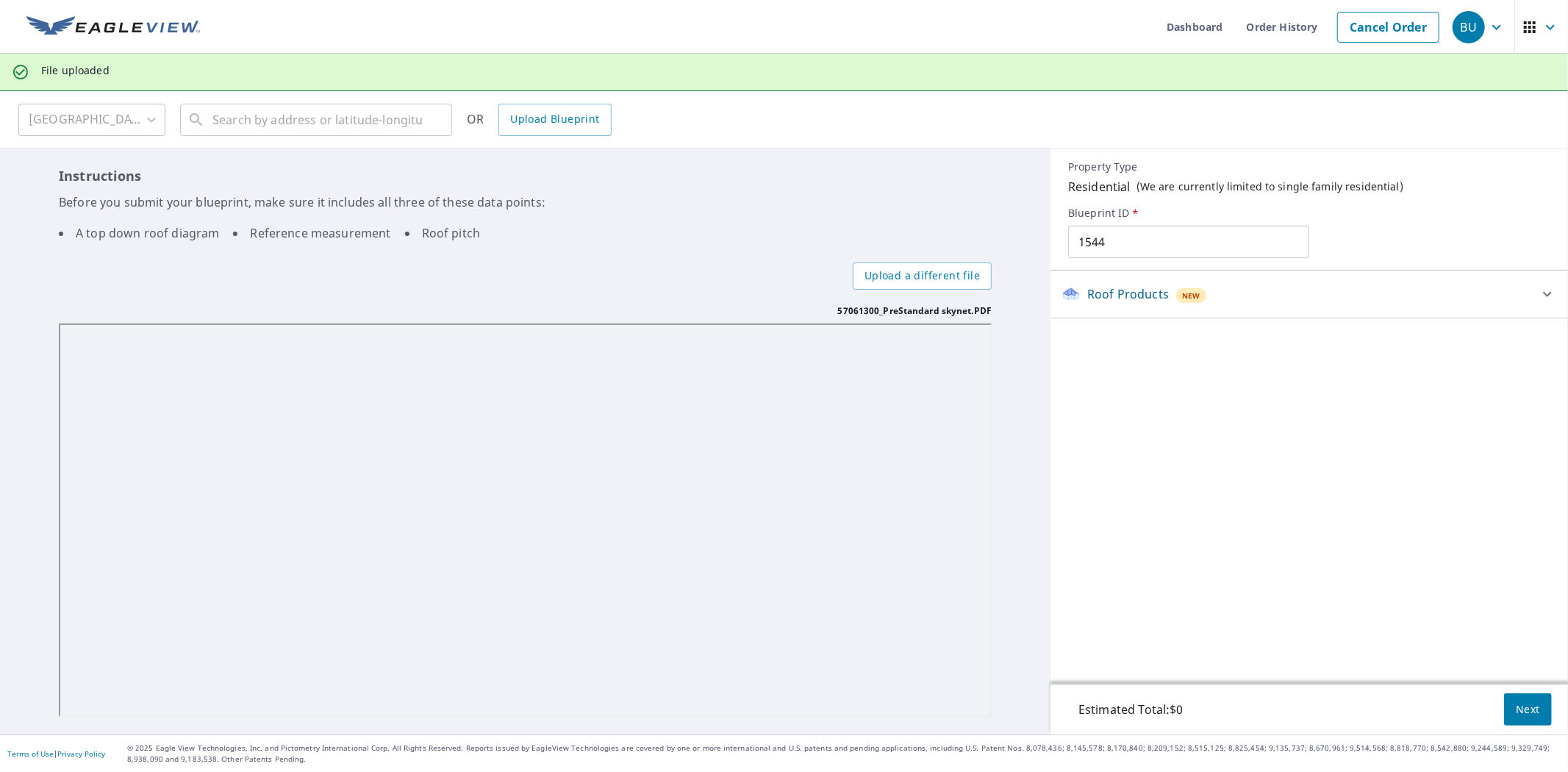
click at [1122, 303] on div "Roof Products New" at bounding box center [1309, 294] width 494 height 35
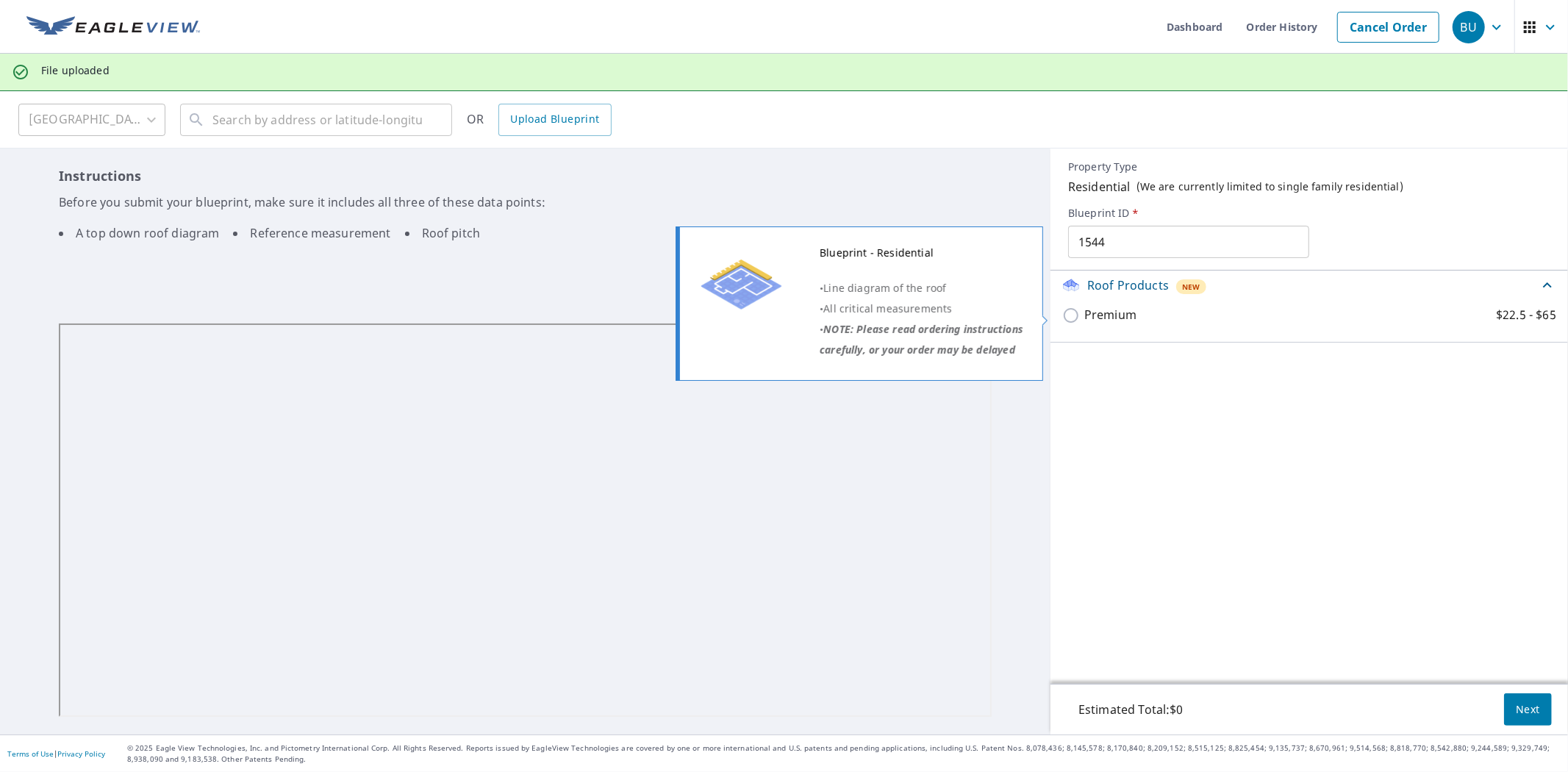
click at [1115, 324] on p "Premium" at bounding box center [1110, 315] width 52 height 19
click at [1084, 324] on input "Premium $22.5 - $65" at bounding box center [1073, 316] width 22 height 18
checkbox input "true"
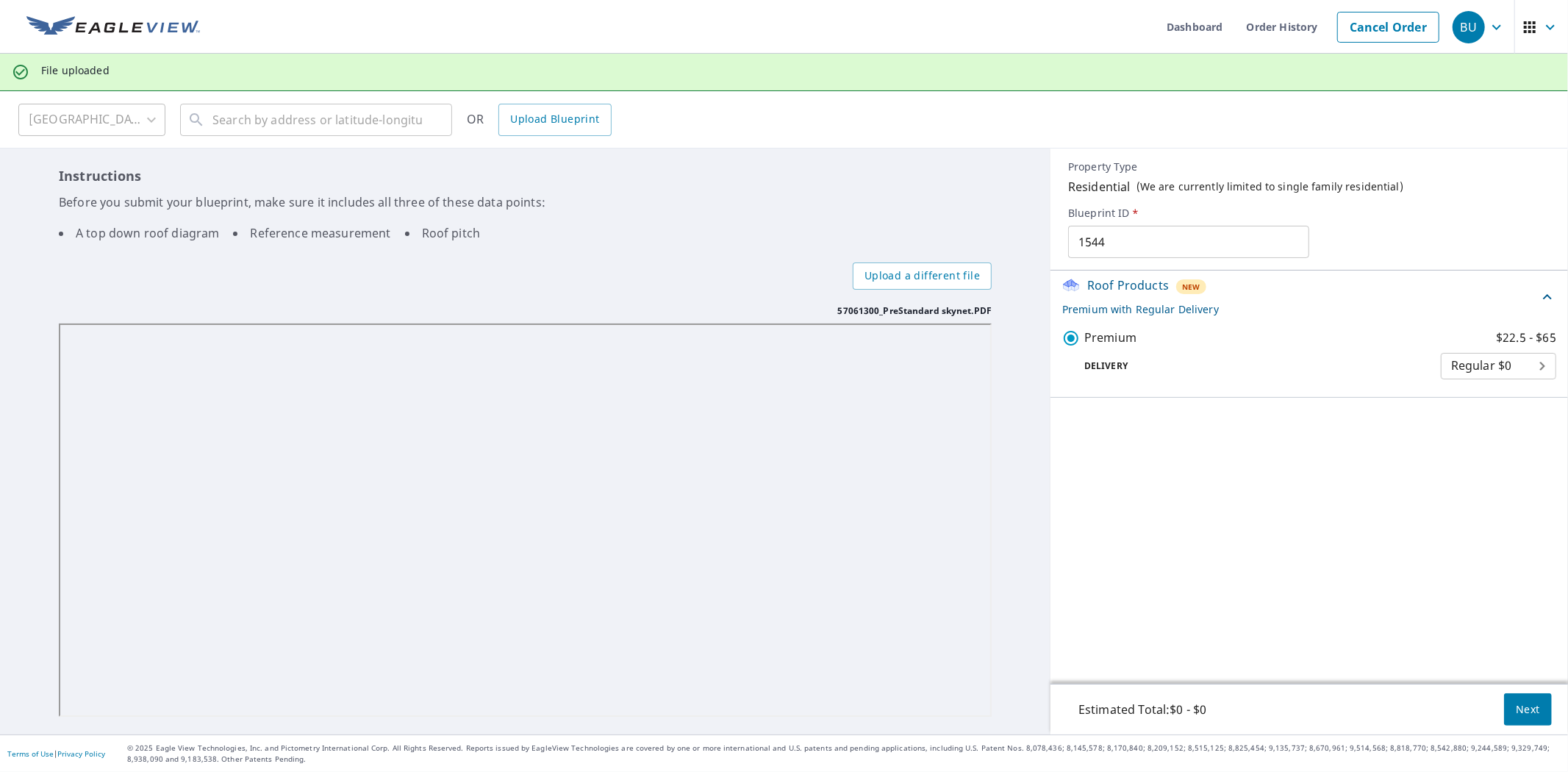
click at [1516, 713] on span "Next" at bounding box center [1528, 710] width 24 height 19
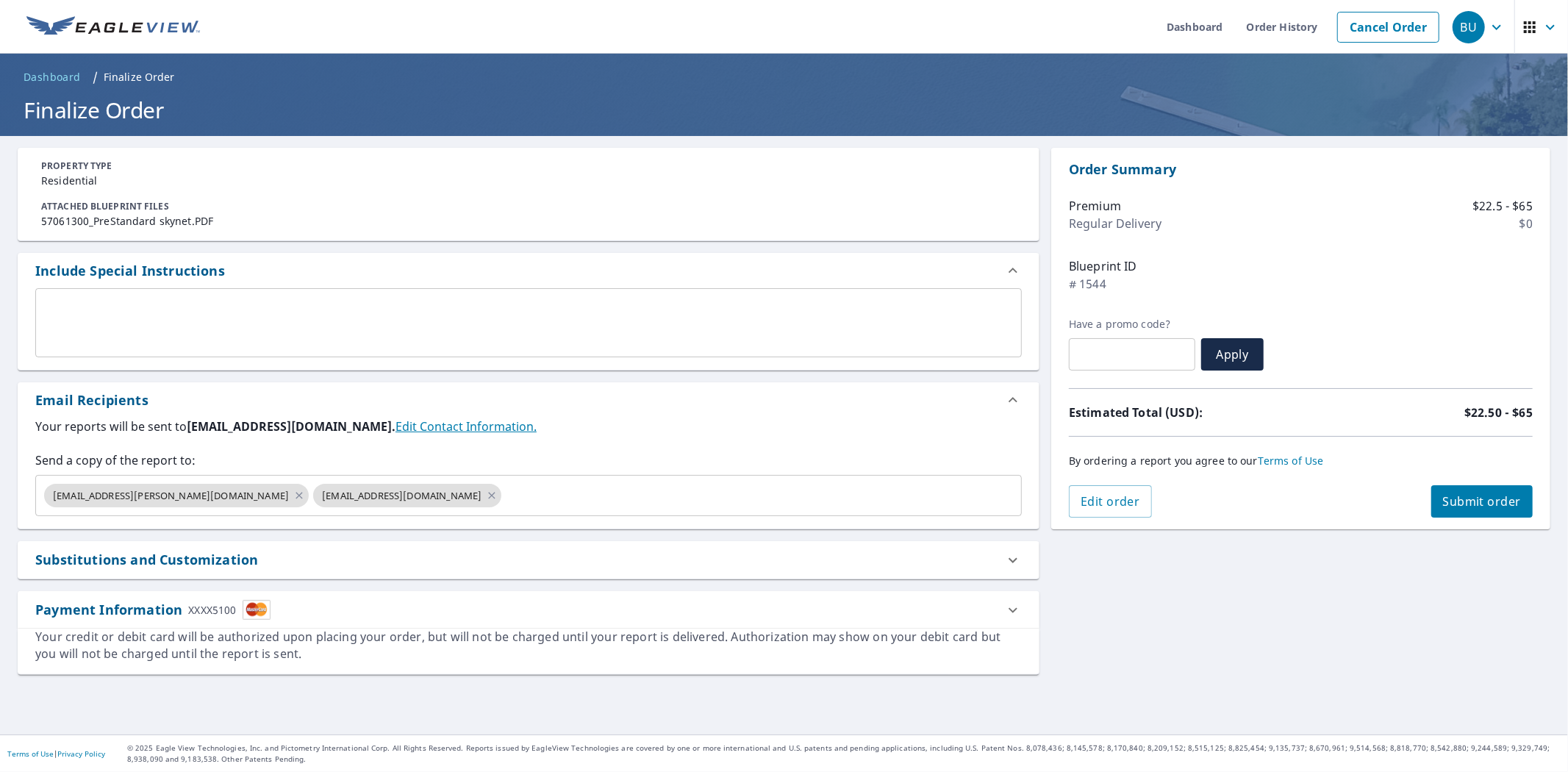
click at [1508, 510] on button "Submit order" at bounding box center [1482, 501] width 102 height 32
checkbox input "true"
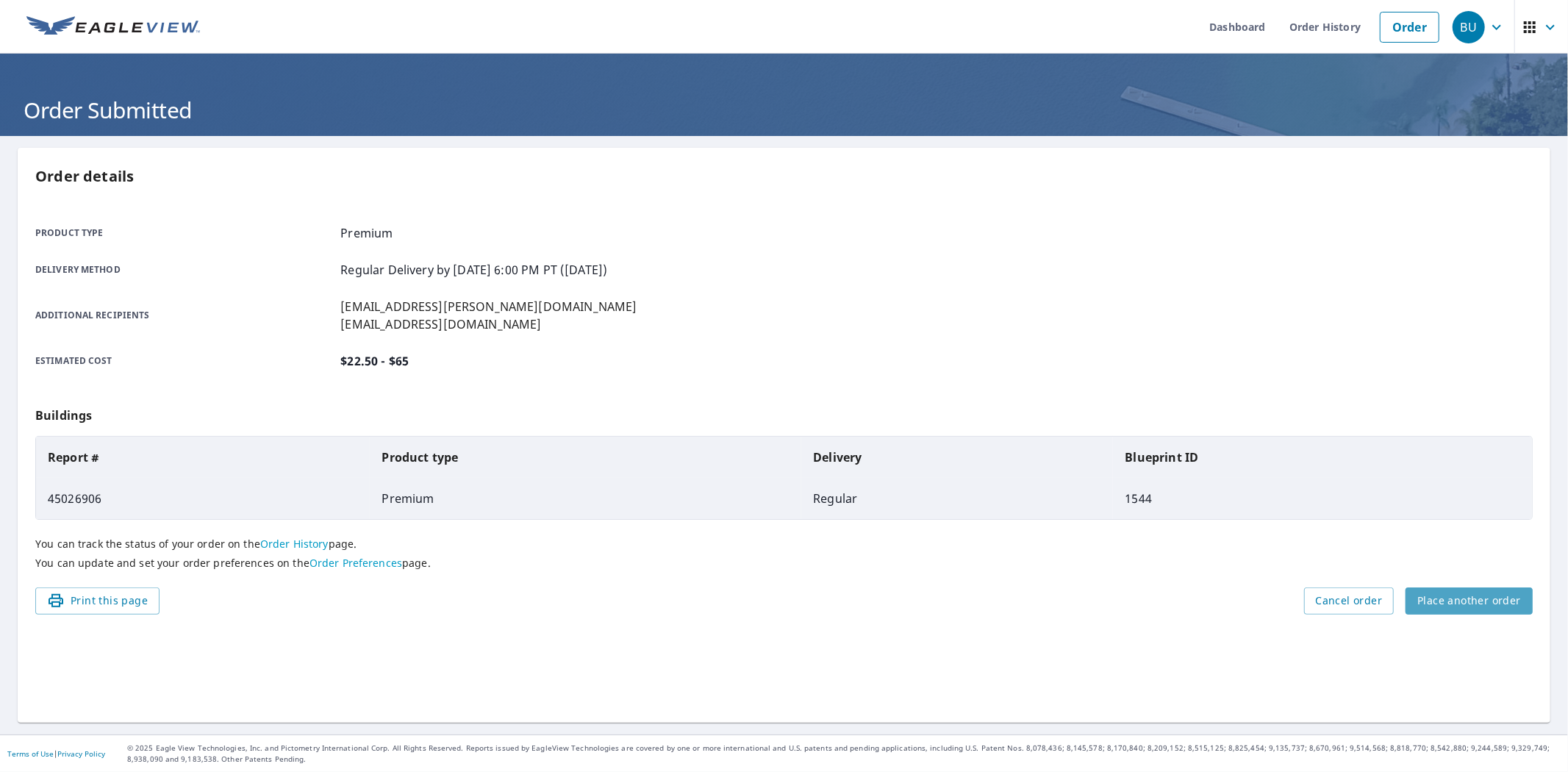
click at [1457, 597] on span "Place another order" at bounding box center [1469, 601] width 104 height 19
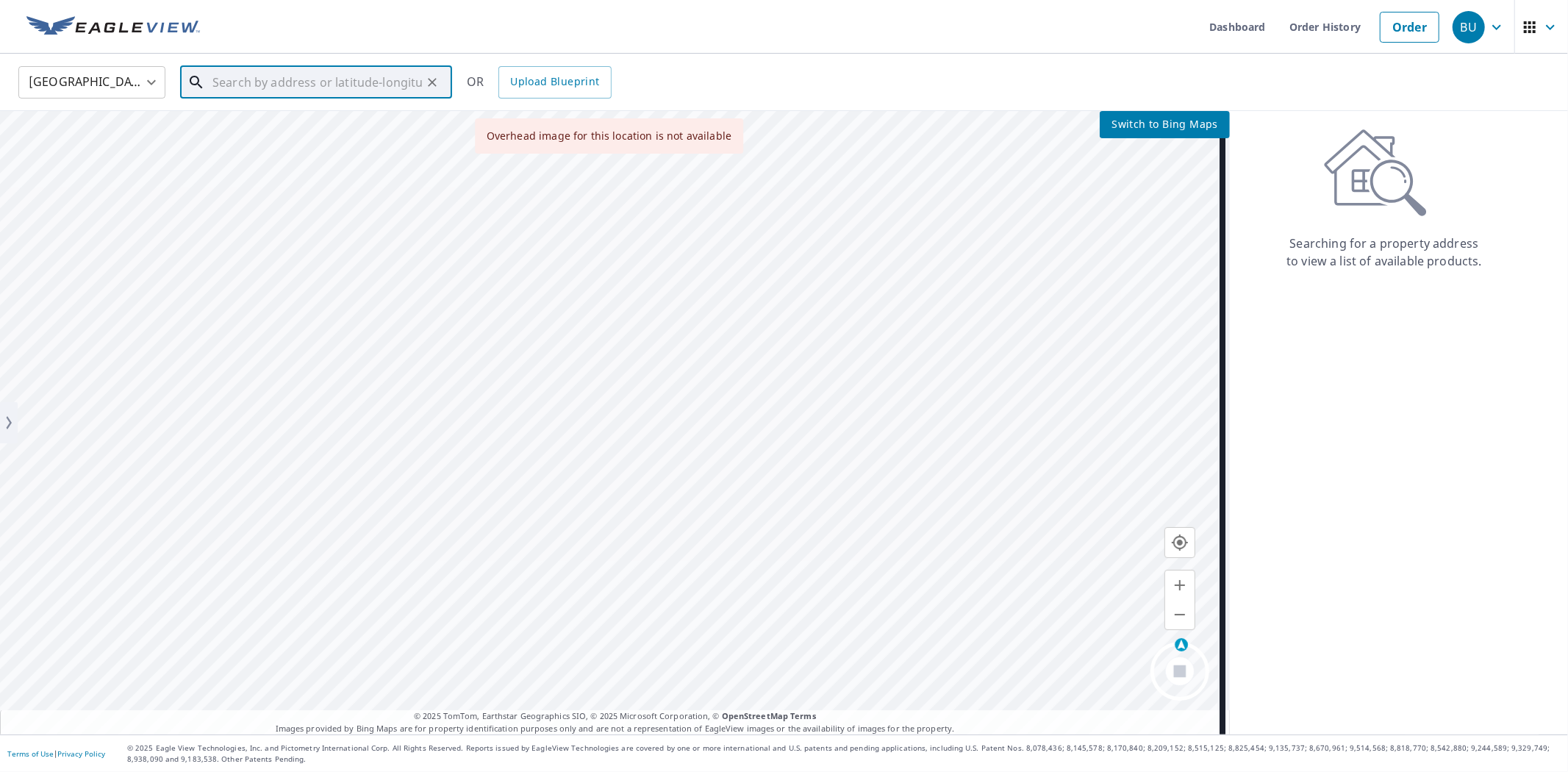
click at [341, 94] on input "text" at bounding box center [317, 82] width 209 height 41
click at [346, 83] on input "text" at bounding box center [317, 82] width 209 height 41
paste input "[STREET_ADDRESS]"
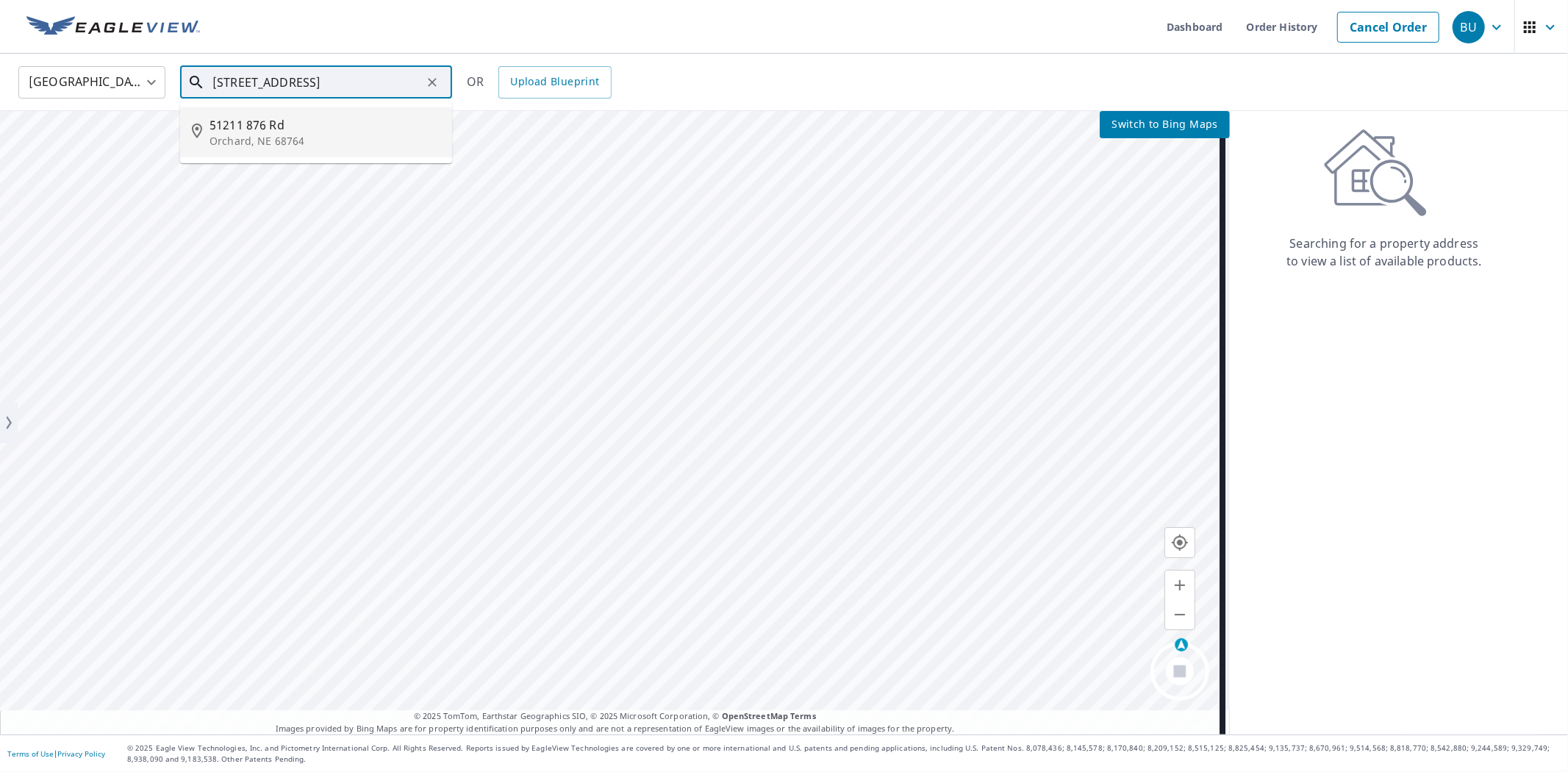
click at [401, 82] on input "[STREET_ADDRESS]" at bounding box center [317, 82] width 209 height 41
type input "[STREET_ADDRESS]"
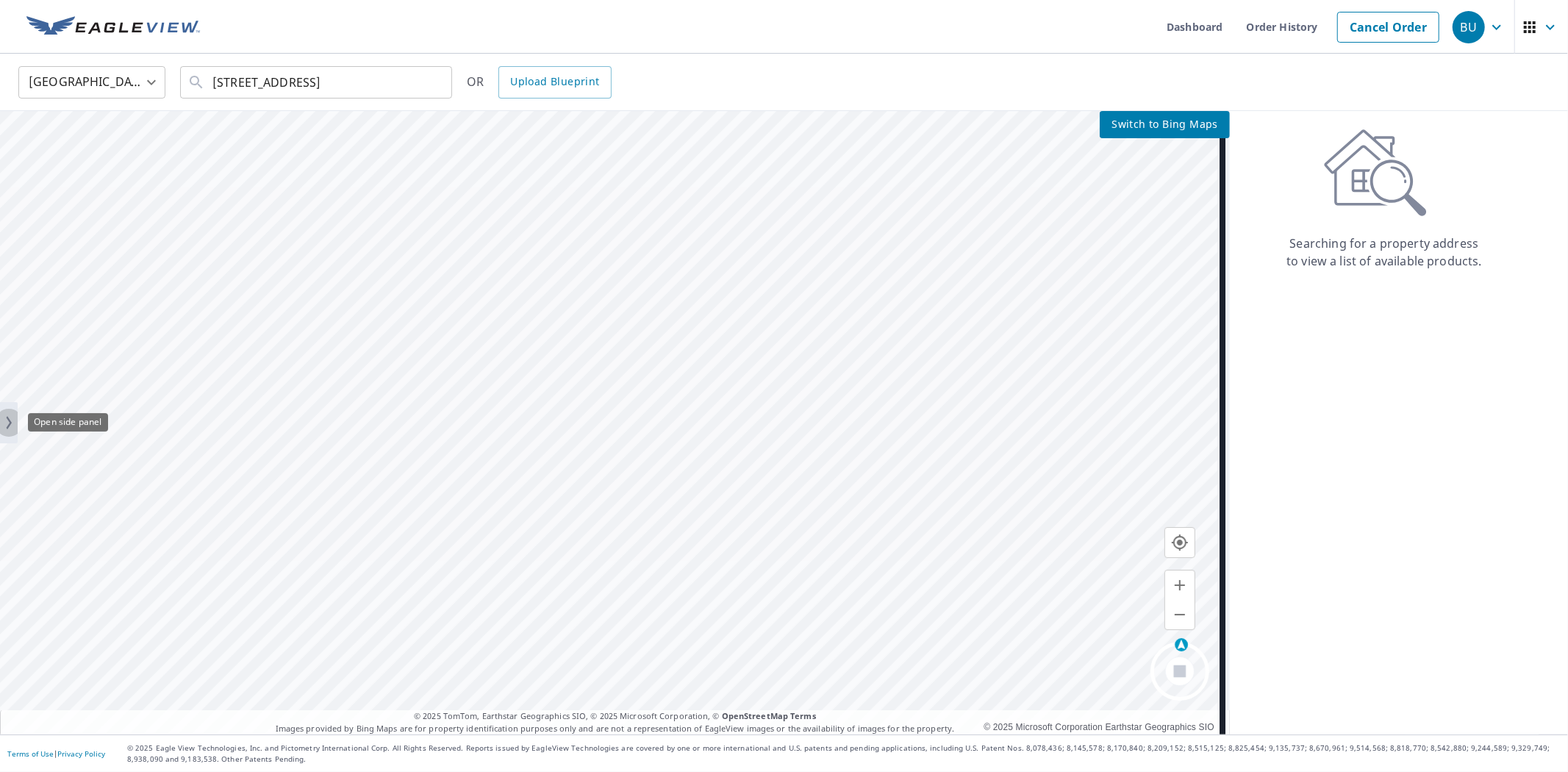
click at [7, 423] on icon "button" at bounding box center [9, 422] width 18 height 27
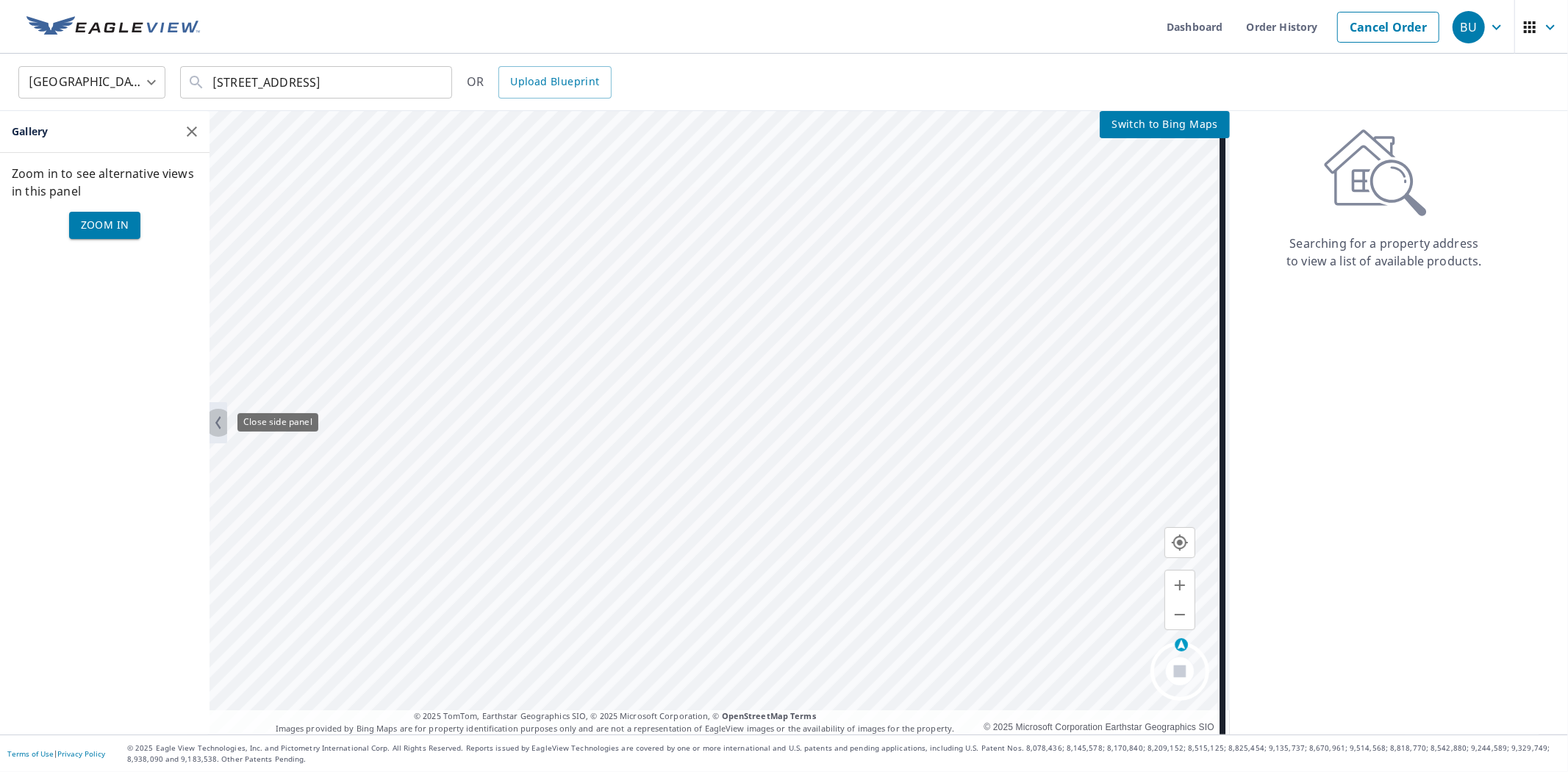
click at [219, 425] on icon "button" at bounding box center [218, 422] width 18 height 27
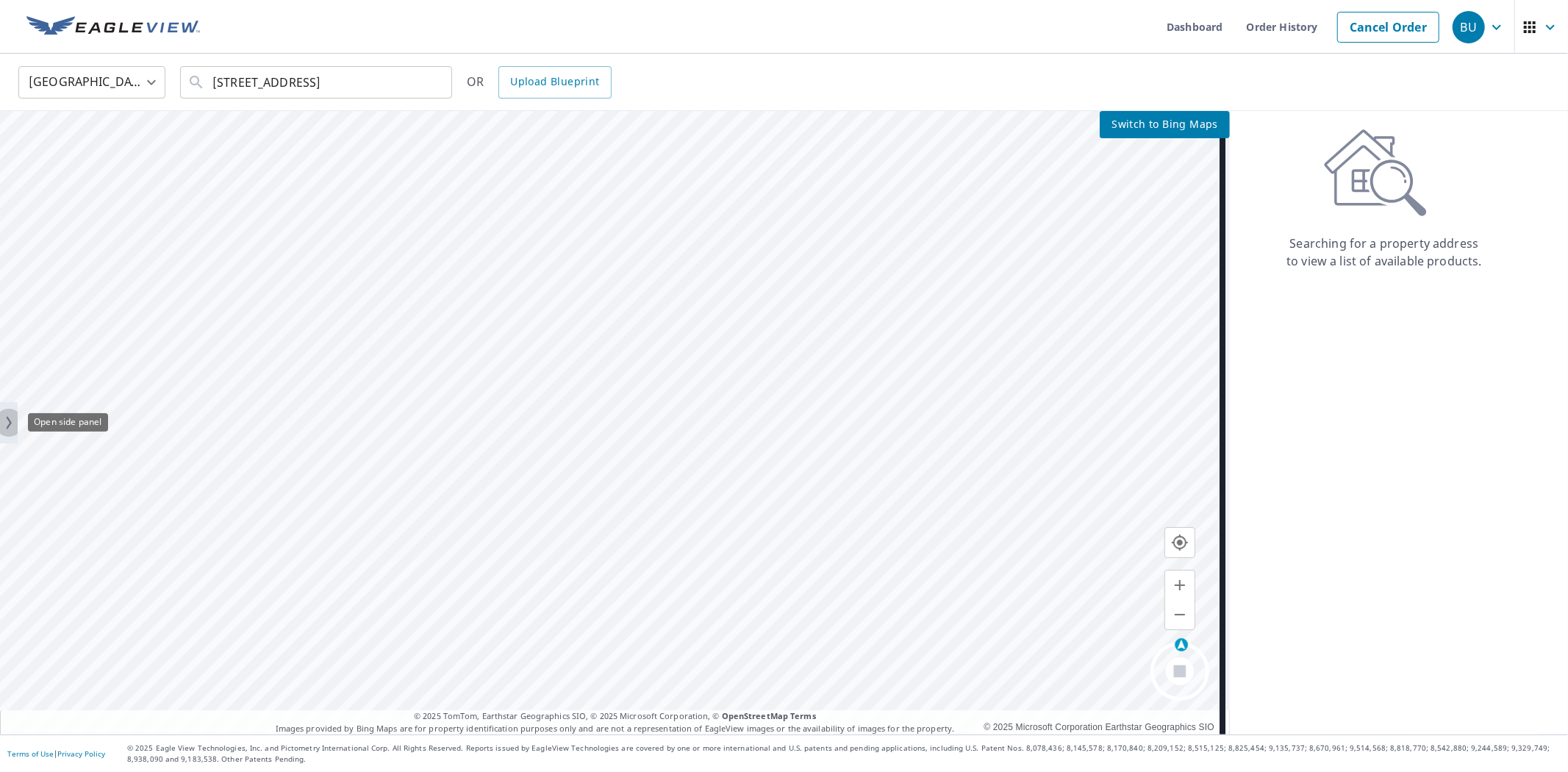
click at [13, 430] on icon "button" at bounding box center [9, 422] width 18 height 27
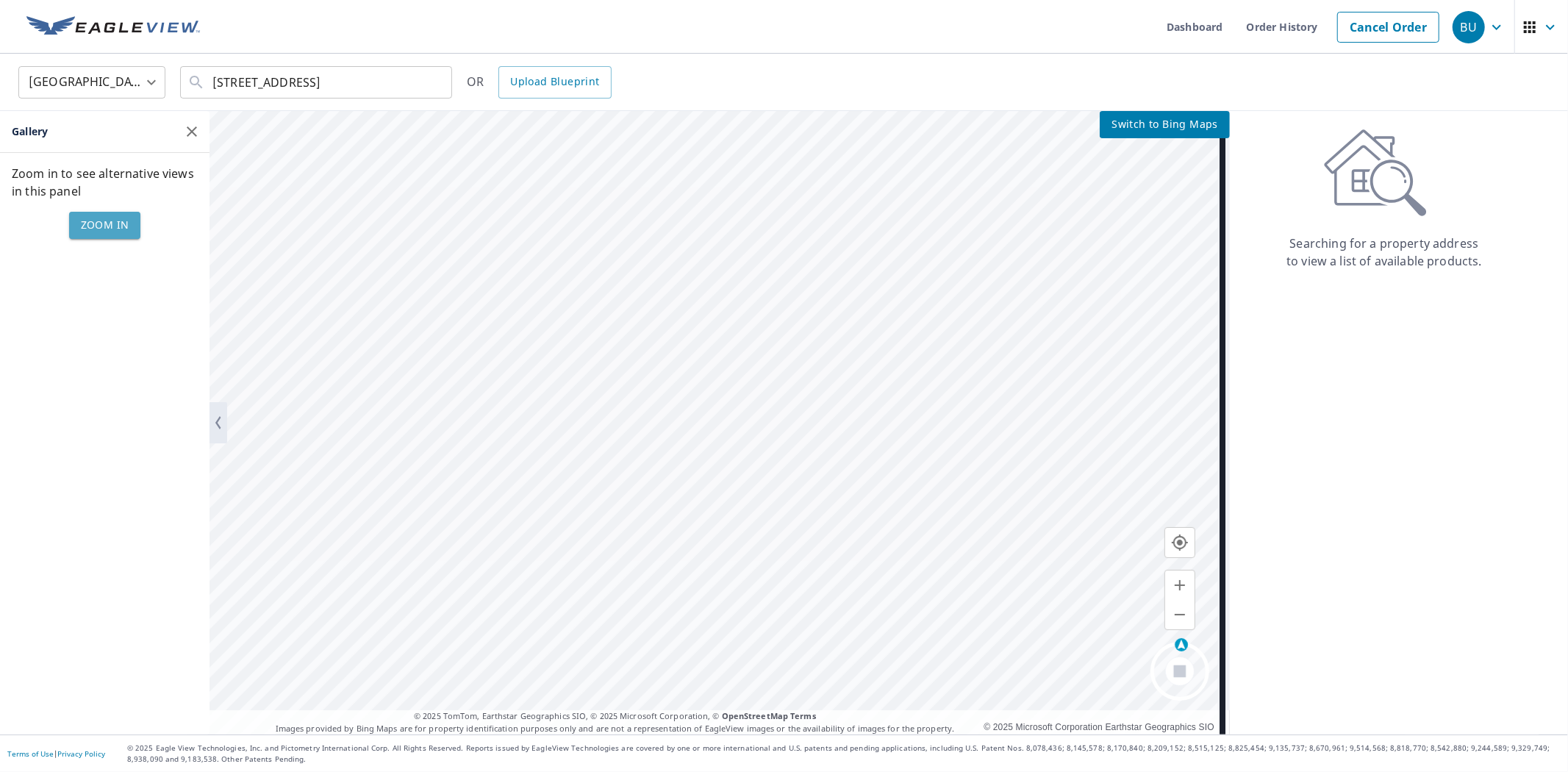
click at [104, 224] on span "Zoom in" at bounding box center [105, 225] width 48 height 19
click at [188, 136] on icon "button" at bounding box center [192, 131] width 10 height 10
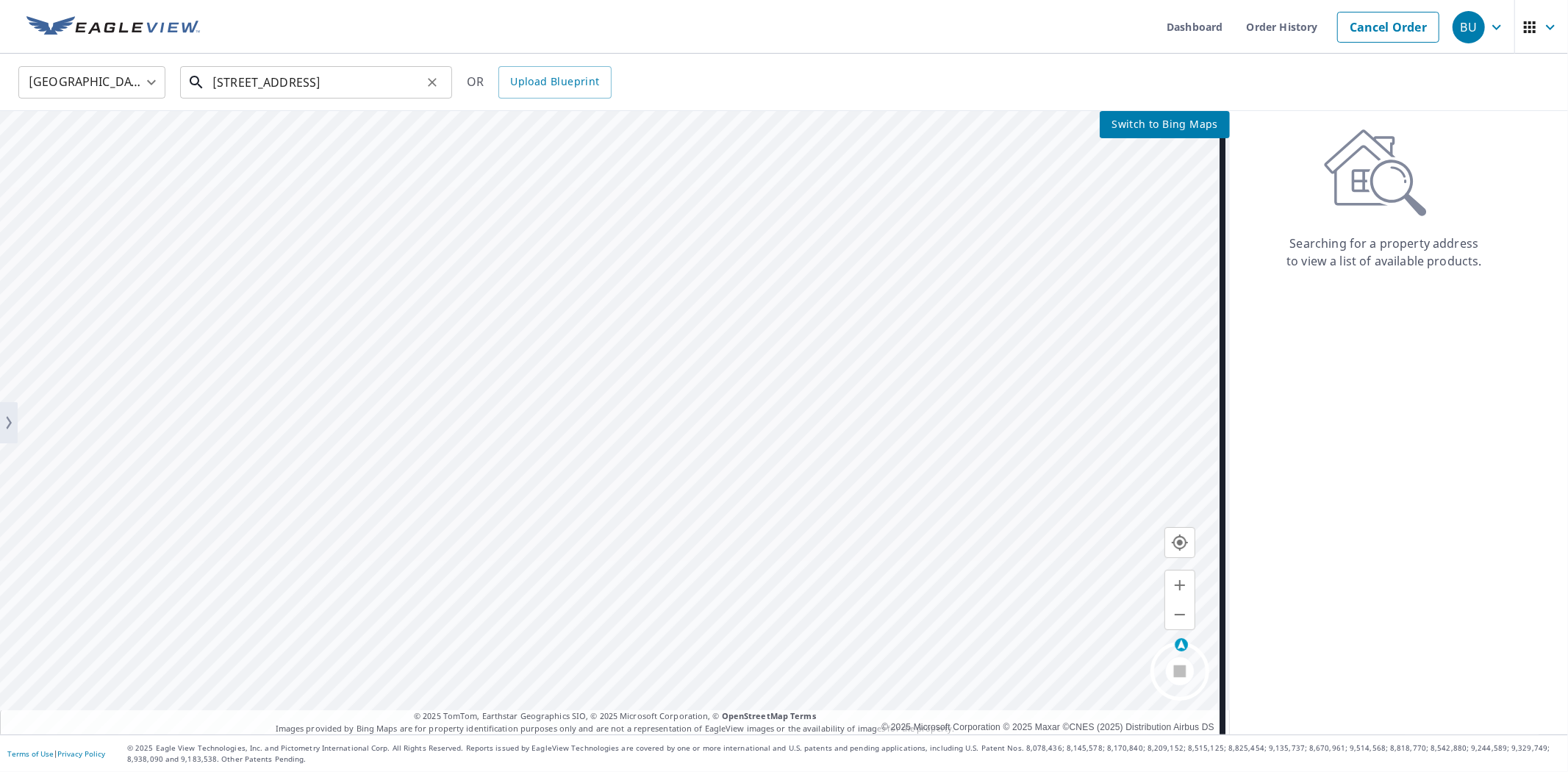
click at [403, 80] on input "[STREET_ADDRESS]" at bounding box center [317, 82] width 209 height 41
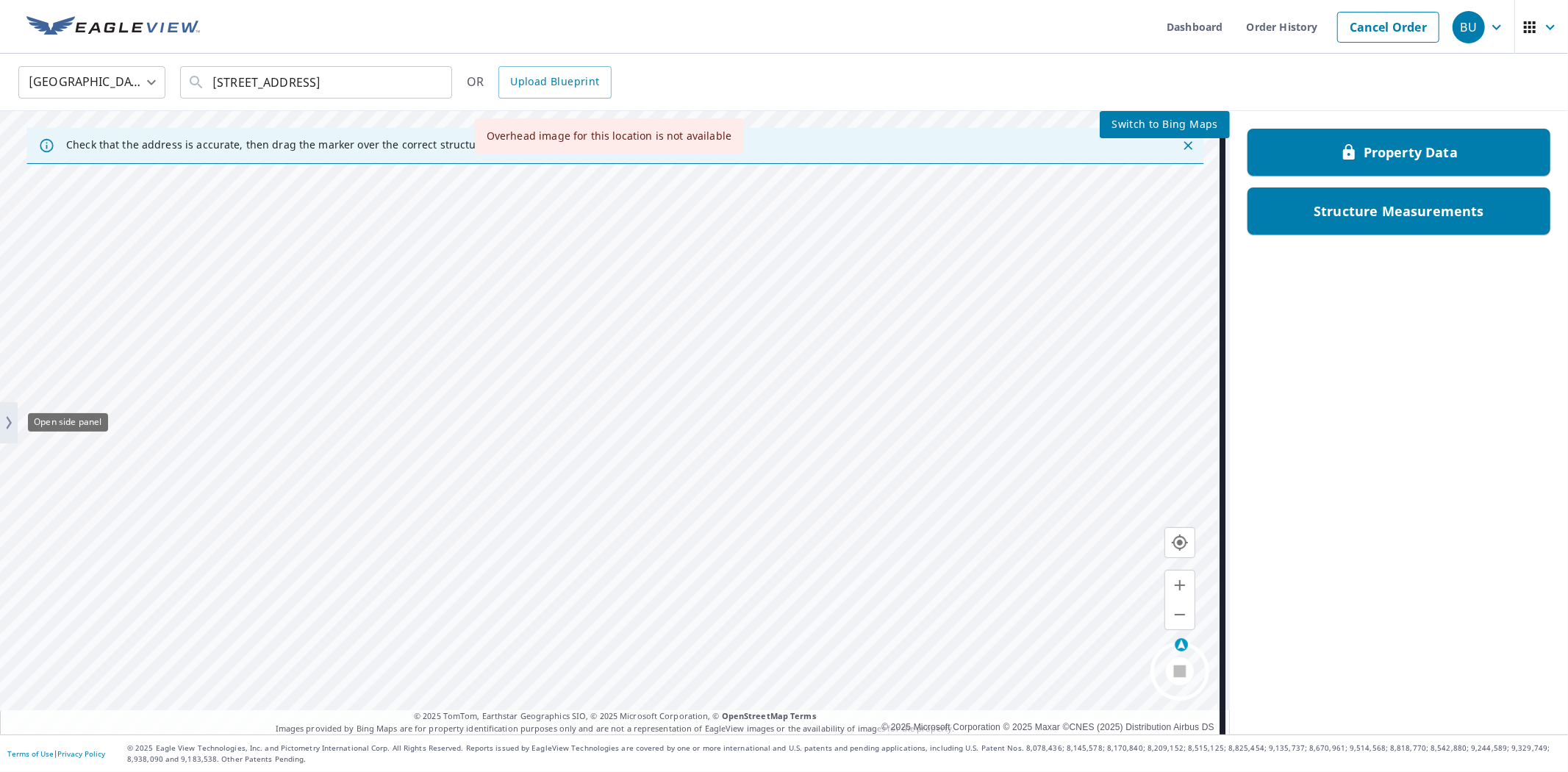
click at [15, 432] on body "BU BU Skip Nav Dashboard Order History Cancel Order BU [GEOGRAPHIC_DATA] [GEOGR…" at bounding box center [784, 386] width 1568 height 772
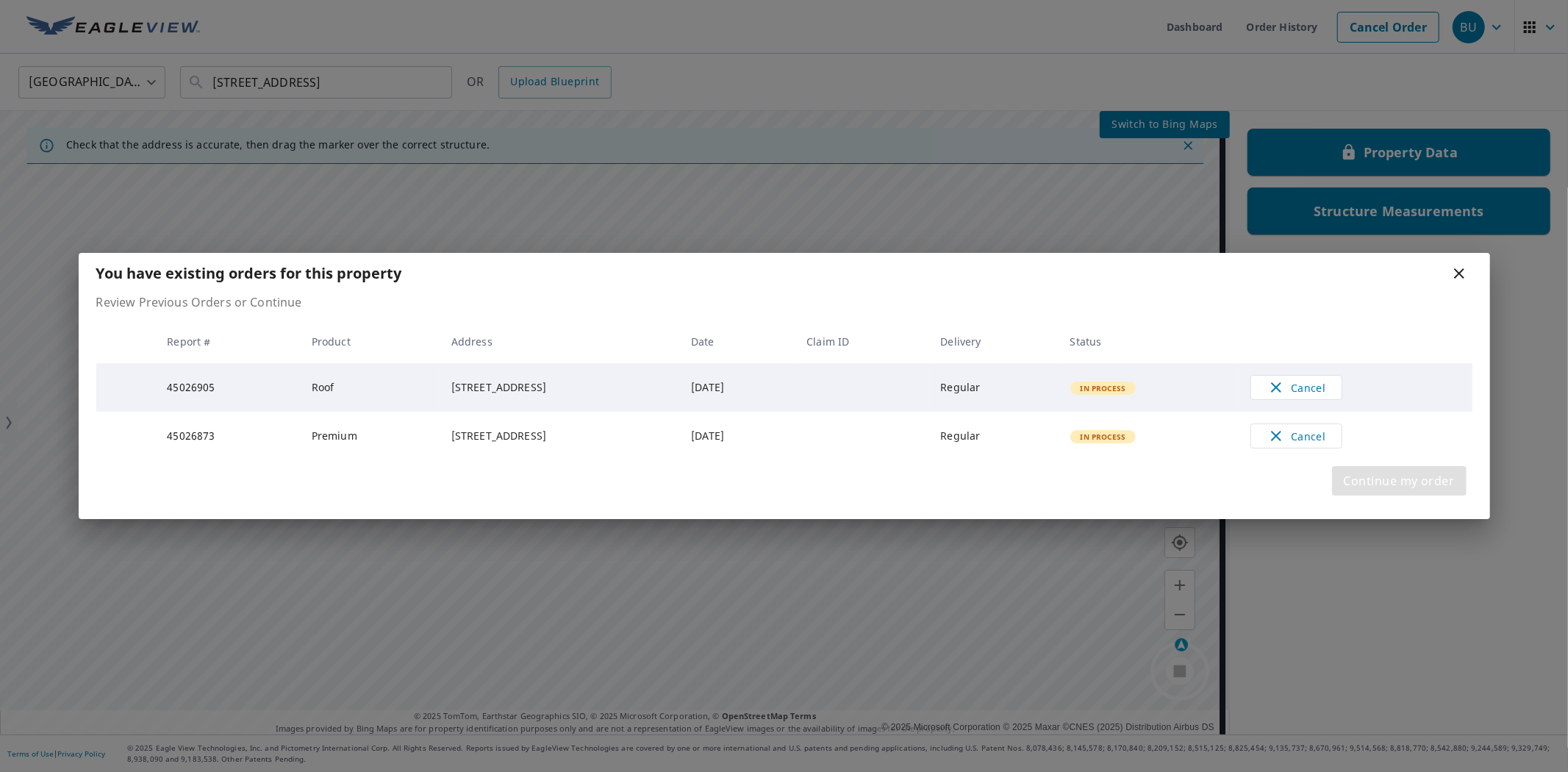
click at [1408, 491] on span "Continue my order" at bounding box center [1400, 481] width 111 height 21
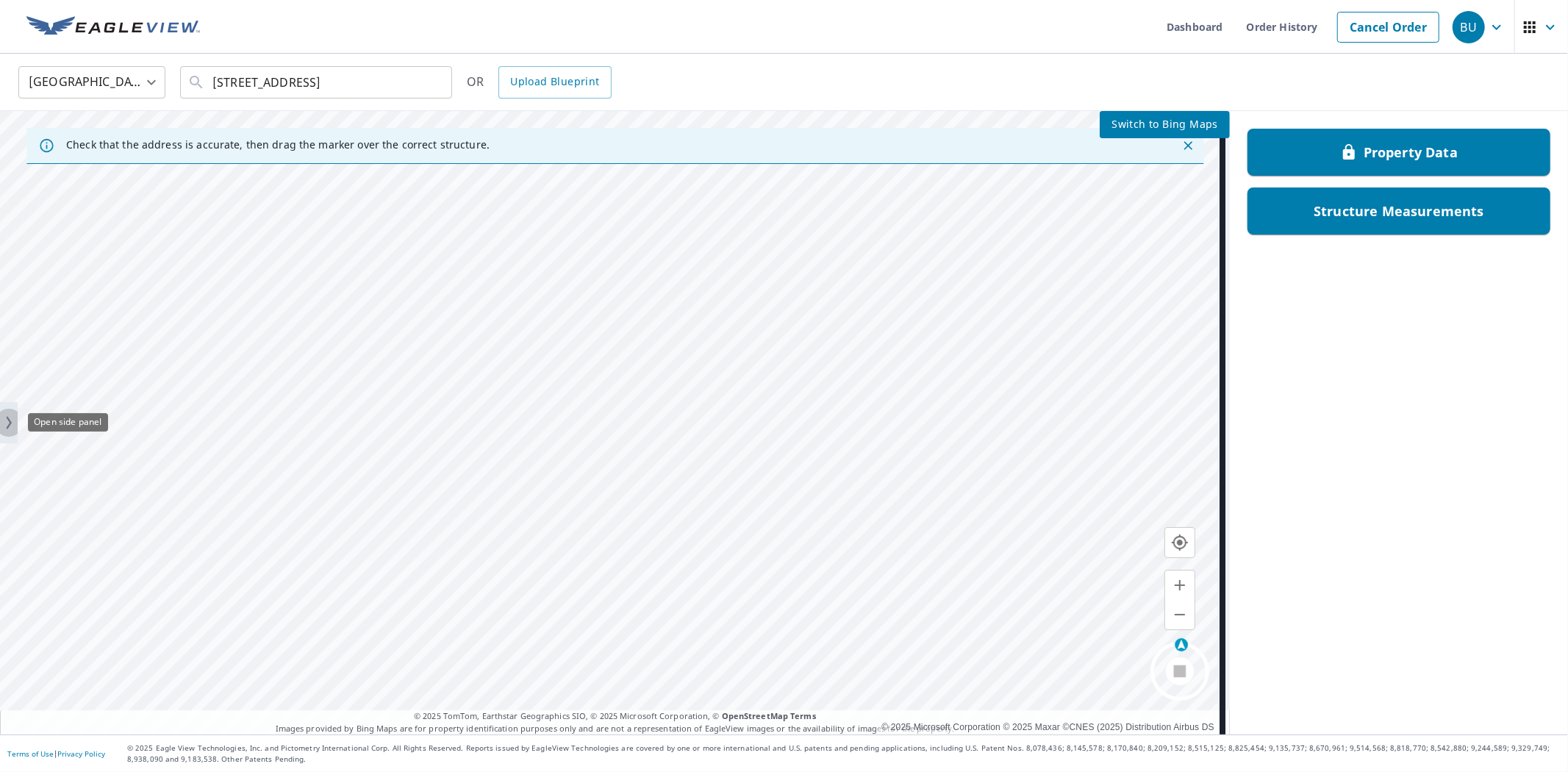
click at [11, 423] on icon "button" at bounding box center [9, 423] width 5 height 13
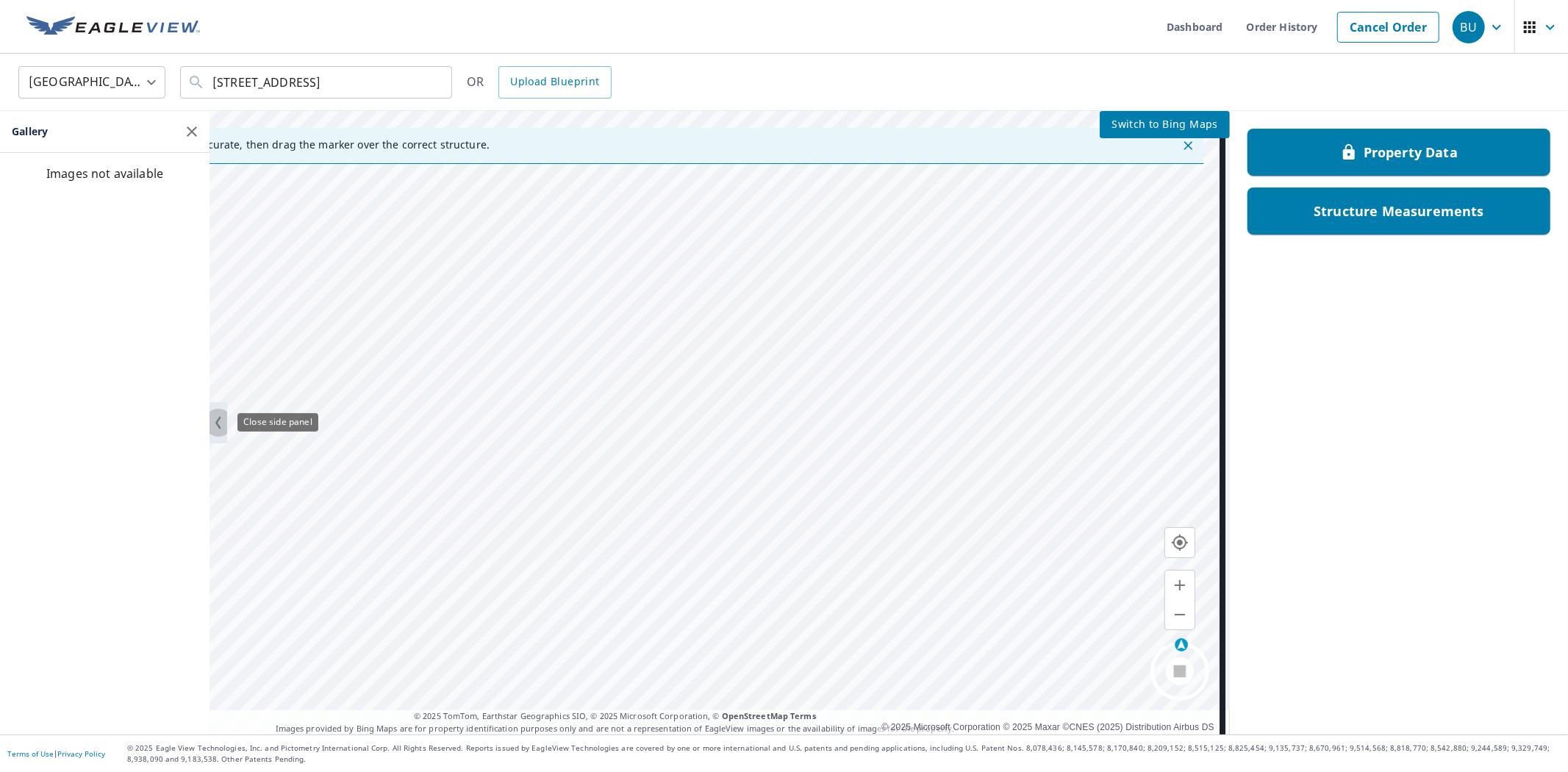
click at [225, 427] on icon "button" at bounding box center [218, 422] width 18 height 27
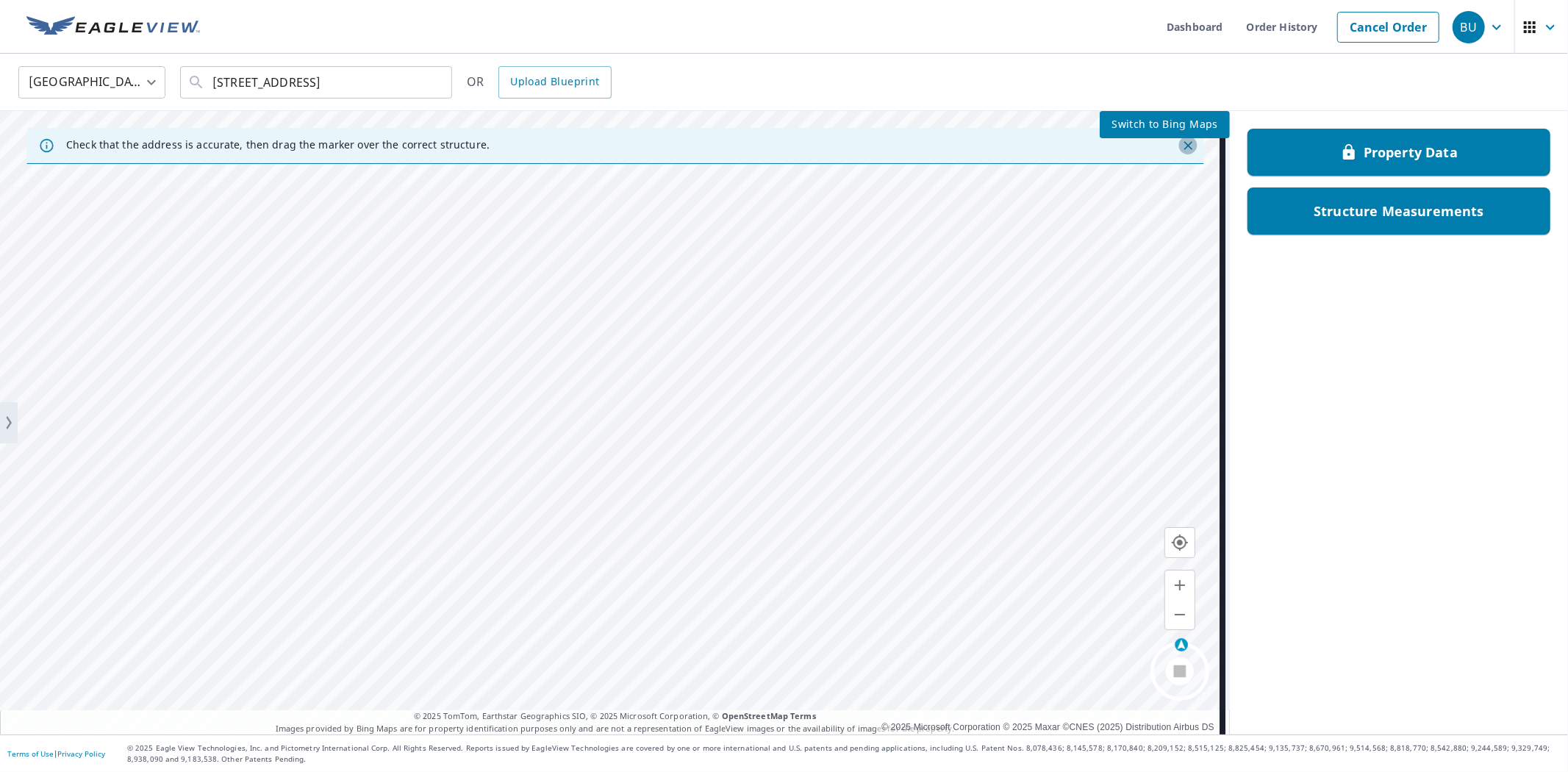
click at [1184, 147] on icon "Close" at bounding box center [1188, 145] width 9 height 9
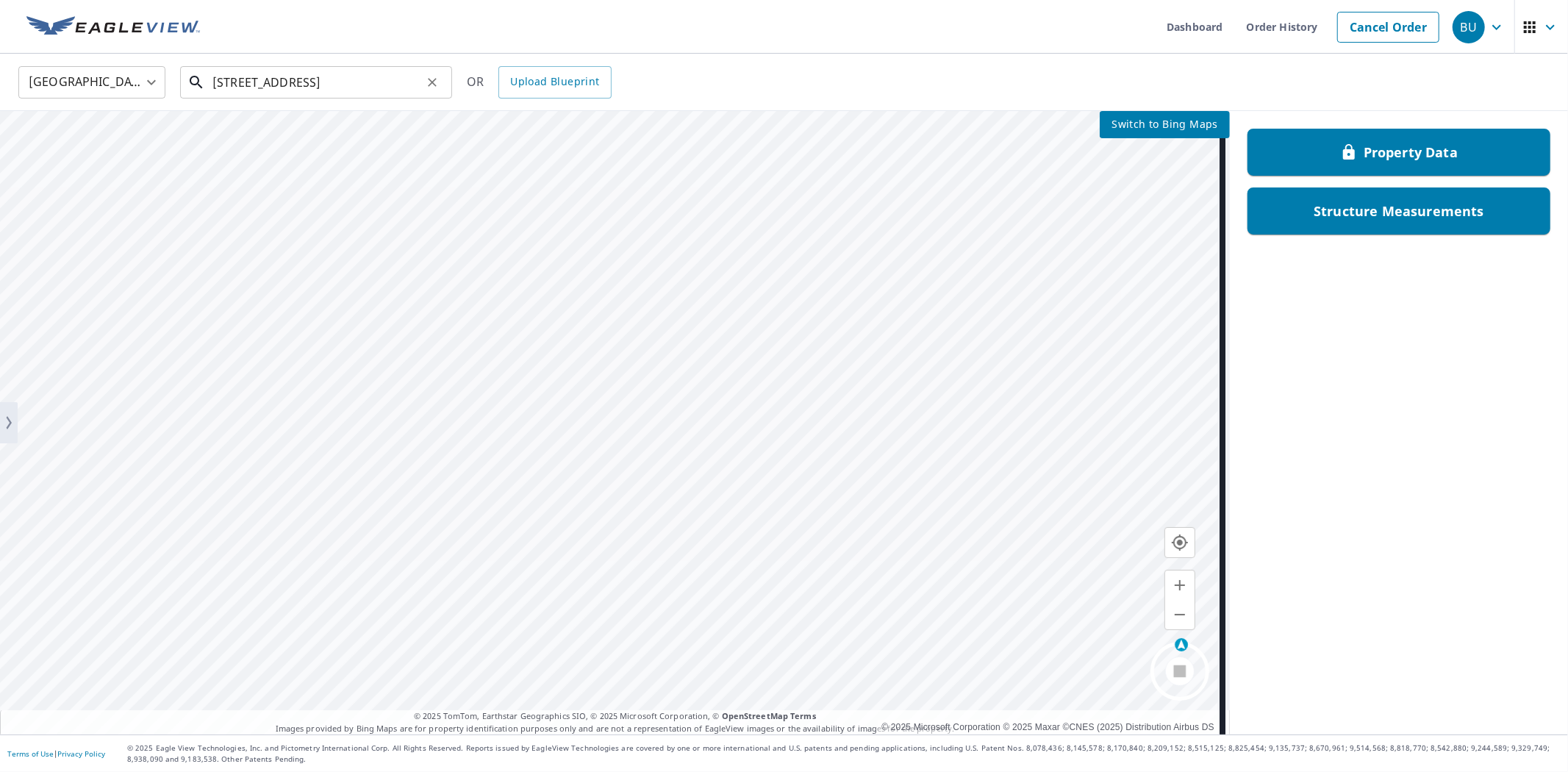
click at [399, 79] on input "[STREET_ADDRESS]" at bounding box center [317, 82] width 209 height 41
